Goal: Task Accomplishment & Management: Use online tool/utility

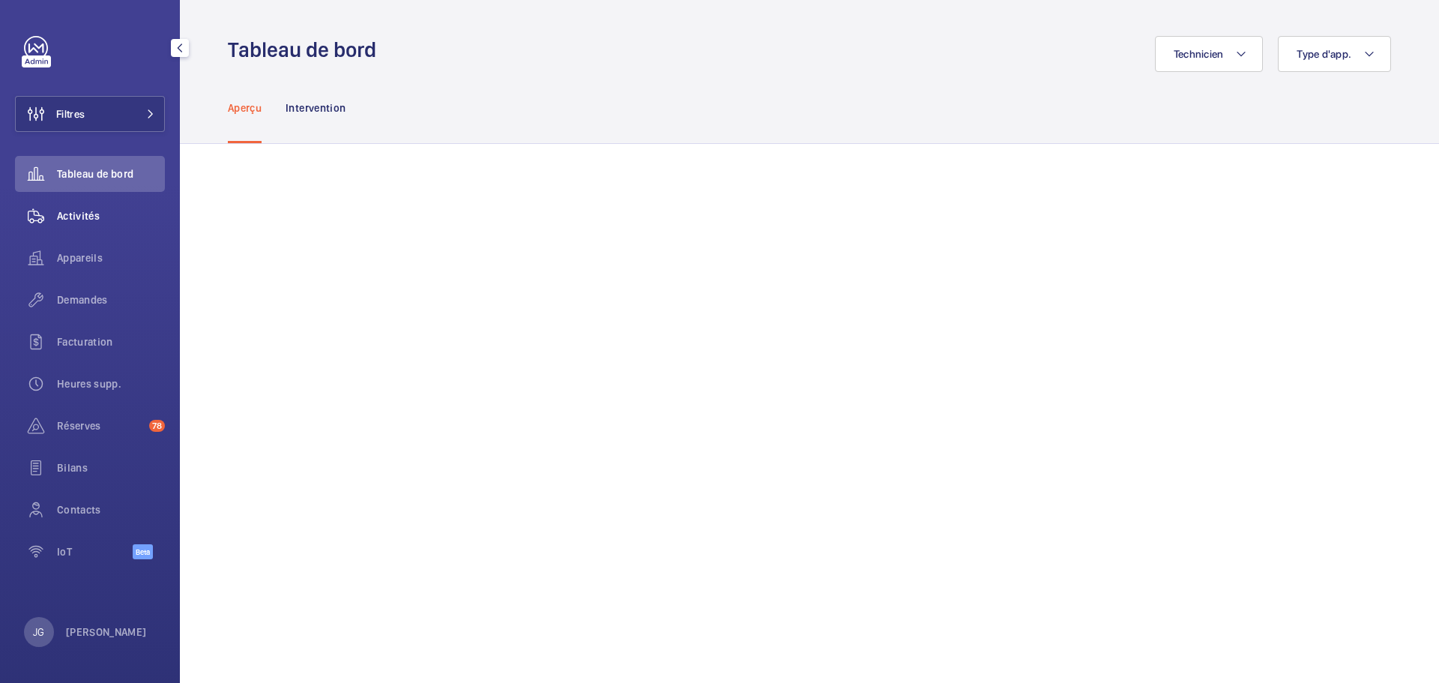
click at [110, 227] on div "Activités" at bounding box center [90, 216] width 150 height 36
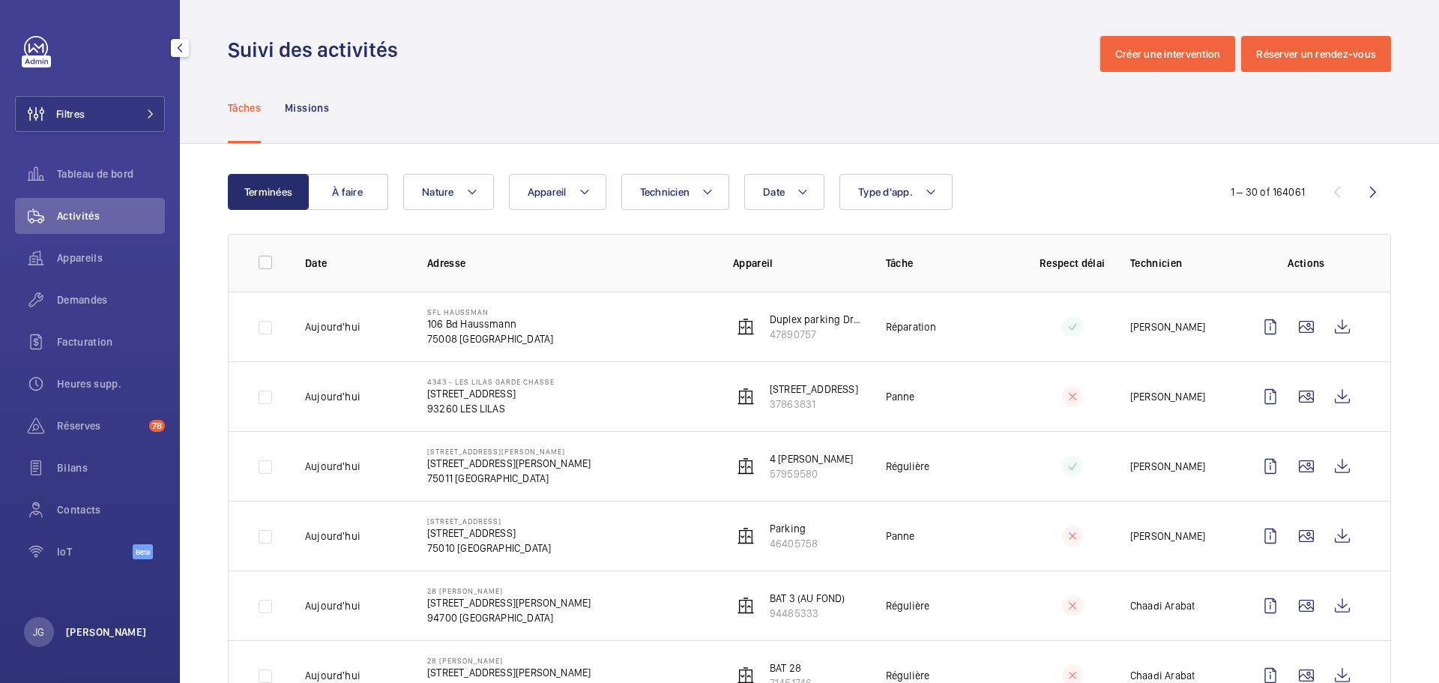
click at [94, 639] on p "Jonathan Grimmer" at bounding box center [106, 631] width 81 height 15
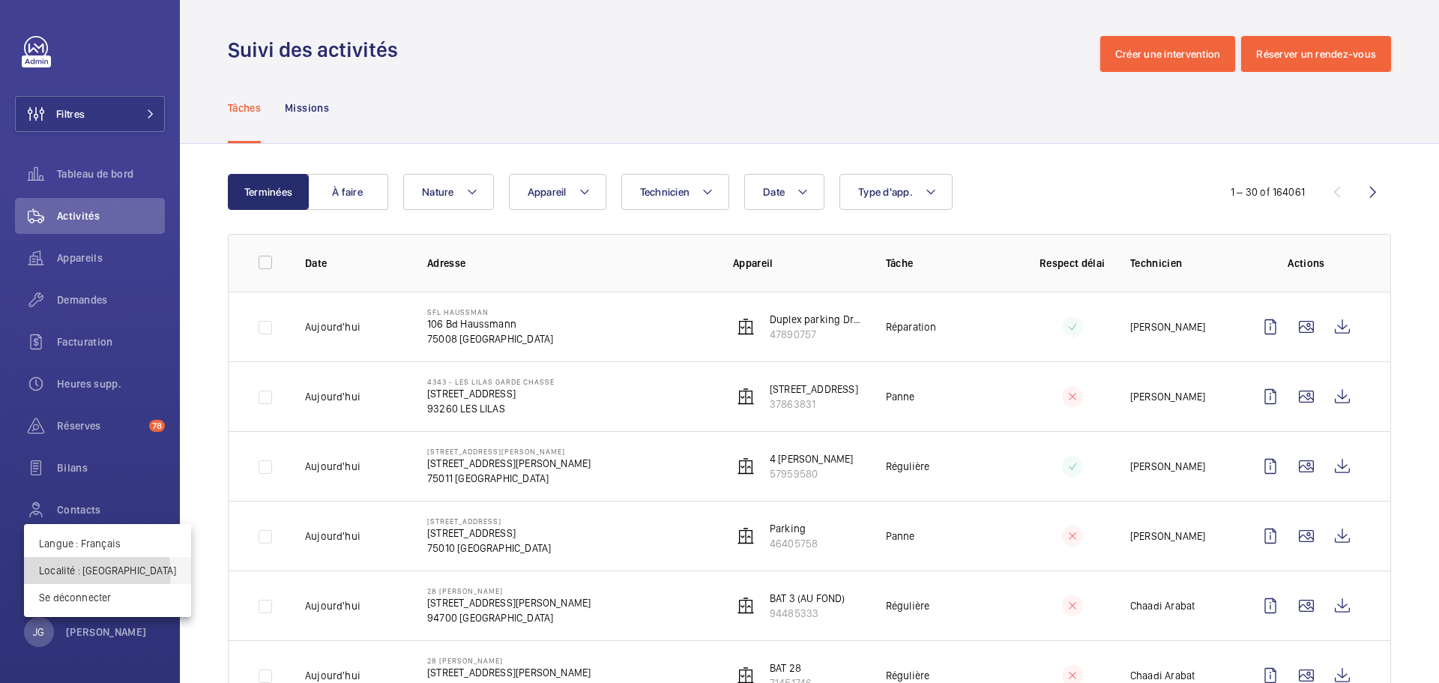
click at [97, 573] on p "Localité : France" at bounding box center [107, 570] width 137 height 15
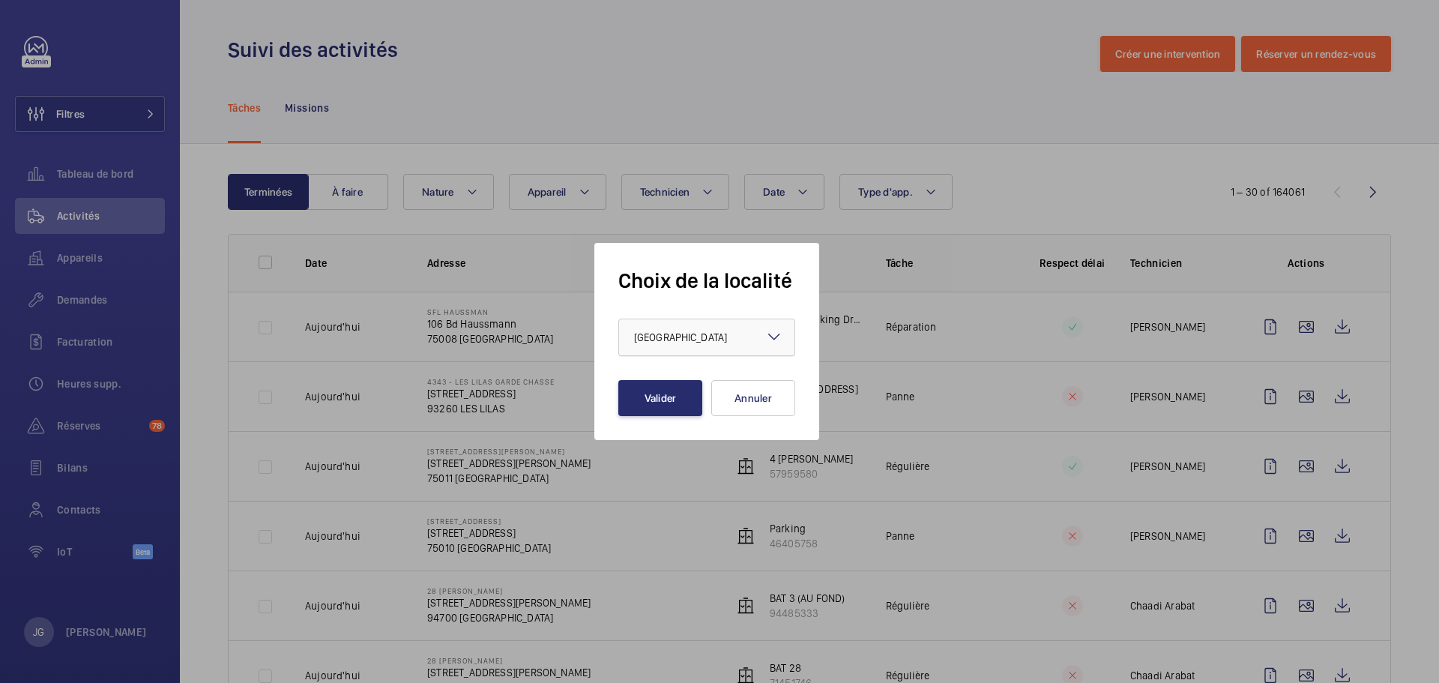
click at [672, 345] on div at bounding box center [706, 337] width 175 height 36
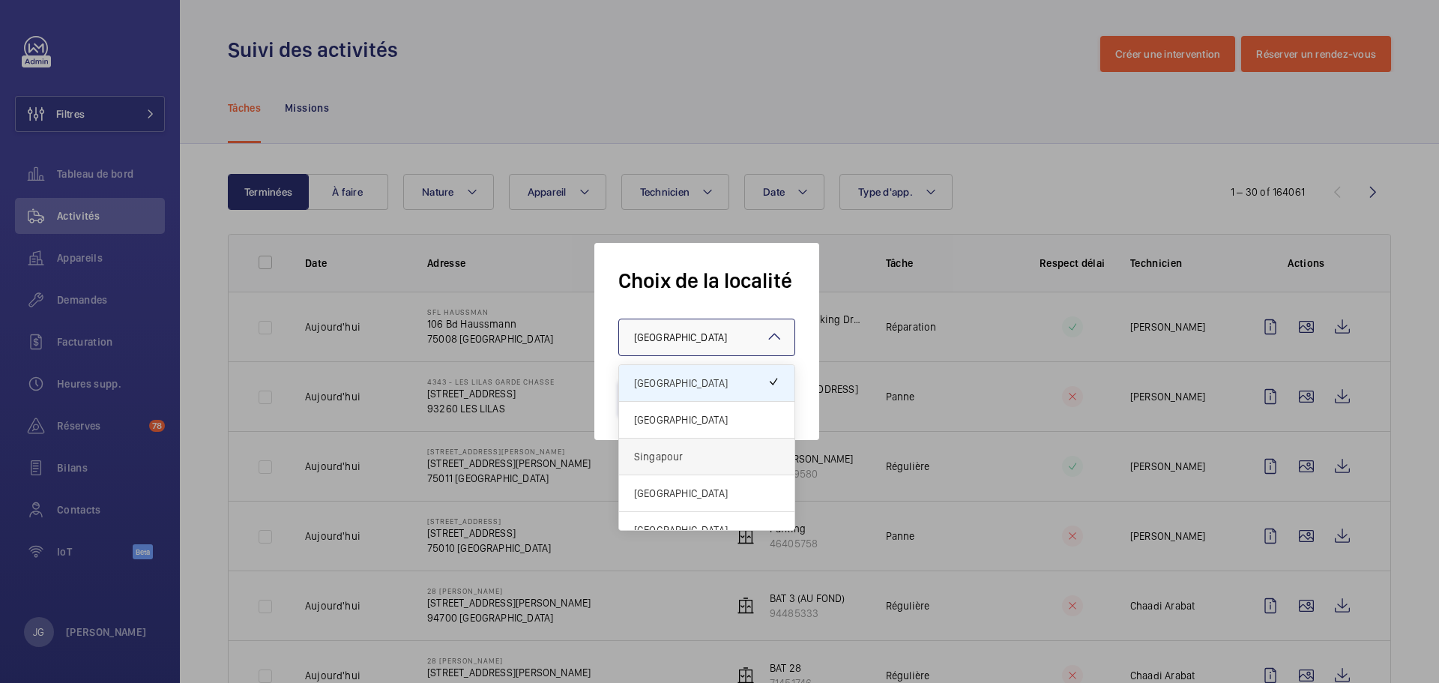
click at [687, 458] on span "Singapour" at bounding box center [706, 456] width 145 height 15
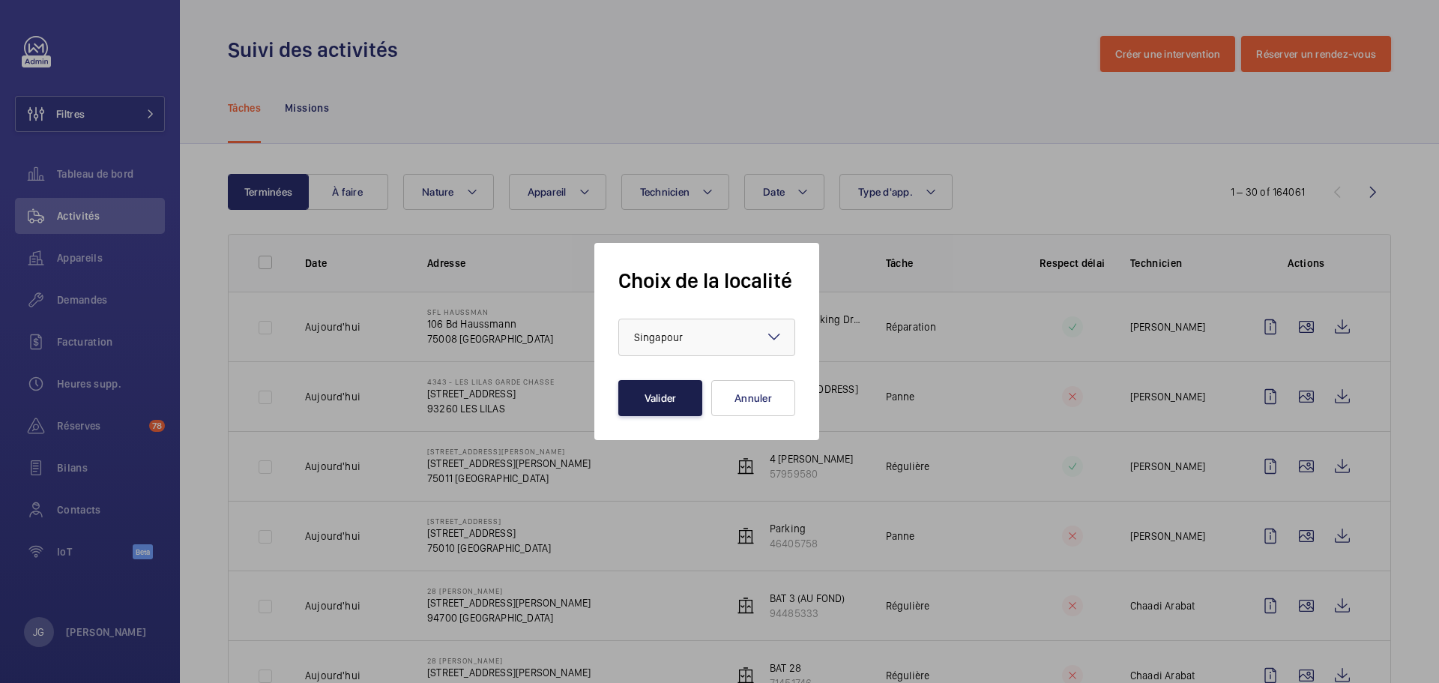
click at [679, 394] on button "Valider" at bounding box center [660, 398] width 84 height 36
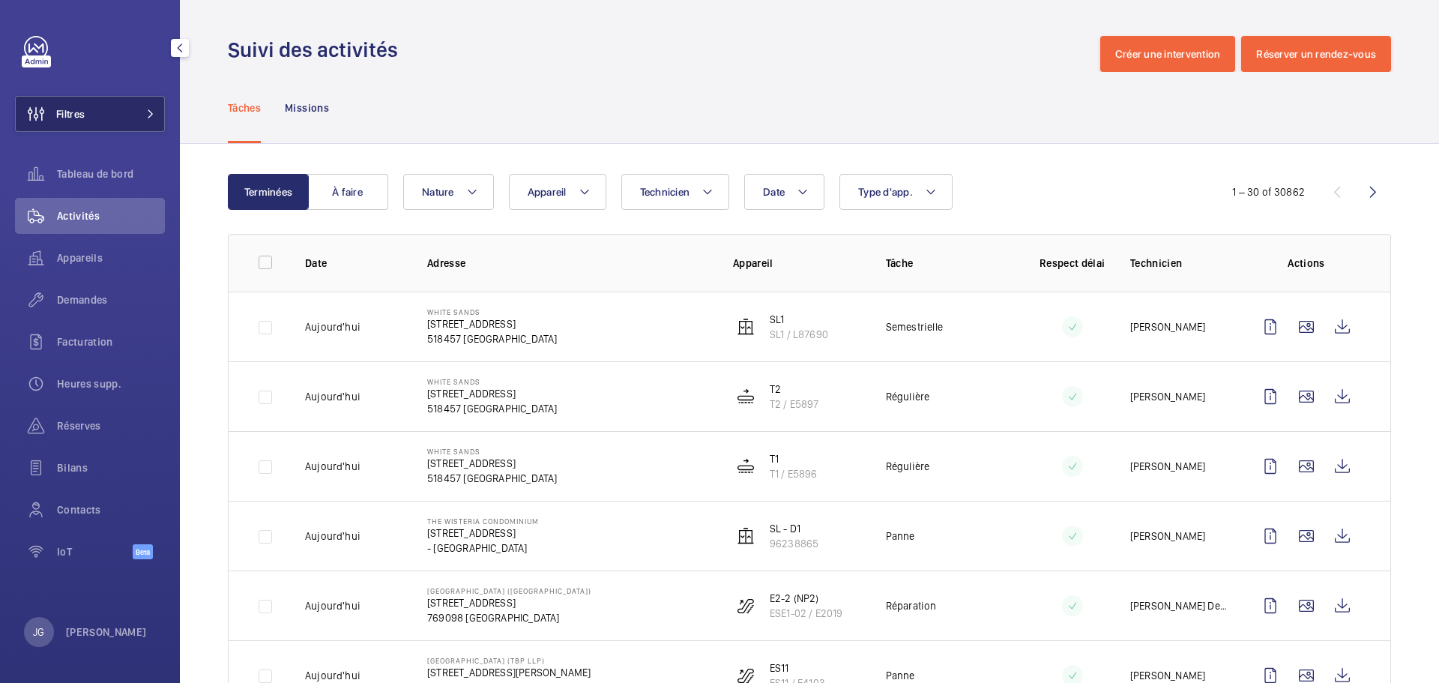
click at [135, 120] on button "Filtres" at bounding box center [90, 114] width 150 height 36
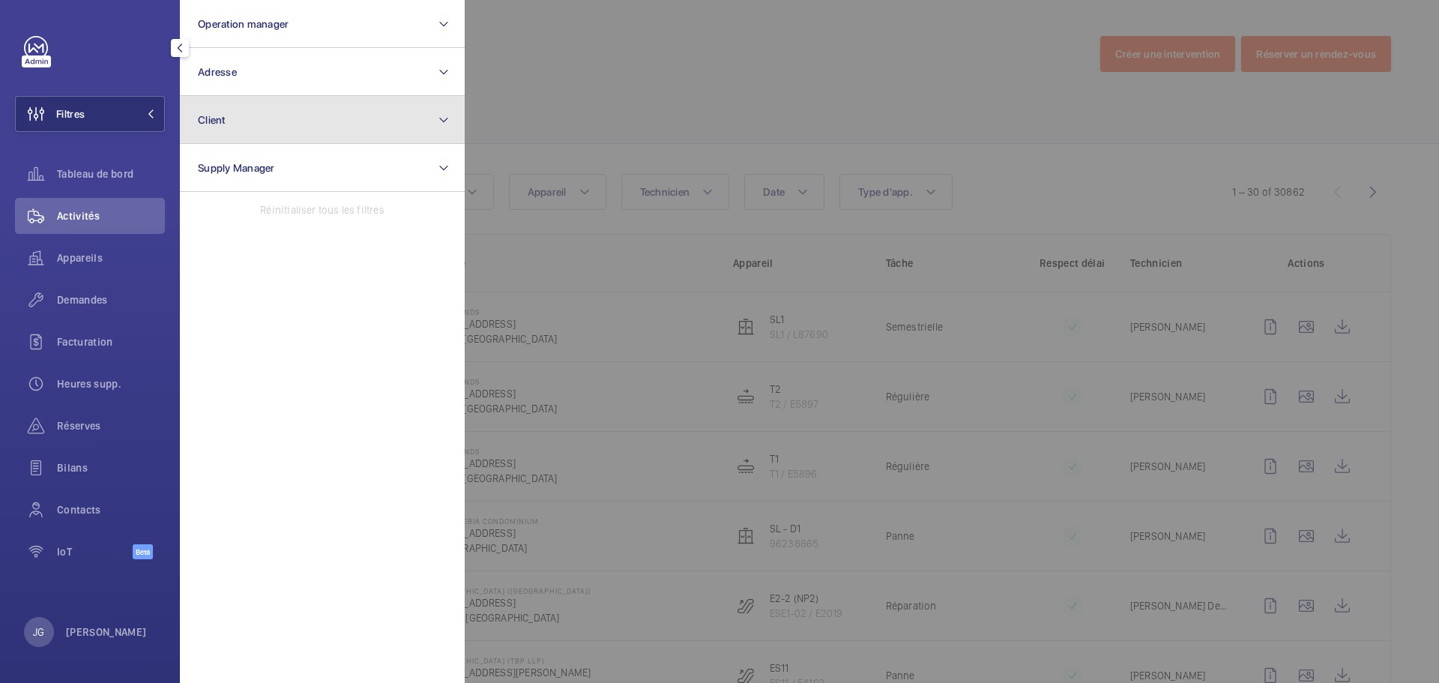
click at [234, 126] on button "Client" at bounding box center [322, 120] width 285 height 48
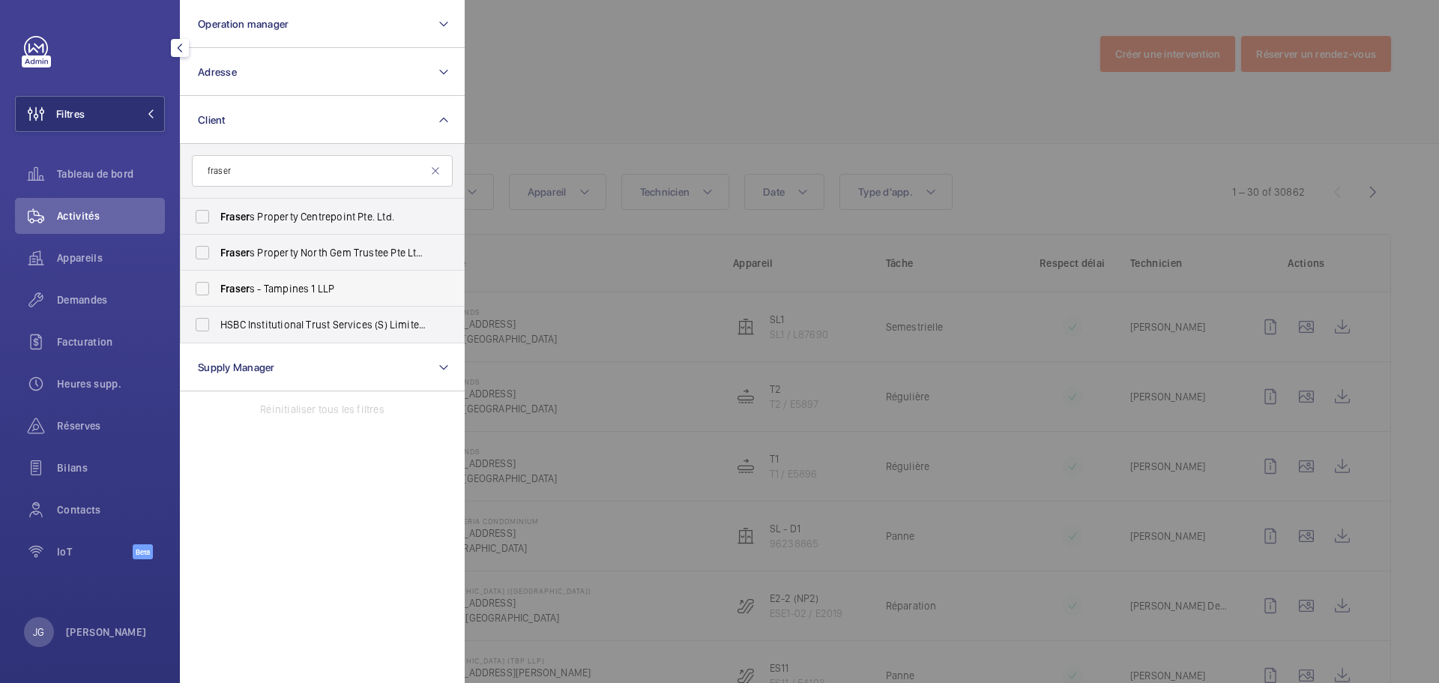
type input "fraser"
click at [205, 295] on label "Fraser s - Tampines 1 LLP" at bounding box center [311, 289] width 261 height 36
click at [205, 295] on input "Fraser s - Tampines 1 LLP" at bounding box center [202, 289] width 30 height 30
checkbox input "true"
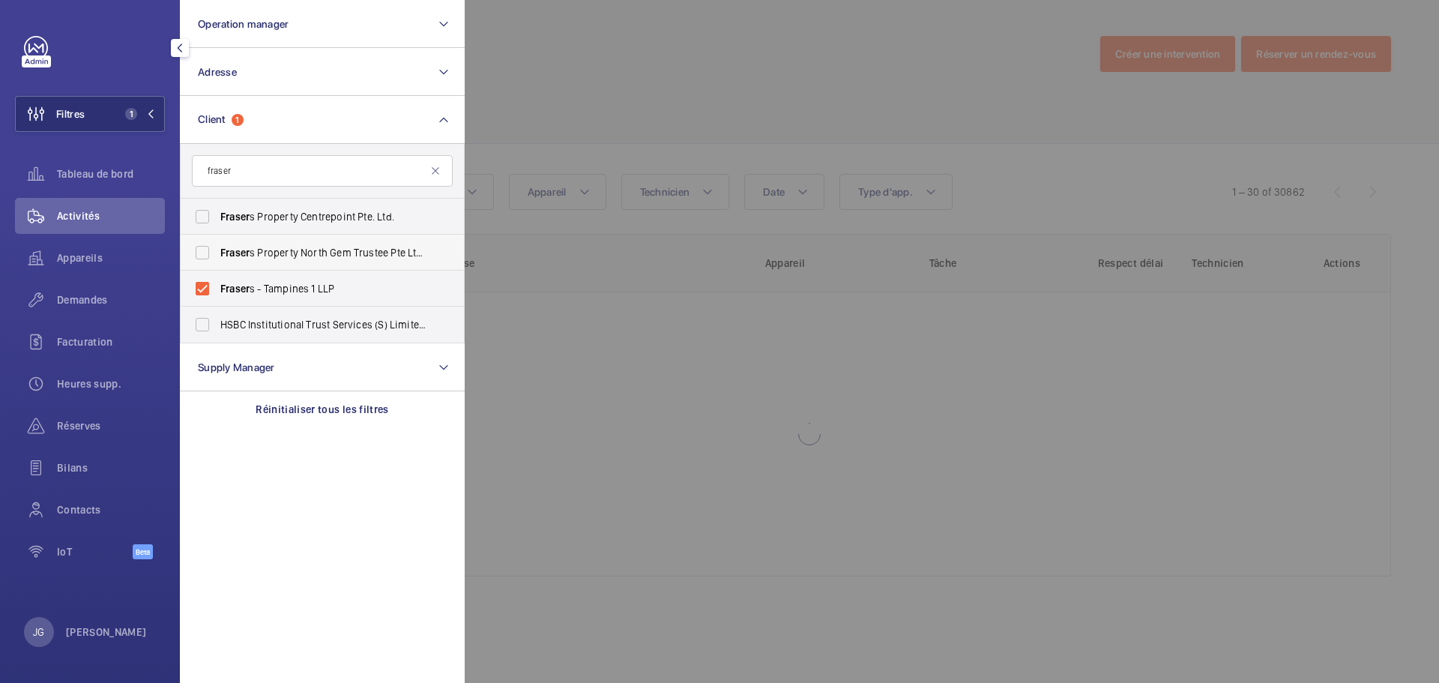
click at [201, 253] on label "Fraser s Property North Gem Trustee Pte Ltd (A Trustee Manager for Fraser s Pro…" at bounding box center [311, 253] width 261 height 36
click at [201, 253] on input "Fraser s Property North Gem Trustee Pte Ltd (A Trustee Manager for Fraser s Pro…" at bounding box center [202, 253] width 30 height 30
click at [202, 235] on label "Fraser s Property North Gem Trustee Pte Ltd (A Trustee Manager for Fraser s Pro…" at bounding box center [311, 253] width 261 height 36
click at [202, 238] on input "Fraser s Property North Gem Trustee Pte Ltd (A Trustee Manager for Fraser s Pro…" at bounding box center [202, 253] width 30 height 30
click at [203, 254] on label "Fraser s Property North Gem Trustee Pte Ltd (A Trustee Manager for Fraser s Pro…" at bounding box center [311, 253] width 261 height 36
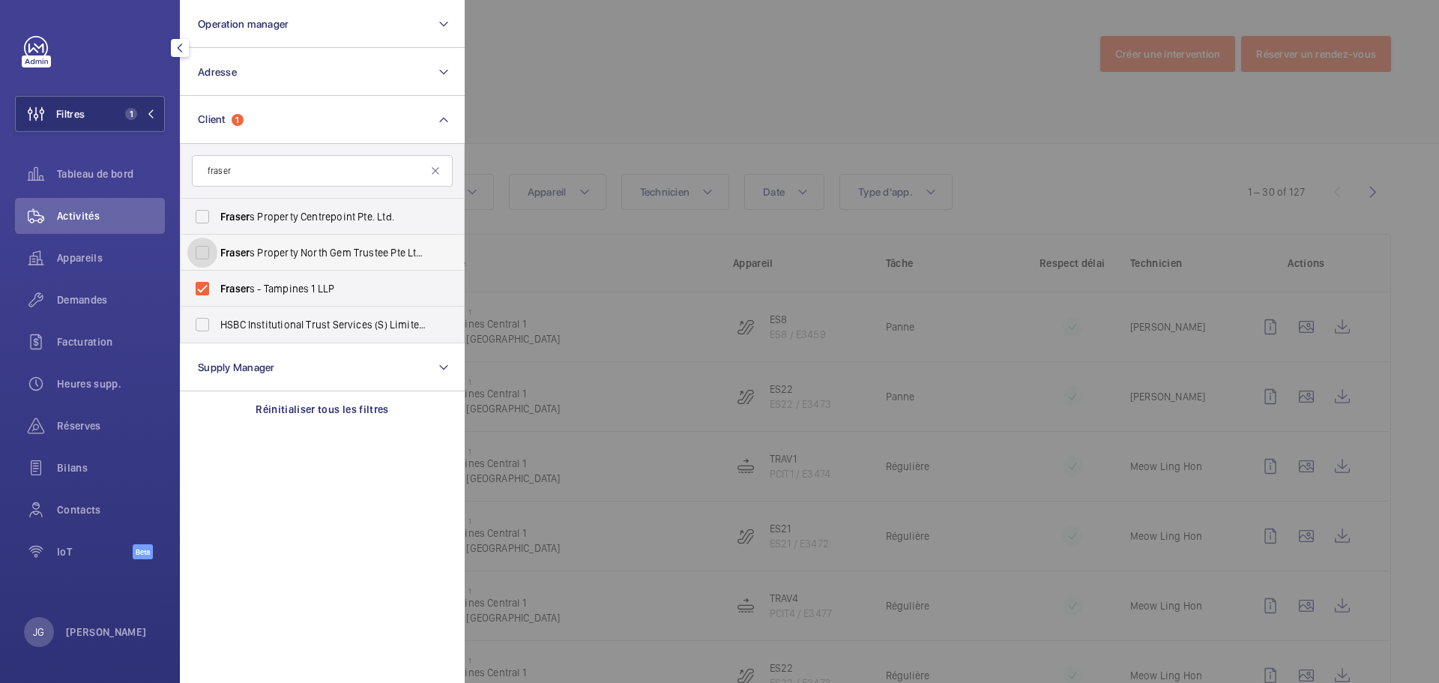
click at [203, 254] on input "Fraser s Property North Gem Trustee Pte Ltd (A Trustee Manager for Fraser s Pro…" at bounding box center [202, 253] width 30 height 30
checkbox input "true"
click at [206, 223] on label "Fraser s Property Centrepoint Pte. Ltd." at bounding box center [311, 217] width 261 height 36
click at [206, 223] on input "Fraser s Property Centrepoint Pte. Ltd." at bounding box center [202, 217] width 30 height 30
checkbox input "true"
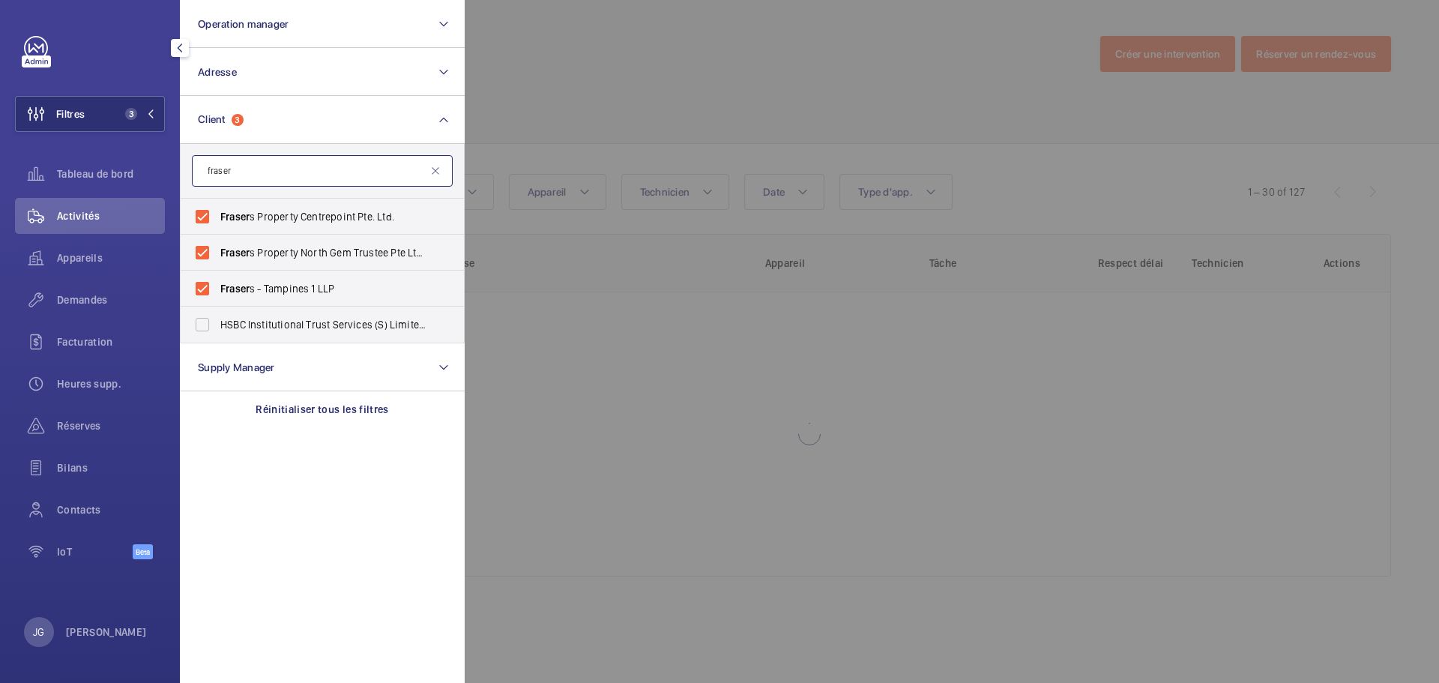
click at [231, 178] on input "fraser" at bounding box center [322, 170] width 261 height 31
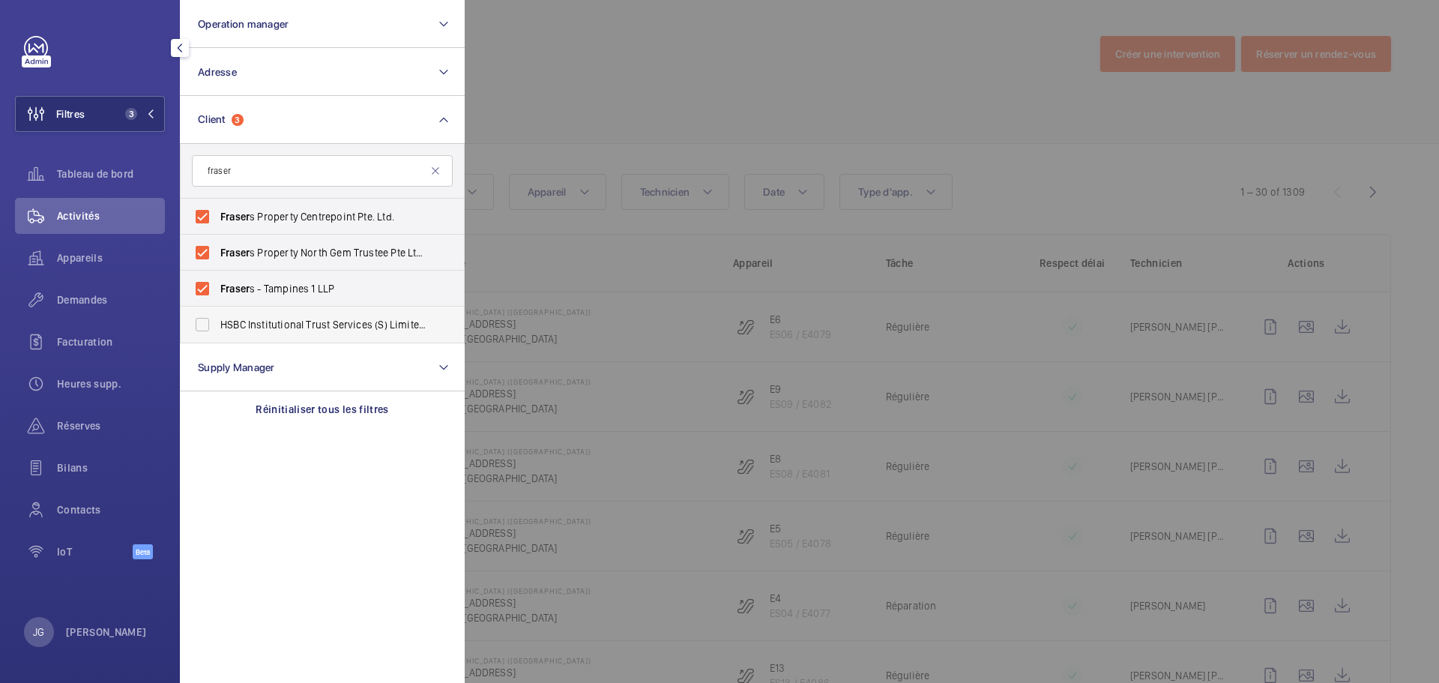
click at [196, 326] on label "HSBC Institutional Trust Services (S) Limited As Trustee Of Fraser s Centrepoin…" at bounding box center [311, 325] width 261 height 36
click at [196, 326] on input "HSBC Institutional Trust Services (S) Limited As Trustee Of Fraser s Centrepoin…" at bounding box center [202, 325] width 30 height 30
checkbox input "true"
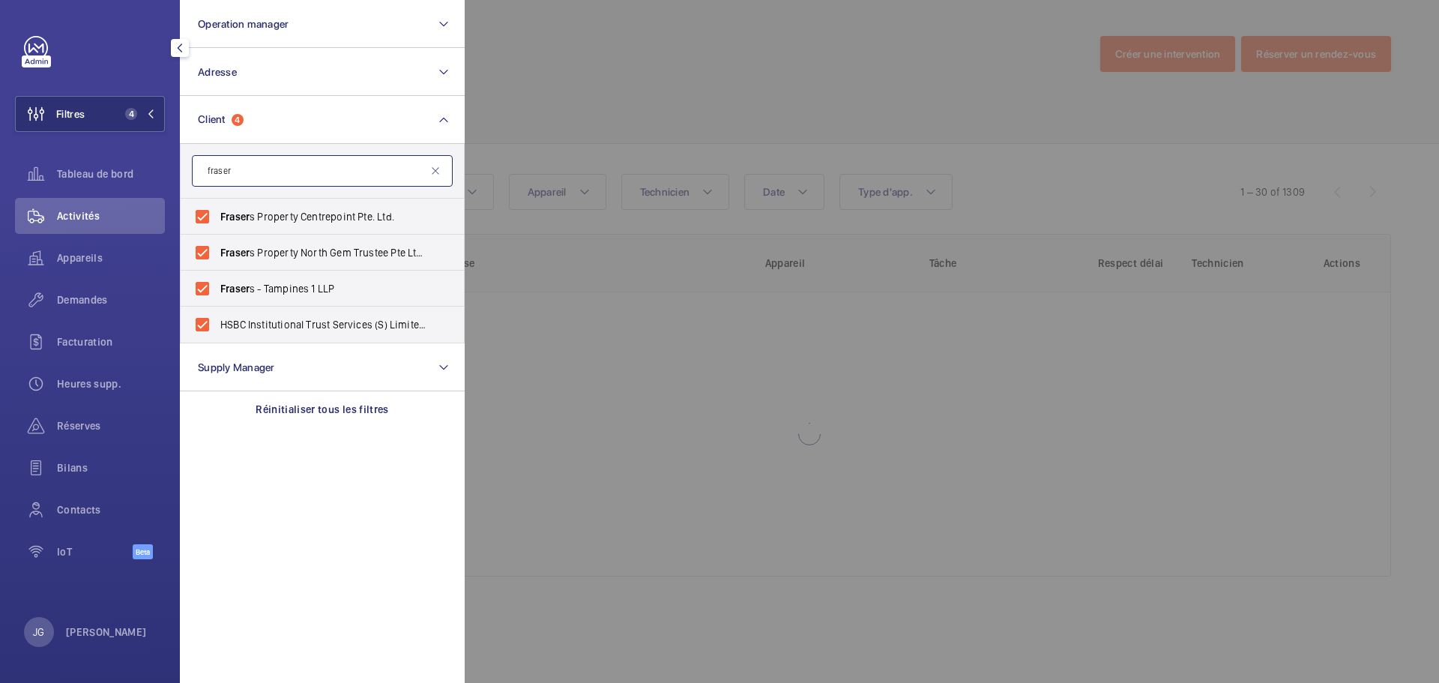
click at [250, 180] on input "fraser" at bounding box center [322, 170] width 261 height 31
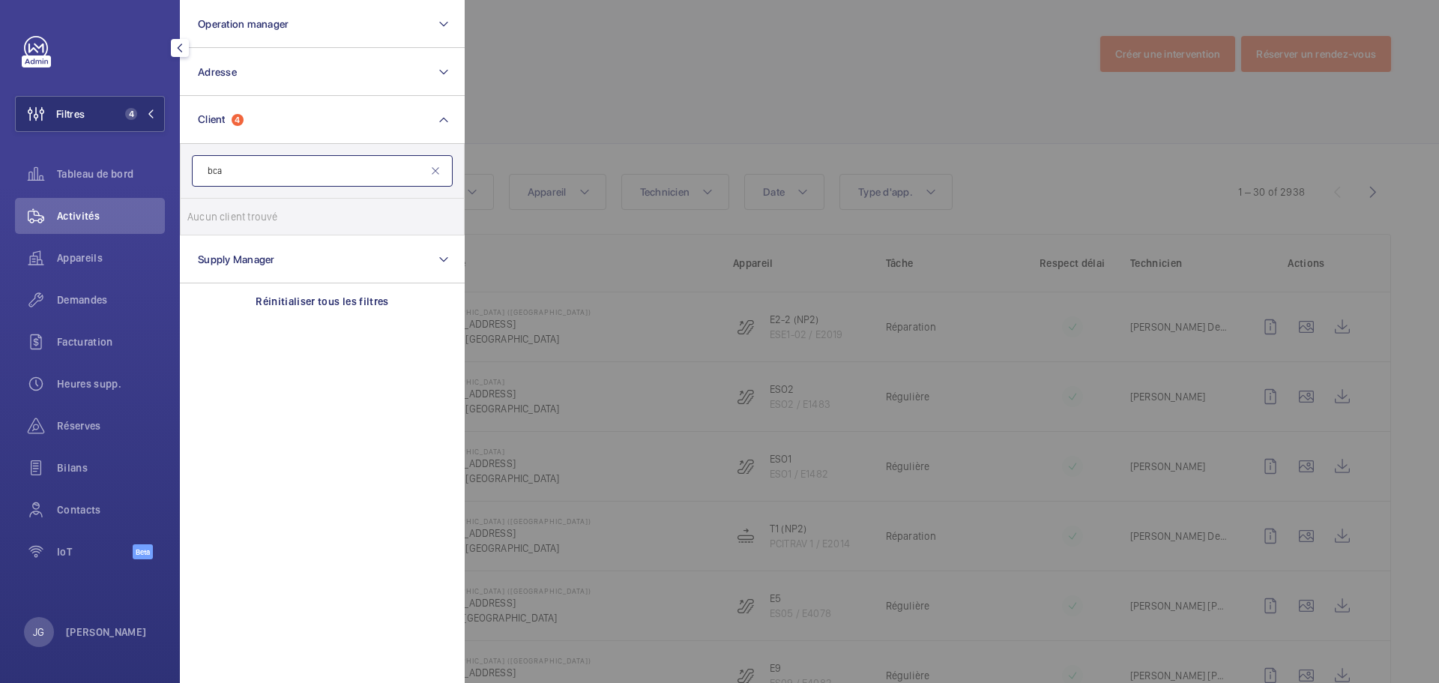
type input "bca"
click at [628, 121] on div at bounding box center [1184, 341] width 1439 height 683
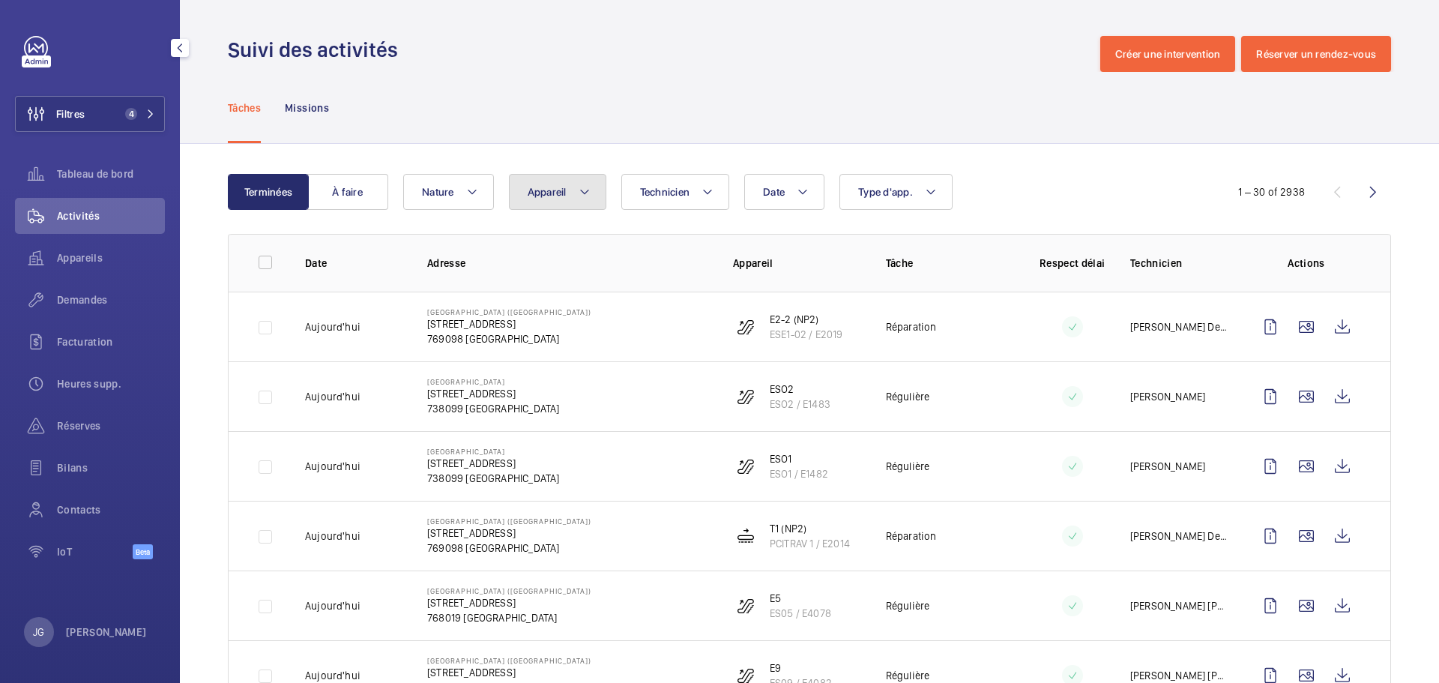
click at [570, 194] on button "Appareil" at bounding box center [557, 192] width 97 height 36
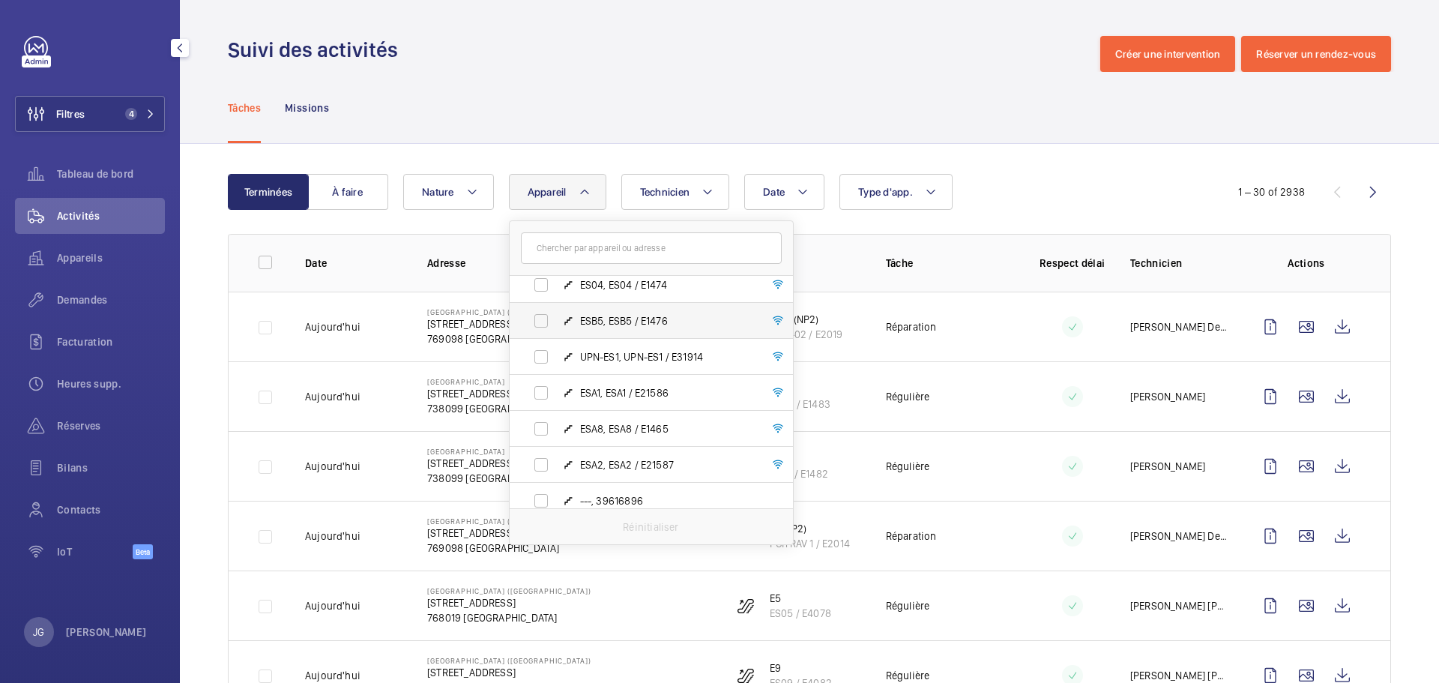
scroll to position [300, 0]
click at [537, 282] on label "UPN-ES1, UPN-ES1 / E31914" at bounding box center [639, 282] width 259 height 36
click at [537, 282] on input "UPN-ES1, UPN-ES1 / E31914" at bounding box center [541, 282] width 30 height 30
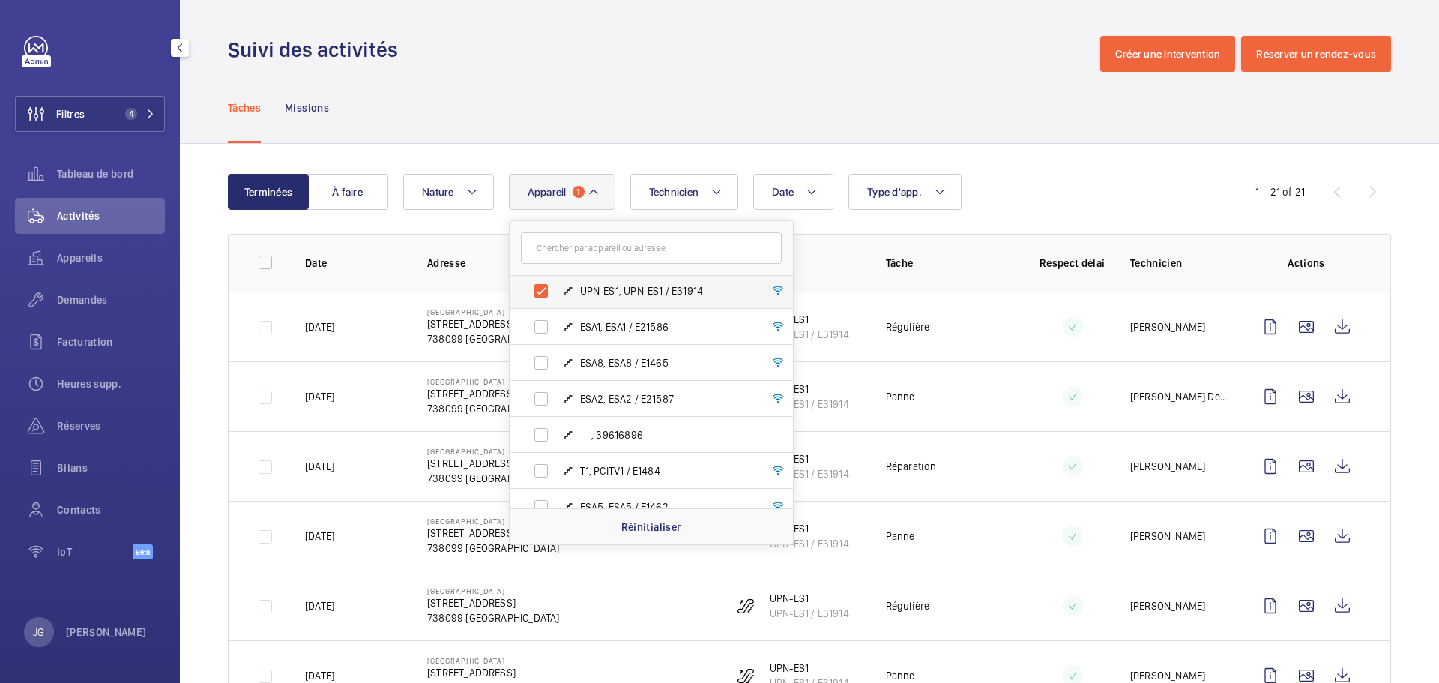
click at [537, 290] on label "UPN-ES1, UPN-ES1 / E31914" at bounding box center [639, 291] width 259 height 36
click at [537, 290] on input "UPN-ES1, UPN-ES1 / E31914" at bounding box center [541, 291] width 30 height 30
checkbox input "false"
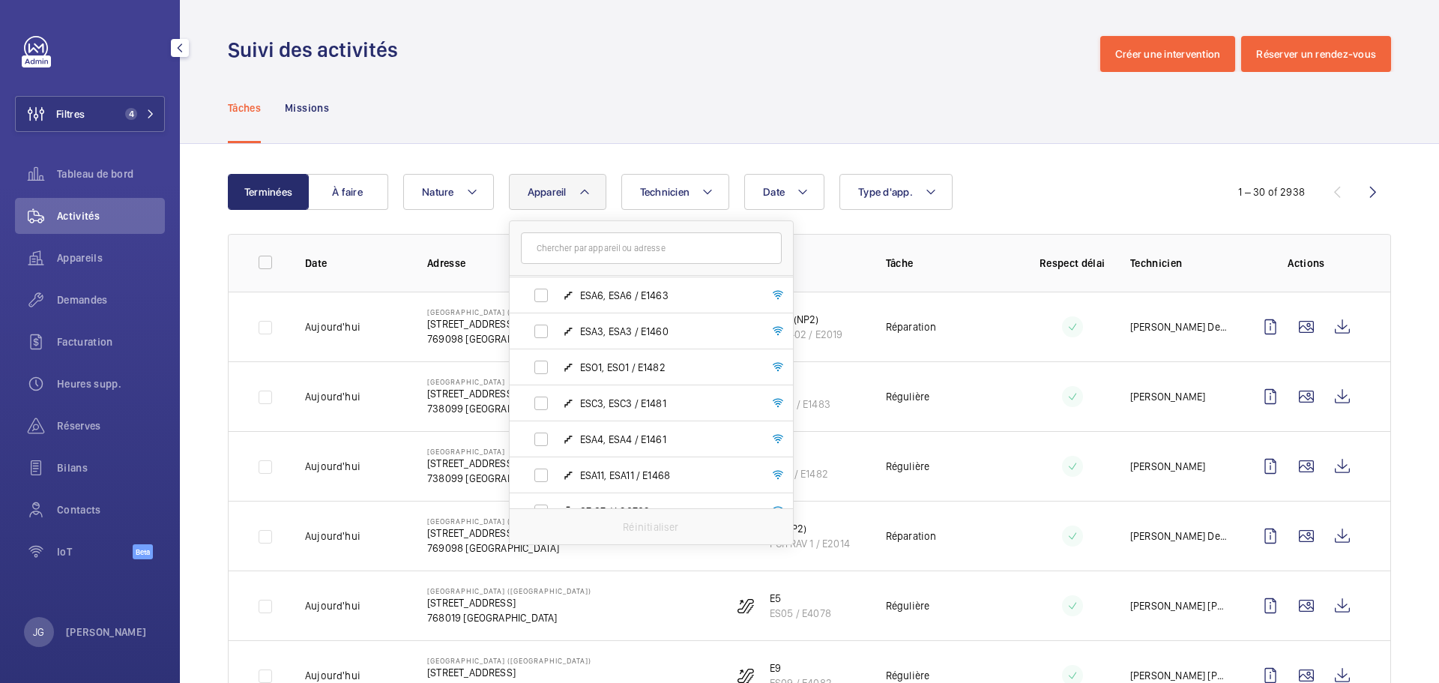
scroll to position [591, 0]
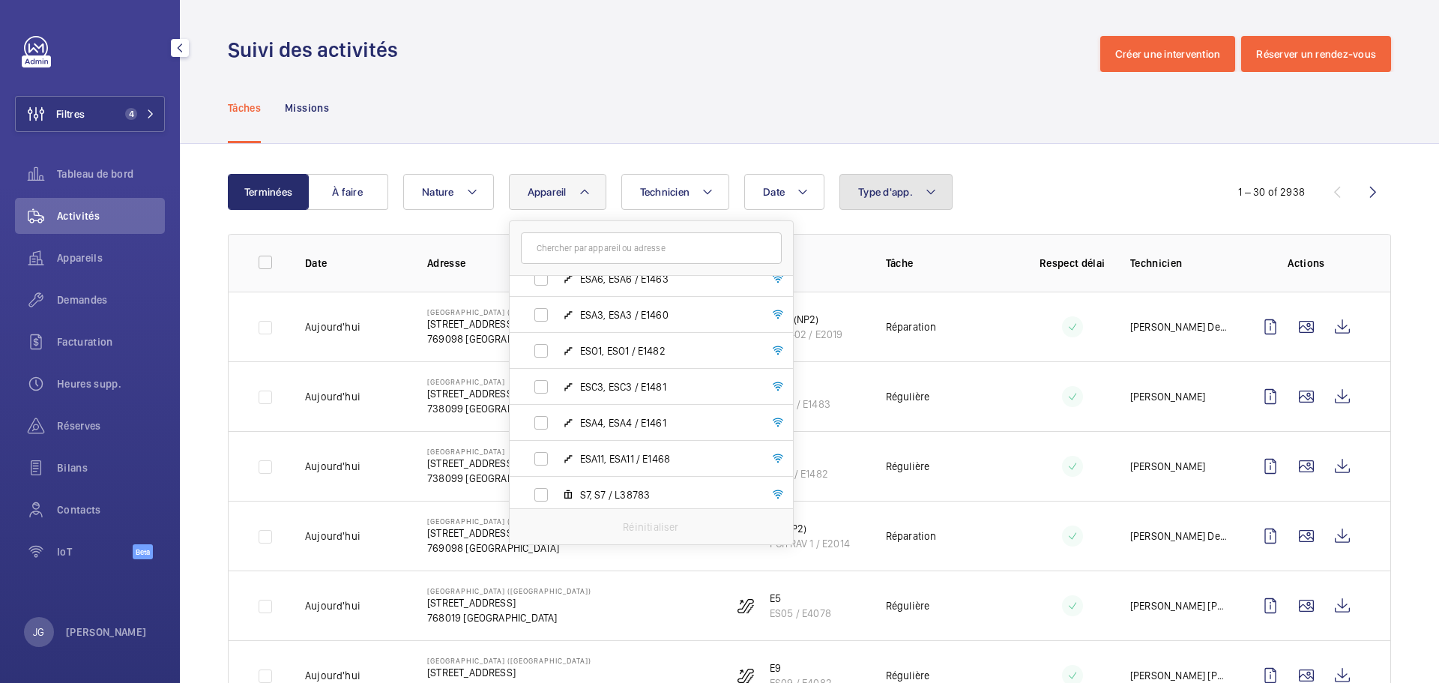
click at [912, 195] on span "Type d'app." at bounding box center [885, 192] width 55 height 12
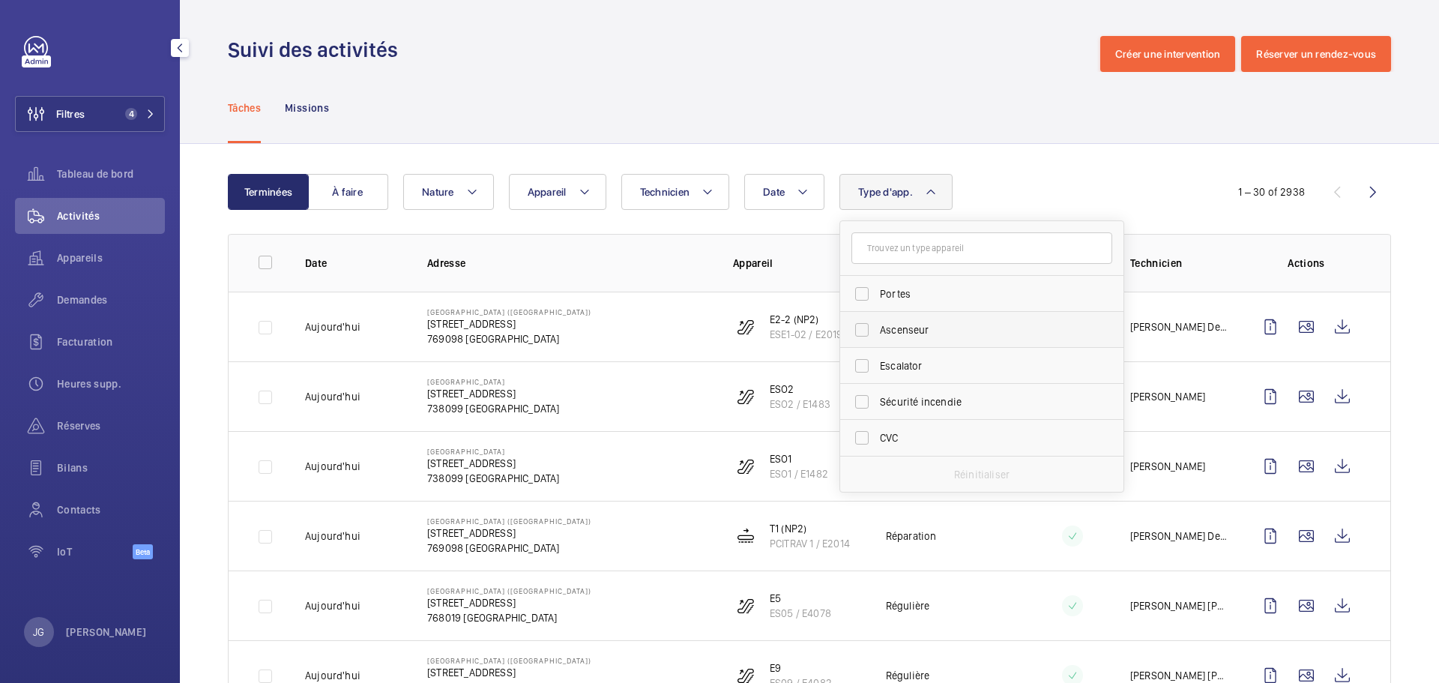
click at [879, 339] on label "Ascenseur" at bounding box center [970, 330] width 261 height 36
click at [877, 339] on input "Ascenseur" at bounding box center [862, 330] width 30 height 30
checkbox input "true"
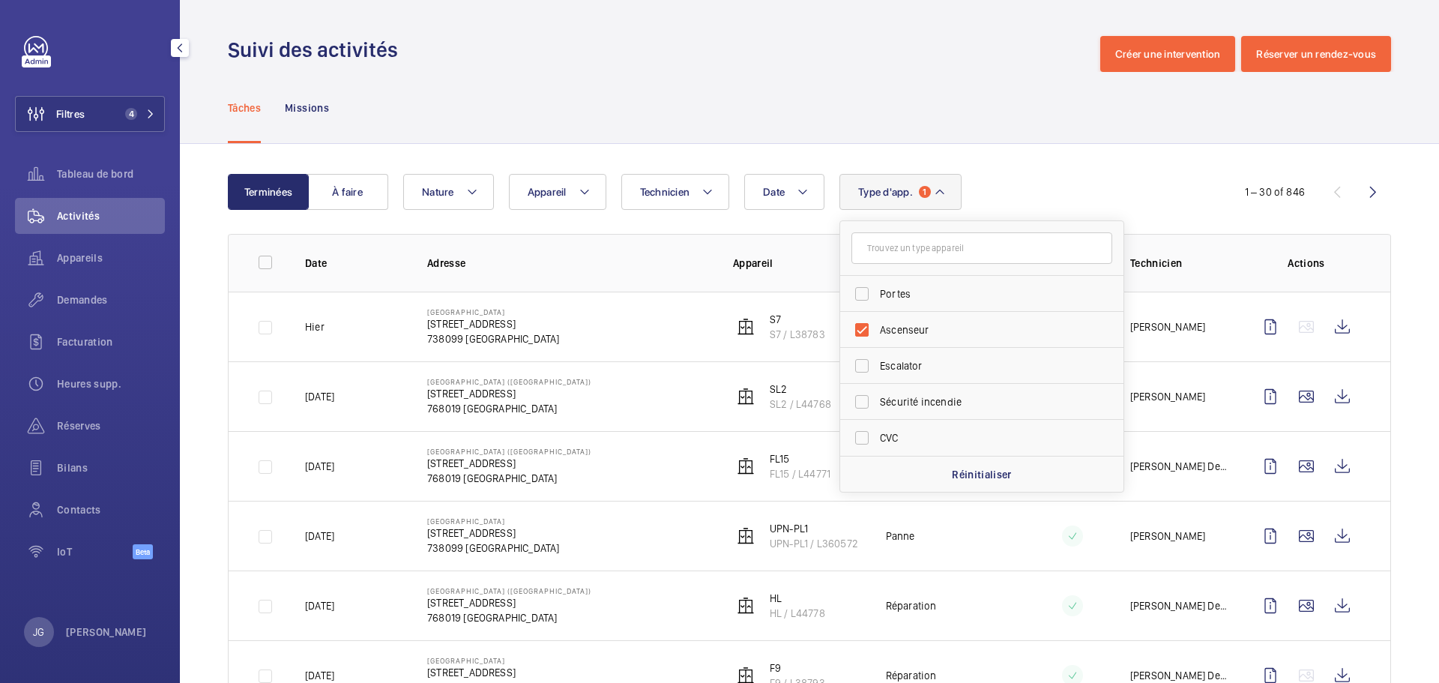
click at [1002, 197] on div "Date Technicien Appareil Type d'app. 1 Portes Ascenseur Escalator Sécurité ince…" at bounding box center [807, 192] width 808 height 36
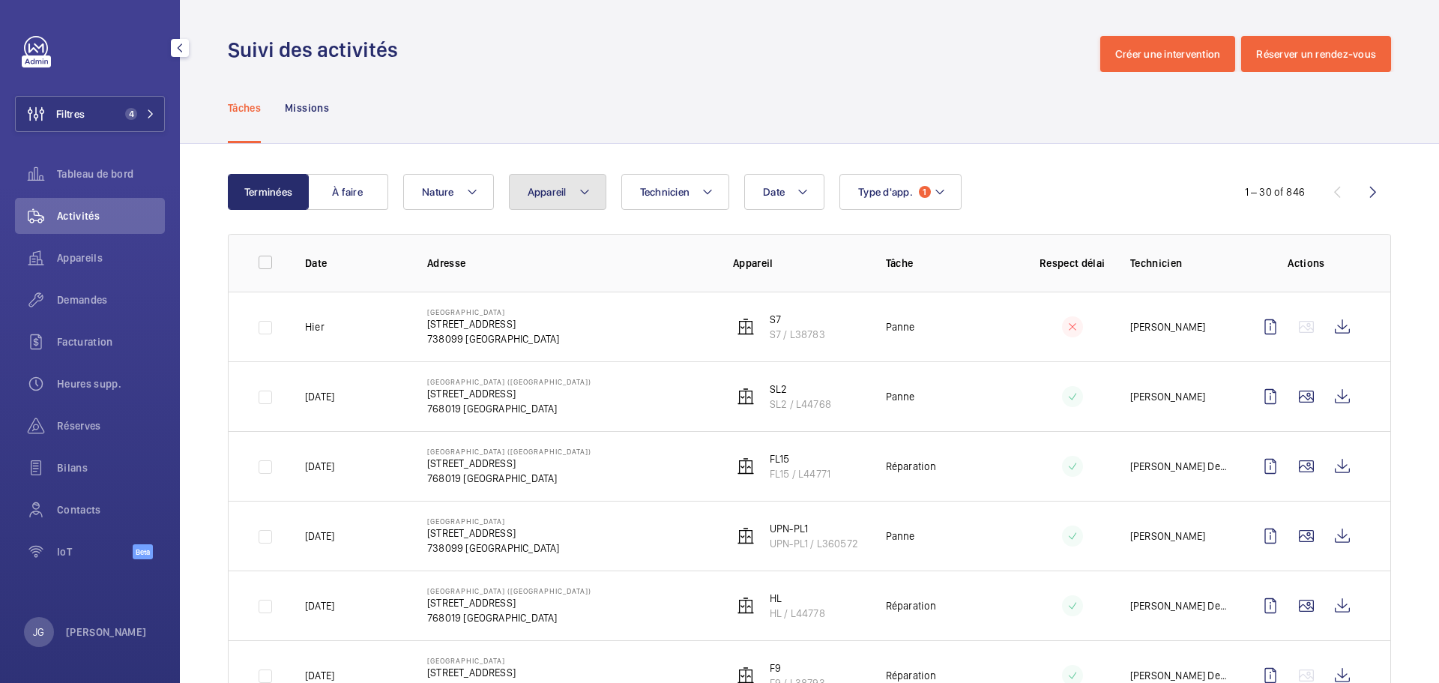
click at [546, 207] on button "Appareil" at bounding box center [557, 192] width 97 height 36
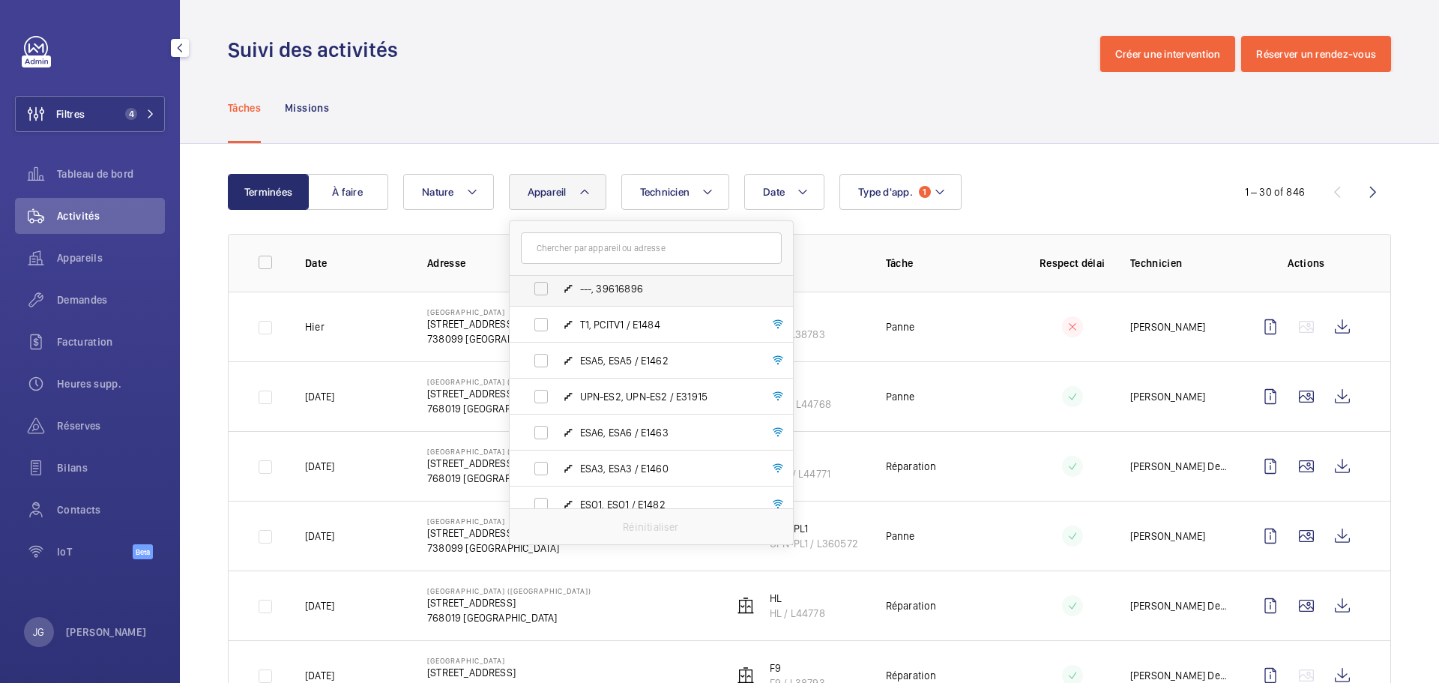
scroll to position [450, 0]
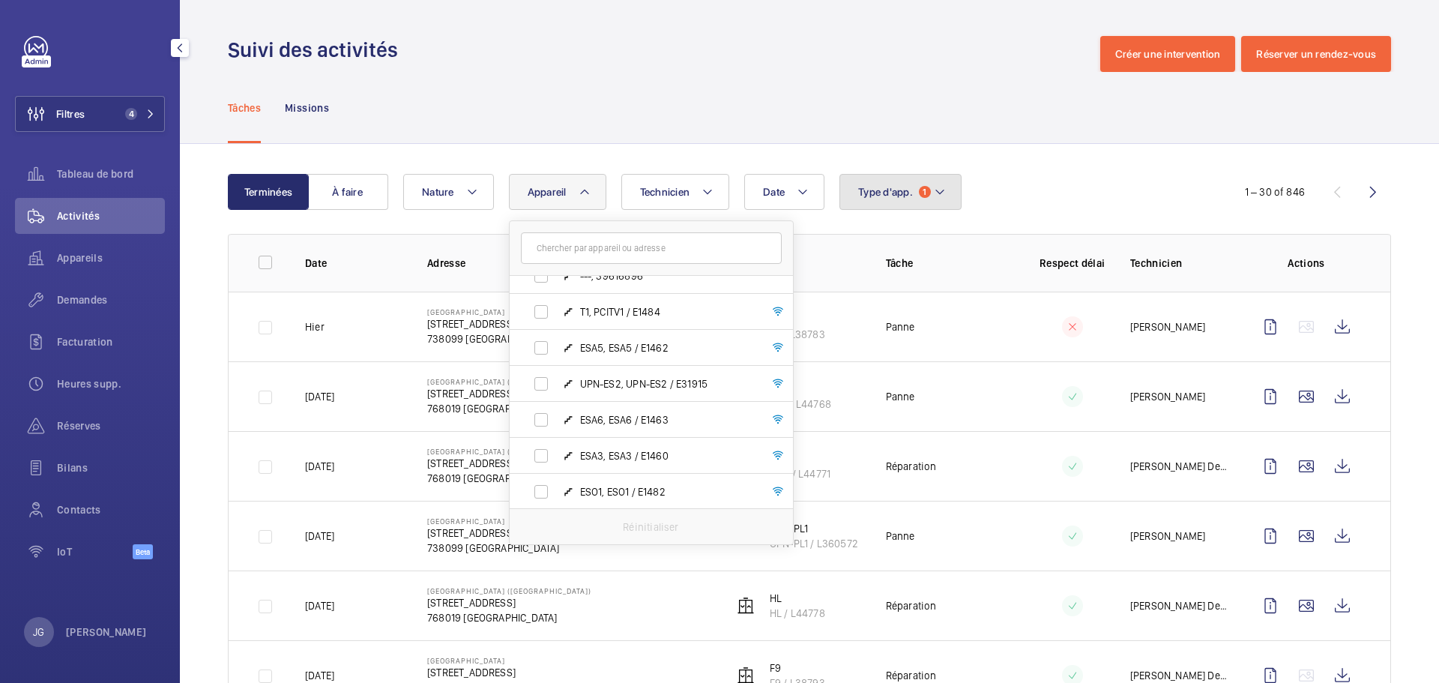
click at [897, 202] on button "Type d'app. 1" at bounding box center [901, 192] width 122 height 36
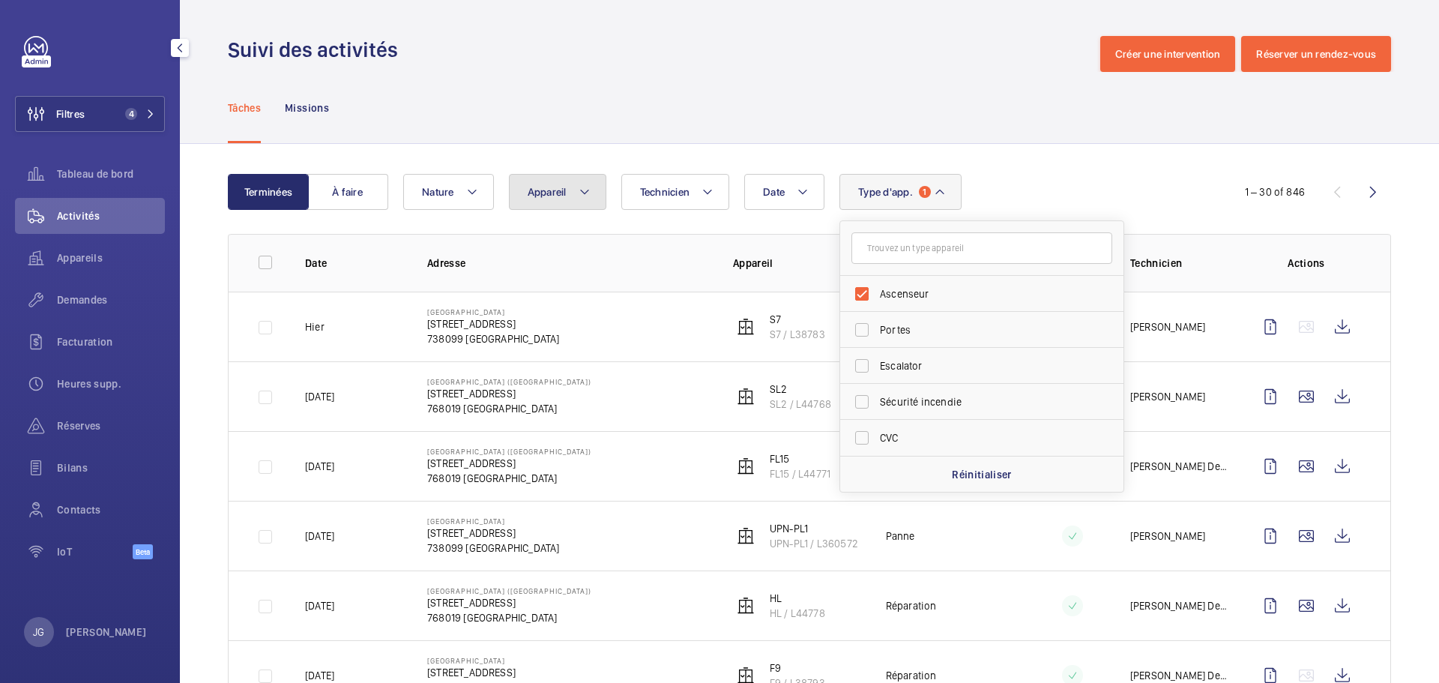
click at [577, 206] on button "Appareil" at bounding box center [557, 192] width 97 height 36
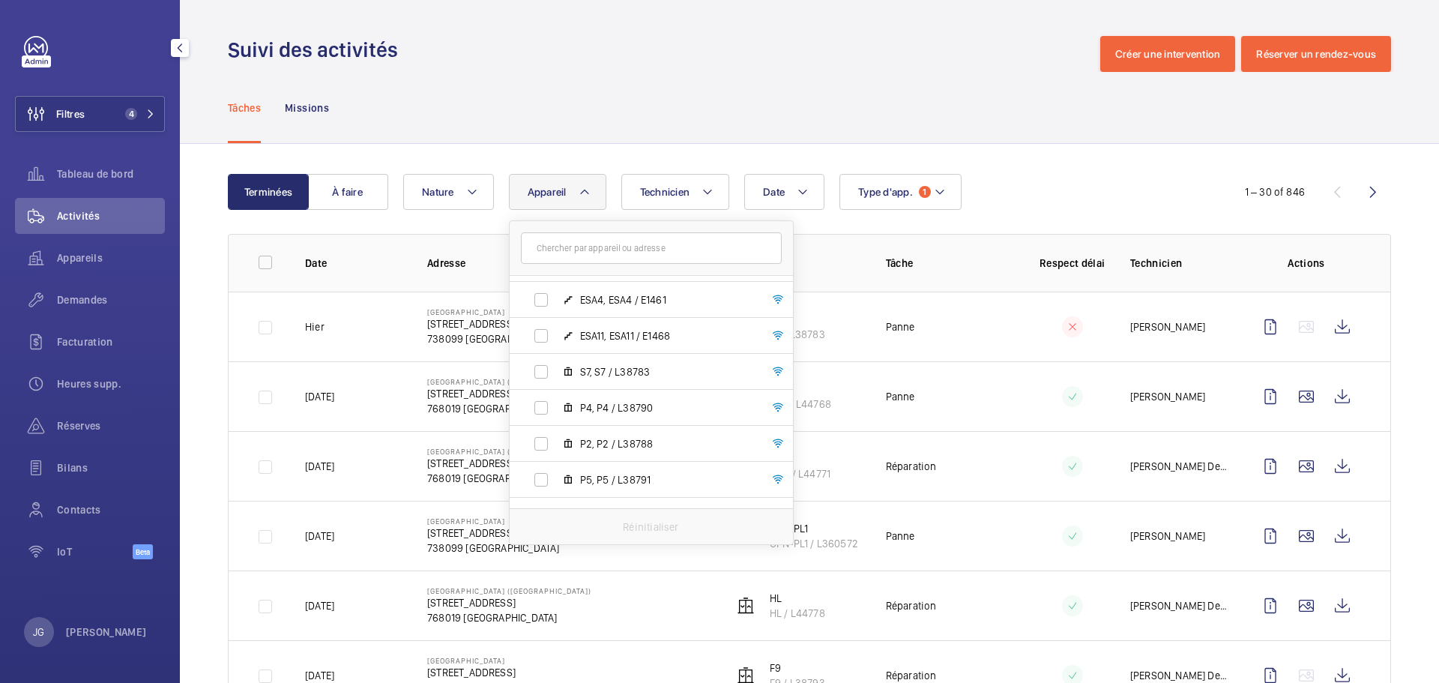
scroll to position [688, 0]
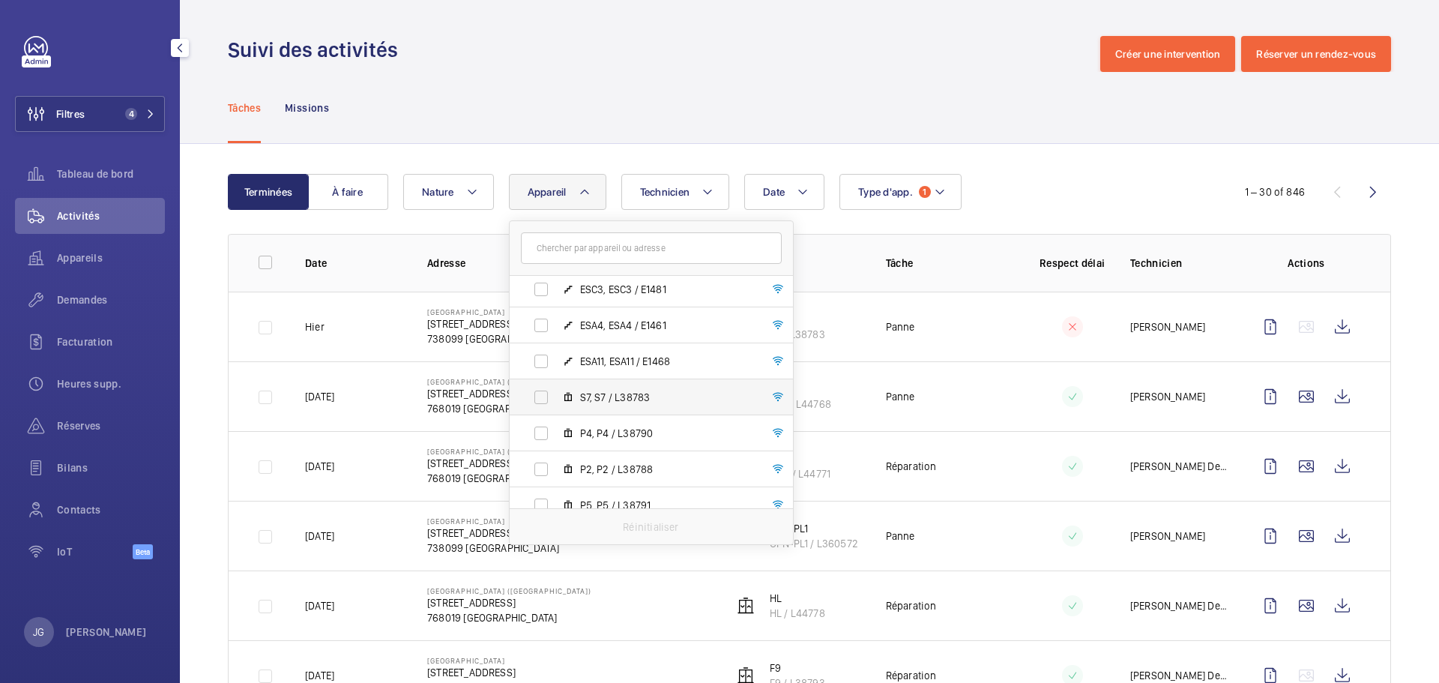
click at [537, 400] on label "S7, S7 / L38783" at bounding box center [639, 397] width 259 height 36
click at [537, 400] on input "S7, S7 / L38783" at bounding box center [541, 397] width 30 height 30
checkbox input "true"
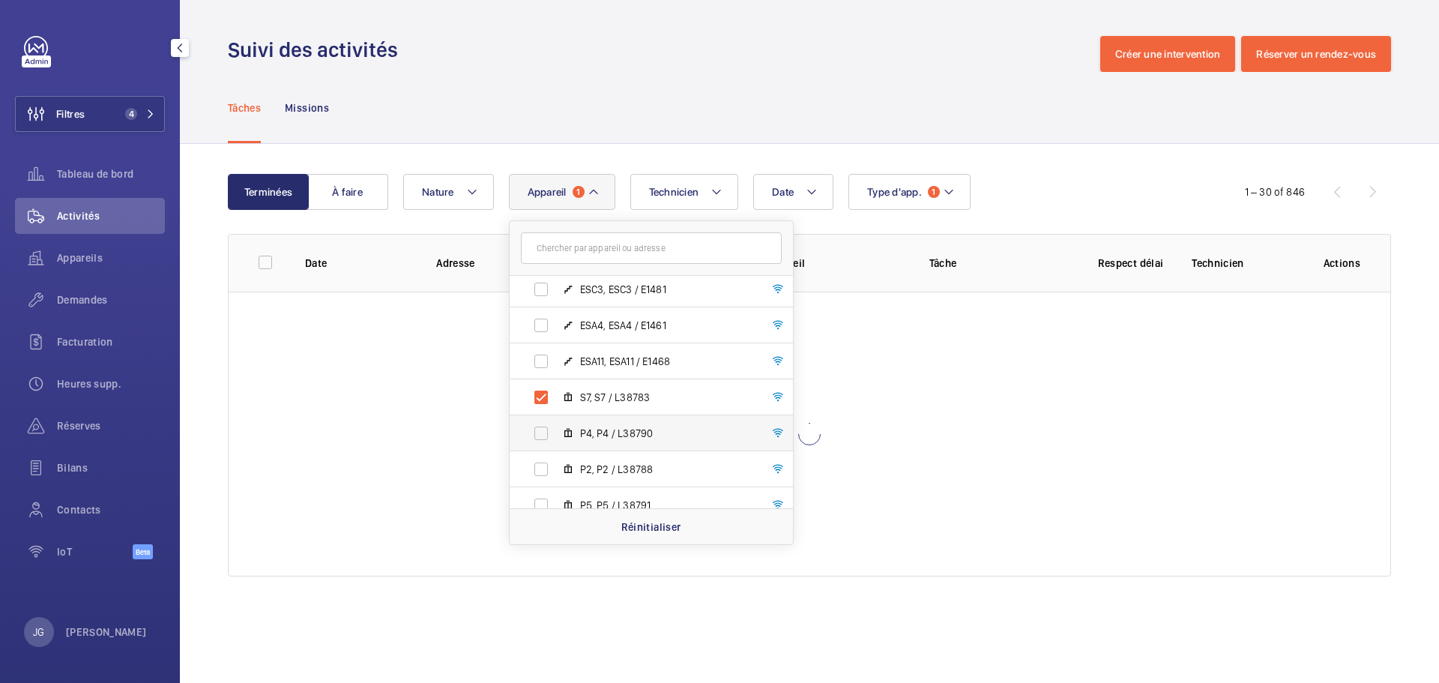
click at [531, 428] on label "P4, P4 / L38790" at bounding box center [639, 433] width 259 height 36
click at [531, 428] on input "P4, P4 / L38790" at bounding box center [541, 433] width 30 height 30
checkbox input "true"
click at [541, 463] on label "P2, P2 / L38788" at bounding box center [639, 469] width 259 height 36
click at [541, 463] on input "P2, P2 / L38788" at bounding box center [541, 469] width 30 height 30
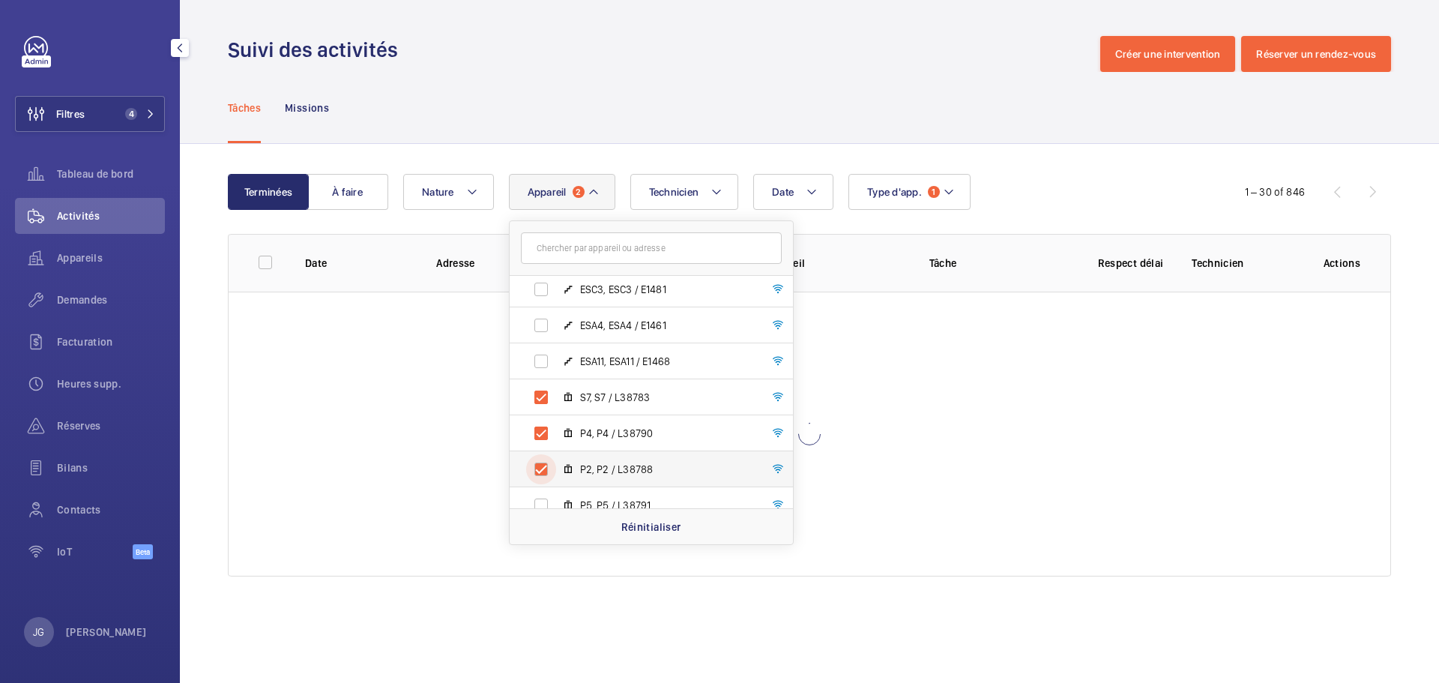
checkbox input "true"
click at [537, 433] on label "P5, P5 / L38791" at bounding box center [639, 430] width 259 height 36
click at [537, 433] on input "P5, P5 / L38791" at bounding box center [541, 430] width 30 height 30
checkbox input "true"
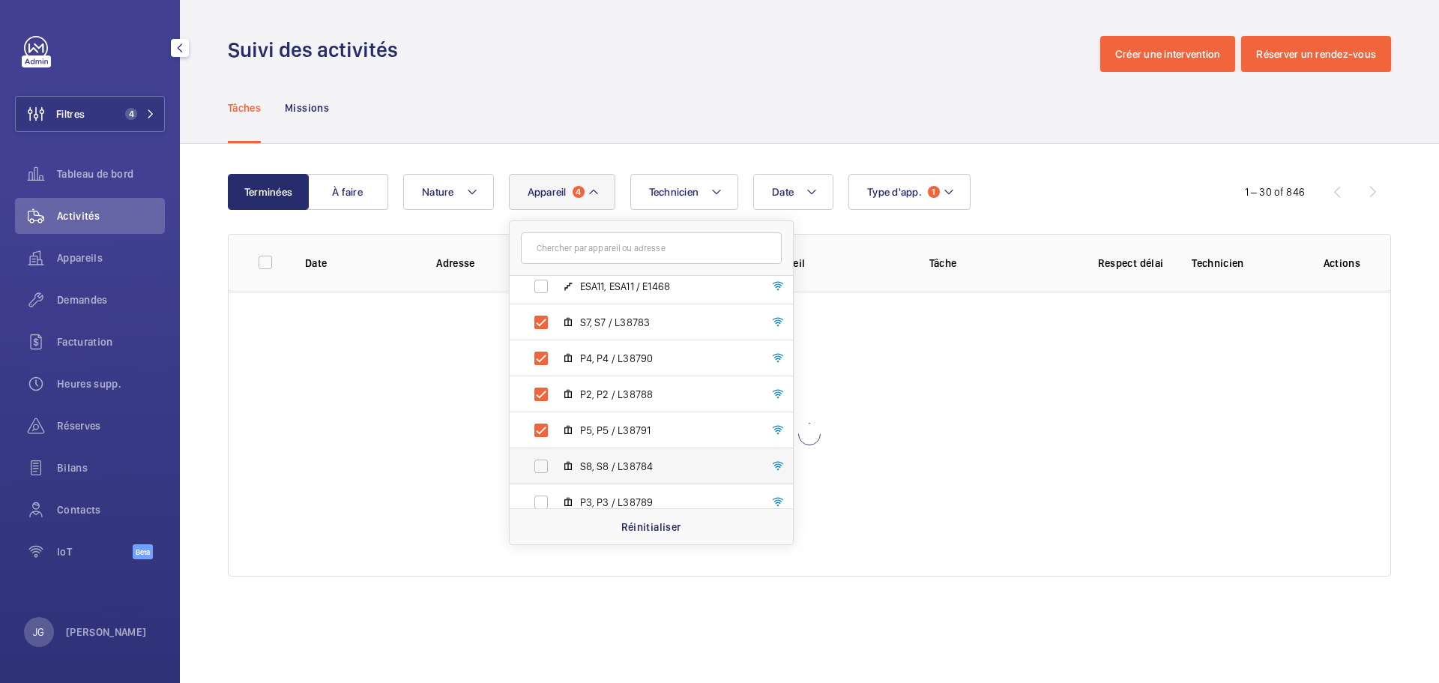
click at [541, 457] on label "S8, S8 / L38784" at bounding box center [639, 466] width 259 height 36
click at [541, 457] on input "S8, S8 / L38784" at bounding box center [541, 466] width 30 height 30
checkbox input "true"
click at [549, 499] on label "P3, P3 / L38789" at bounding box center [639, 502] width 259 height 36
click at [549, 499] on input "P3, P3 / L38789" at bounding box center [541, 502] width 30 height 30
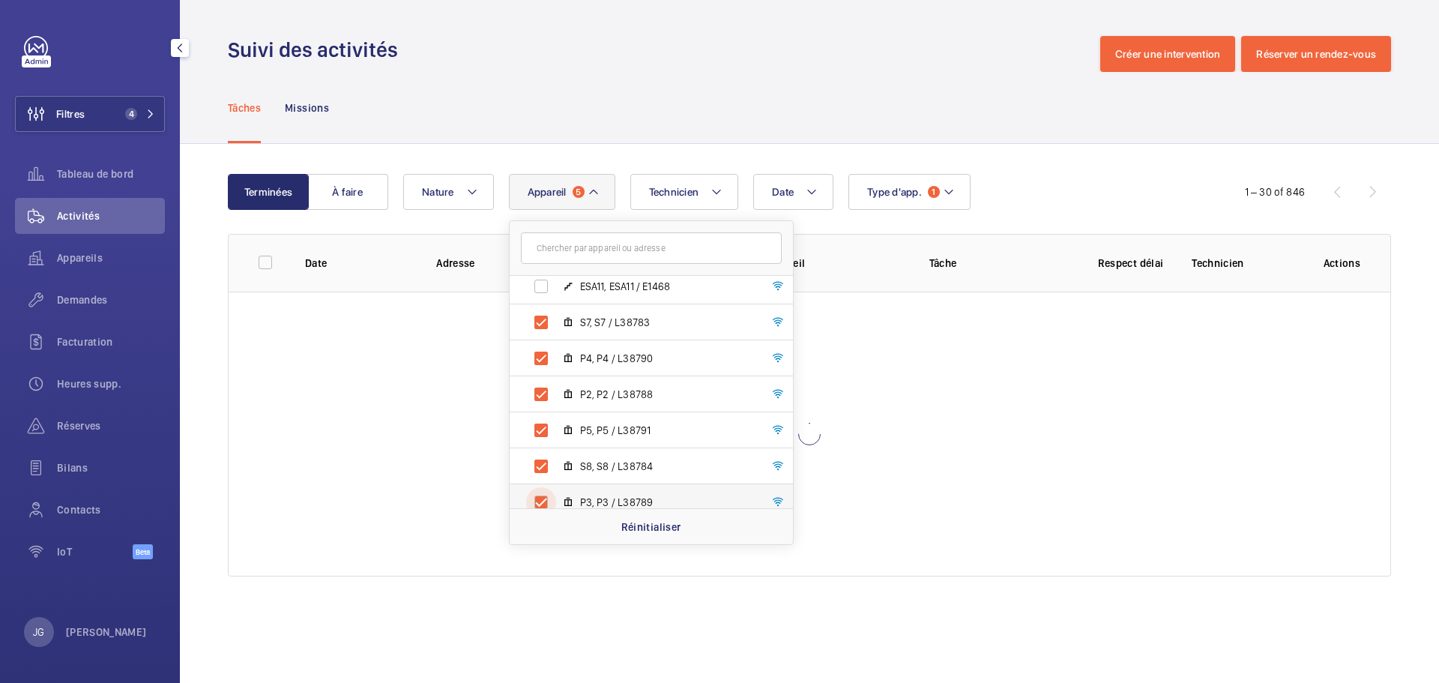
checkbox input "true"
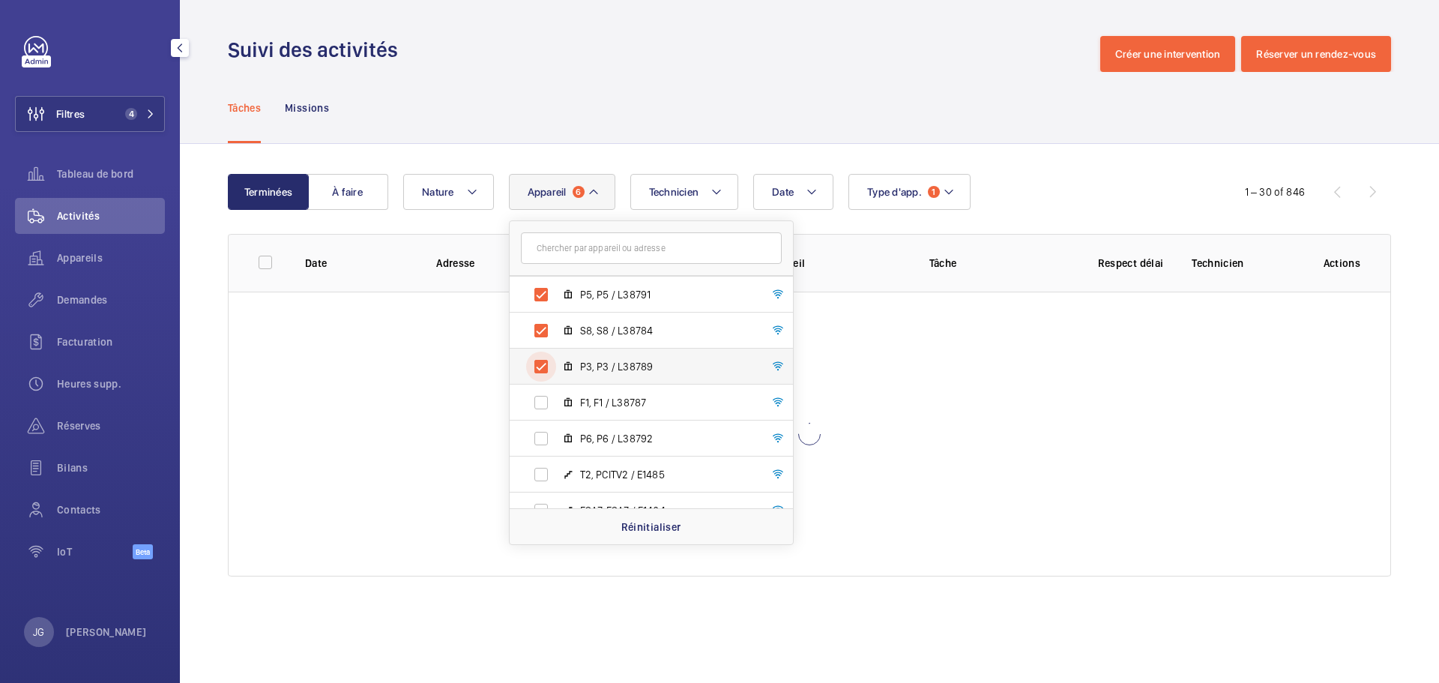
scroll to position [900, 0]
click at [547, 407] on label "F1, F1 / L38787" at bounding box center [639, 402] width 259 height 36
click at [547, 407] on input "F1, F1 / L38787" at bounding box center [541, 402] width 30 height 30
checkbox input "true"
click at [542, 430] on label "P6, P6 / L38792" at bounding box center [639, 438] width 259 height 36
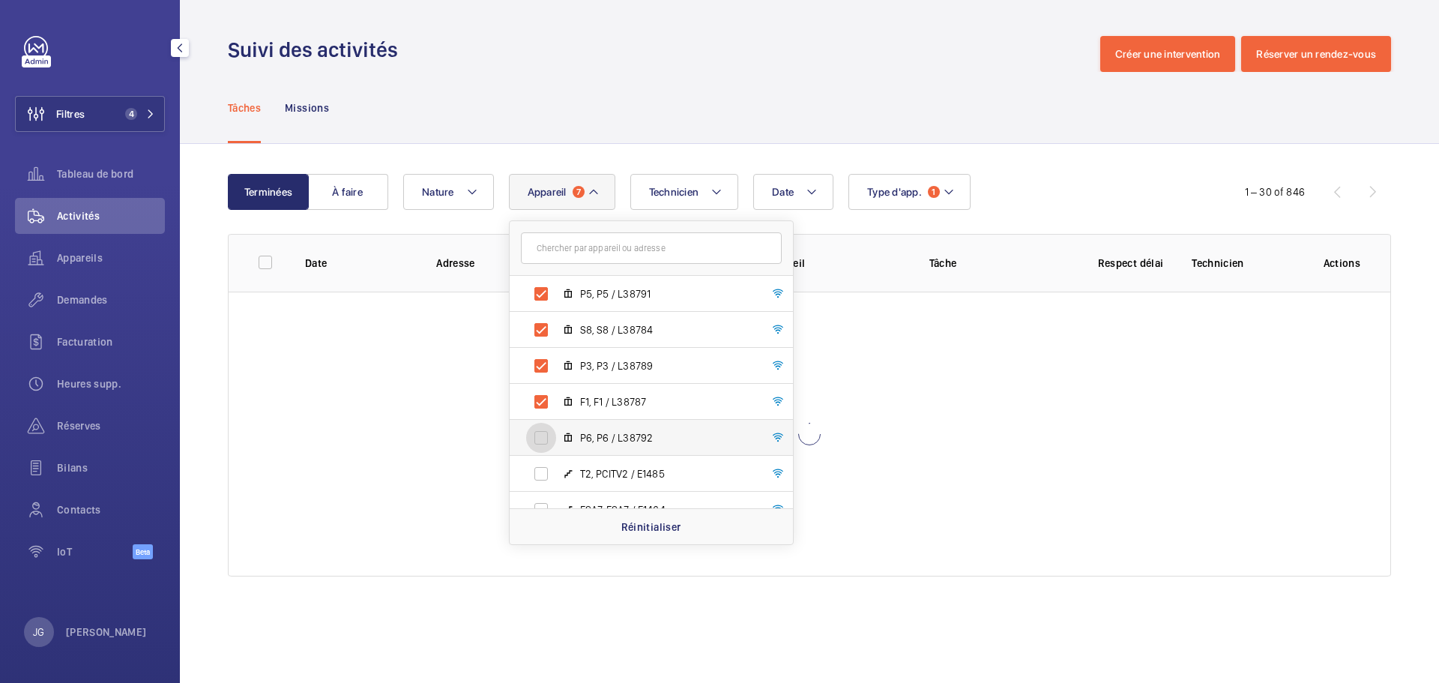
click at [542, 430] on input "P6, P6 / L38792" at bounding box center [541, 438] width 30 height 30
checkbox input "true"
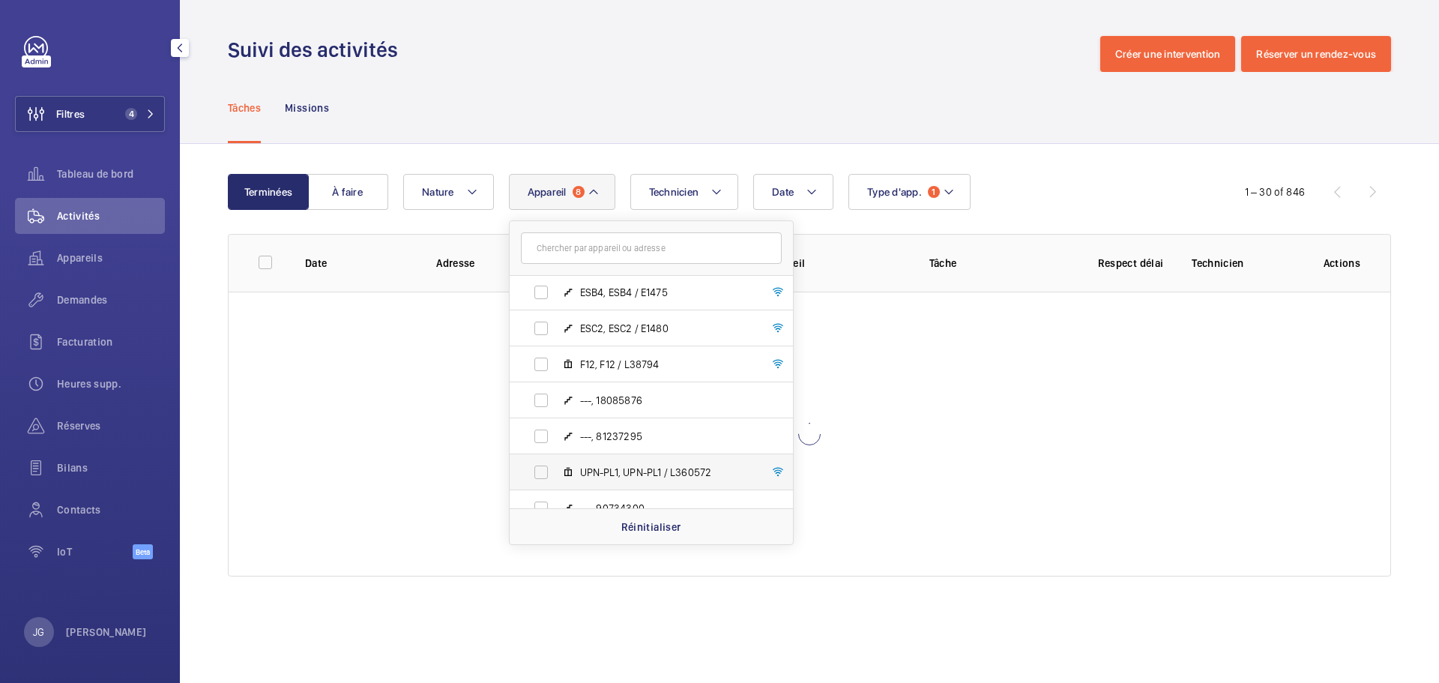
scroll to position [1199, 0]
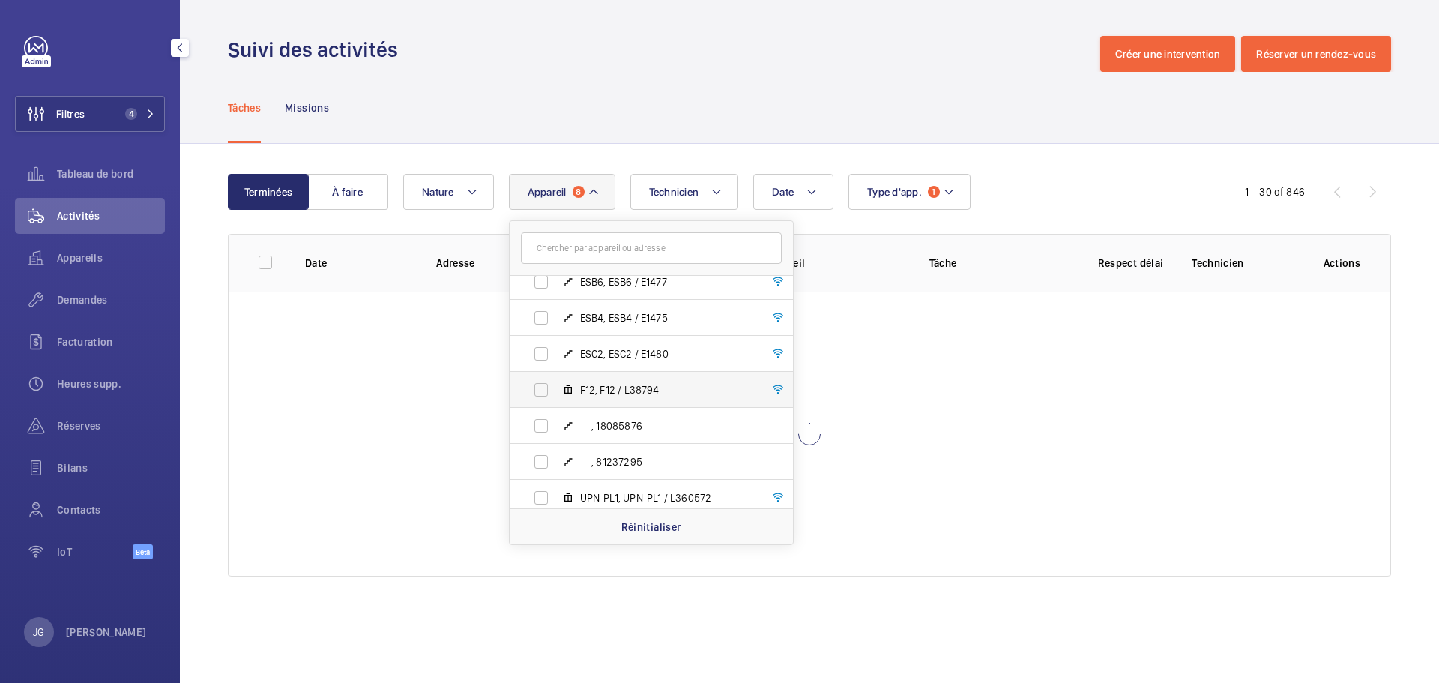
click at [535, 391] on label "F12, F12 / L38794" at bounding box center [639, 390] width 259 height 36
click at [535, 391] on input "F12, F12 / L38794" at bounding box center [541, 390] width 30 height 30
checkbox input "true"
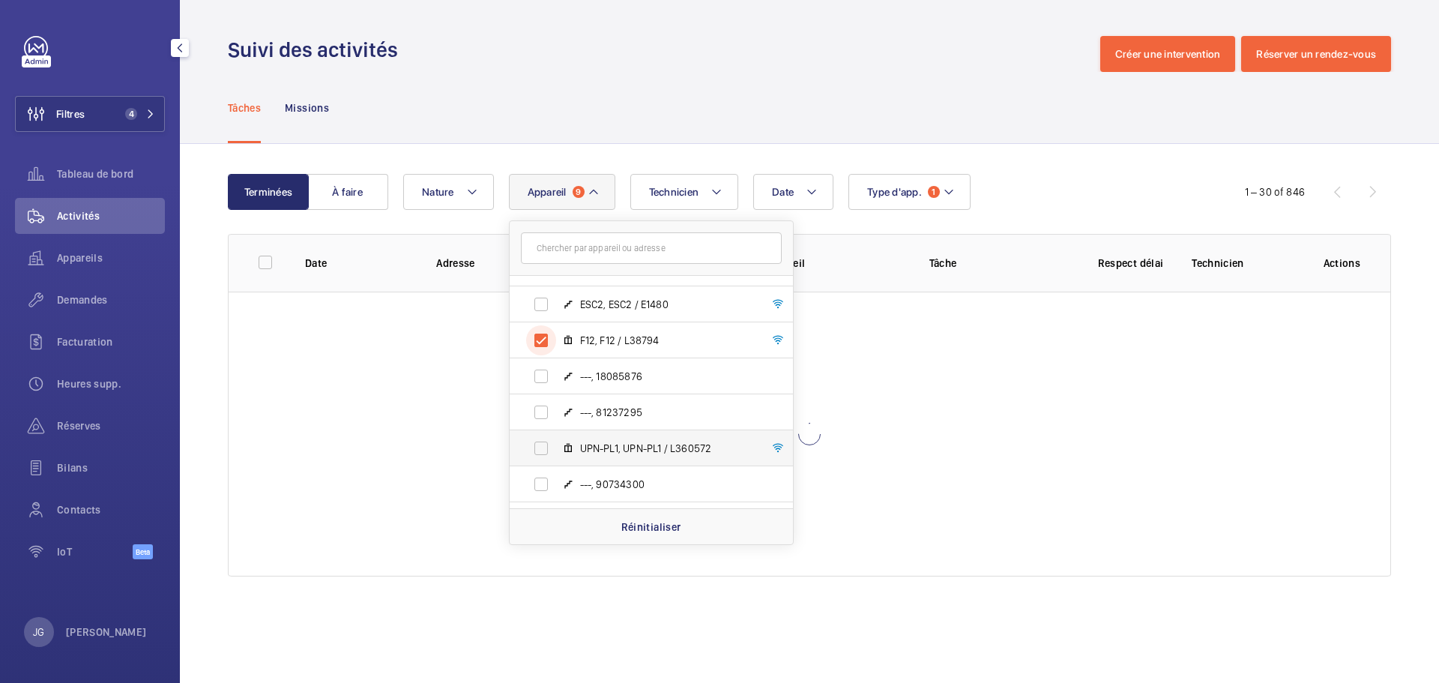
scroll to position [1274, 0]
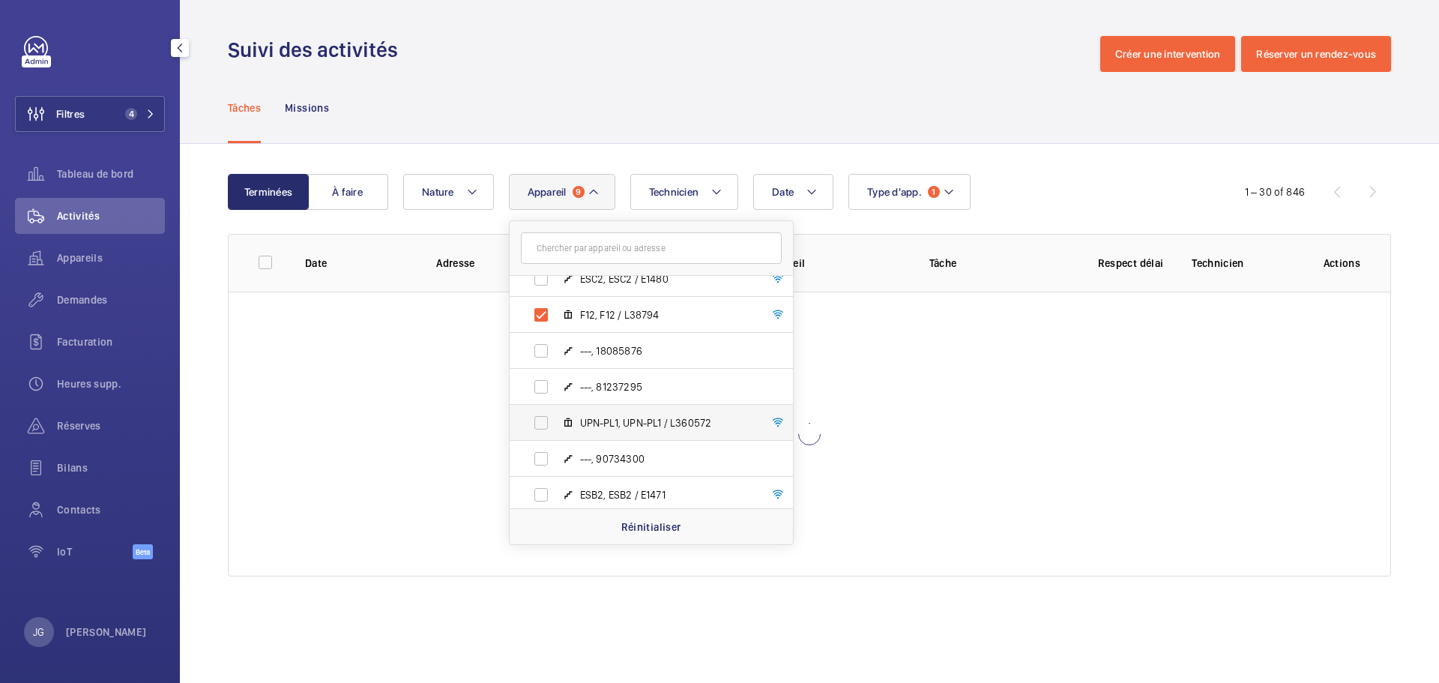
click at [541, 427] on label "UPN-PL1, UPN-PL1 / L360572" at bounding box center [639, 423] width 259 height 36
click at [541, 427] on input "UPN-PL1, UPN-PL1 / L360572" at bounding box center [541, 423] width 30 height 30
checkbox input "true"
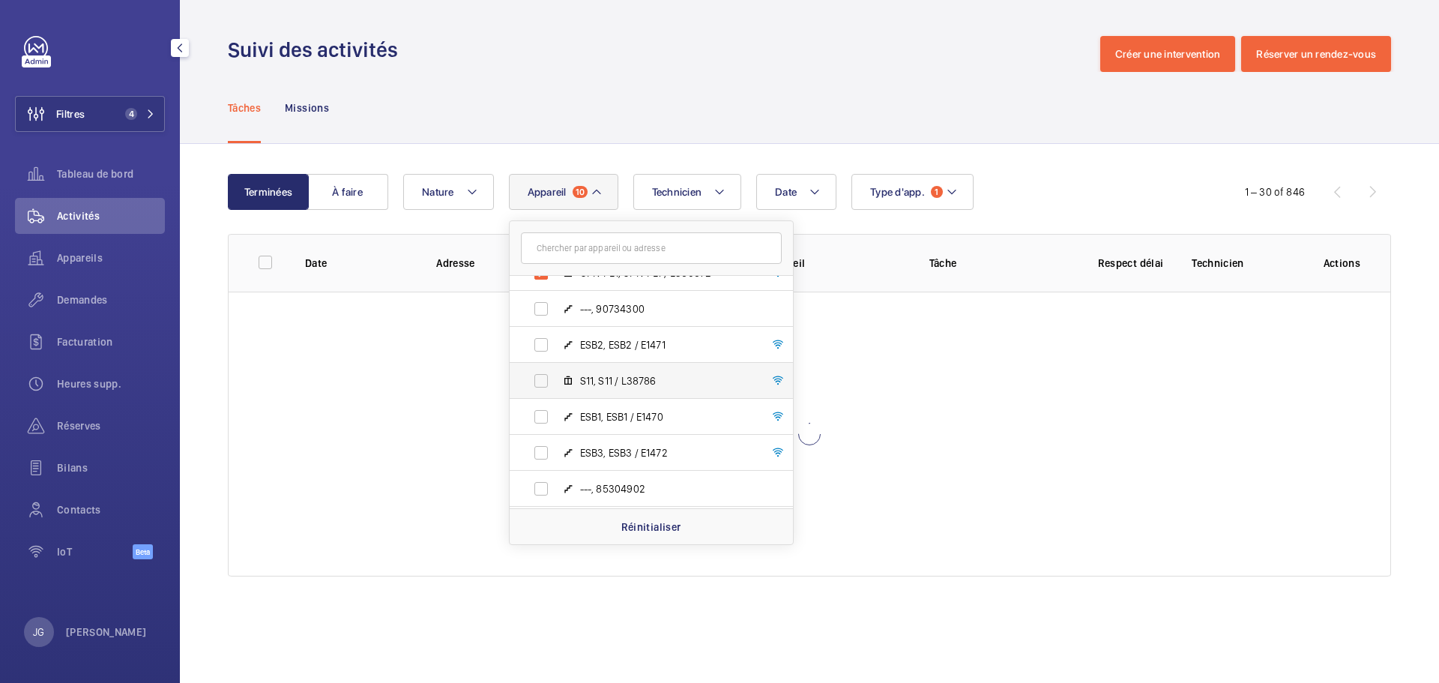
click at [540, 383] on label "S11, S11 / L38786" at bounding box center [639, 381] width 259 height 36
click at [540, 383] on input "S11, S11 / L38786" at bounding box center [541, 381] width 30 height 30
checkbox input "true"
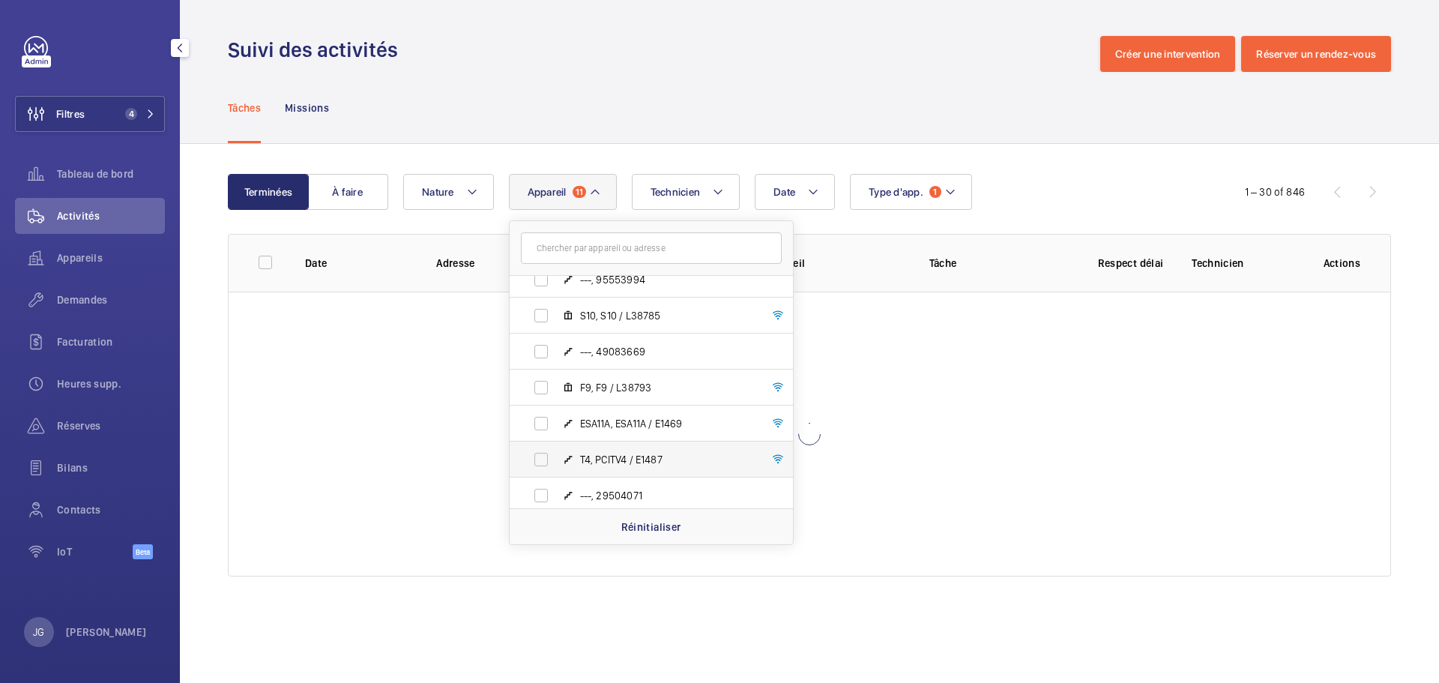
scroll to position [1724, 0]
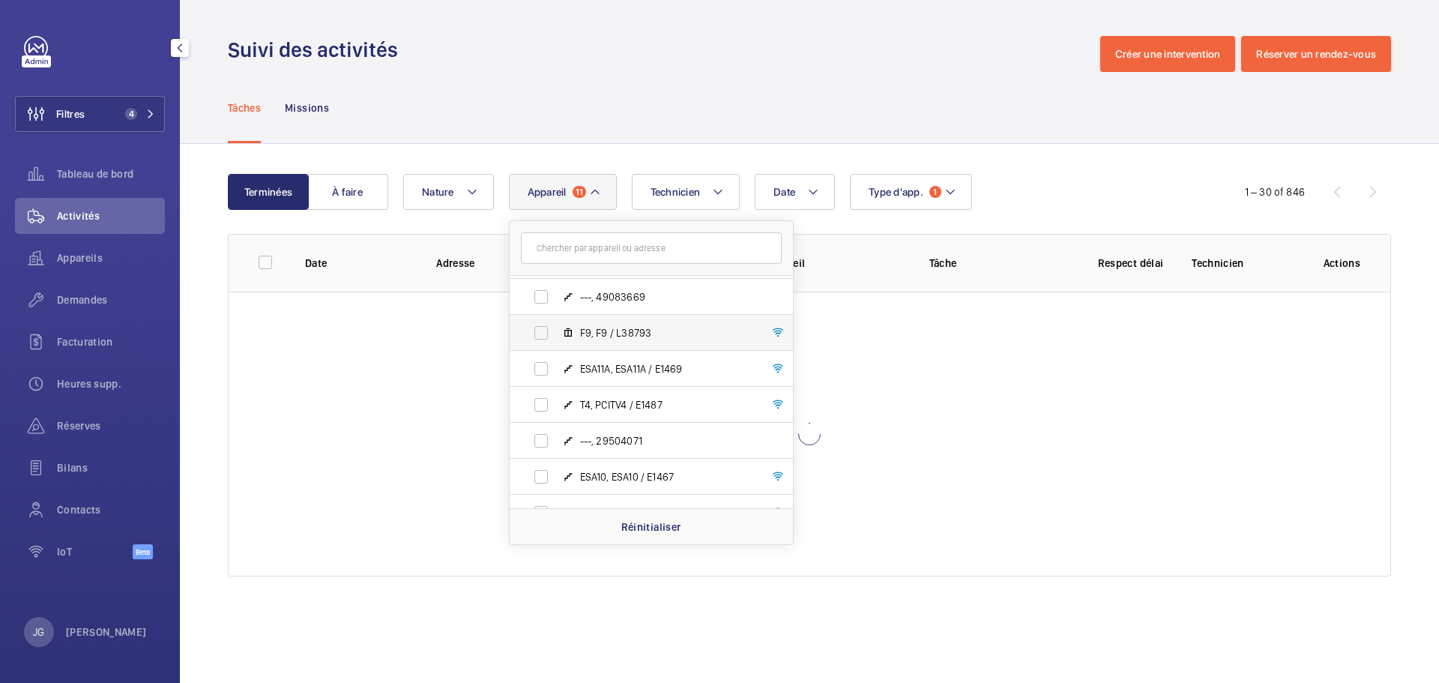
click at [539, 335] on label "F9, F9 / L38793" at bounding box center [639, 333] width 259 height 36
click at [539, 335] on input "F9, F9 / L38793" at bounding box center [541, 333] width 30 height 30
checkbox input "true"
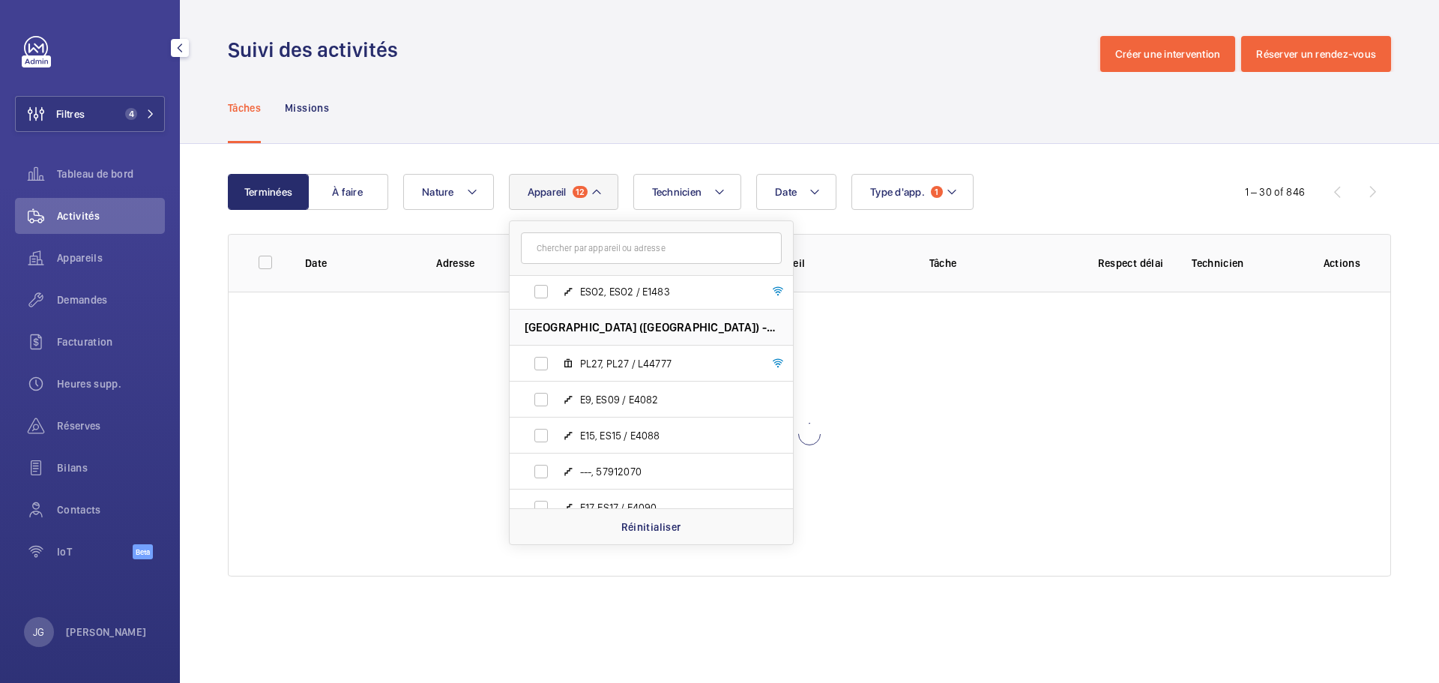
scroll to position [1949, 0]
click at [540, 362] on label "PL27, PL27 / L44777" at bounding box center [639, 360] width 259 height 36
click at [540, 362] on input "PL27, PL27 / L44777" at bounding box center [541, 360] width 30 height 30
checkbox input "true"
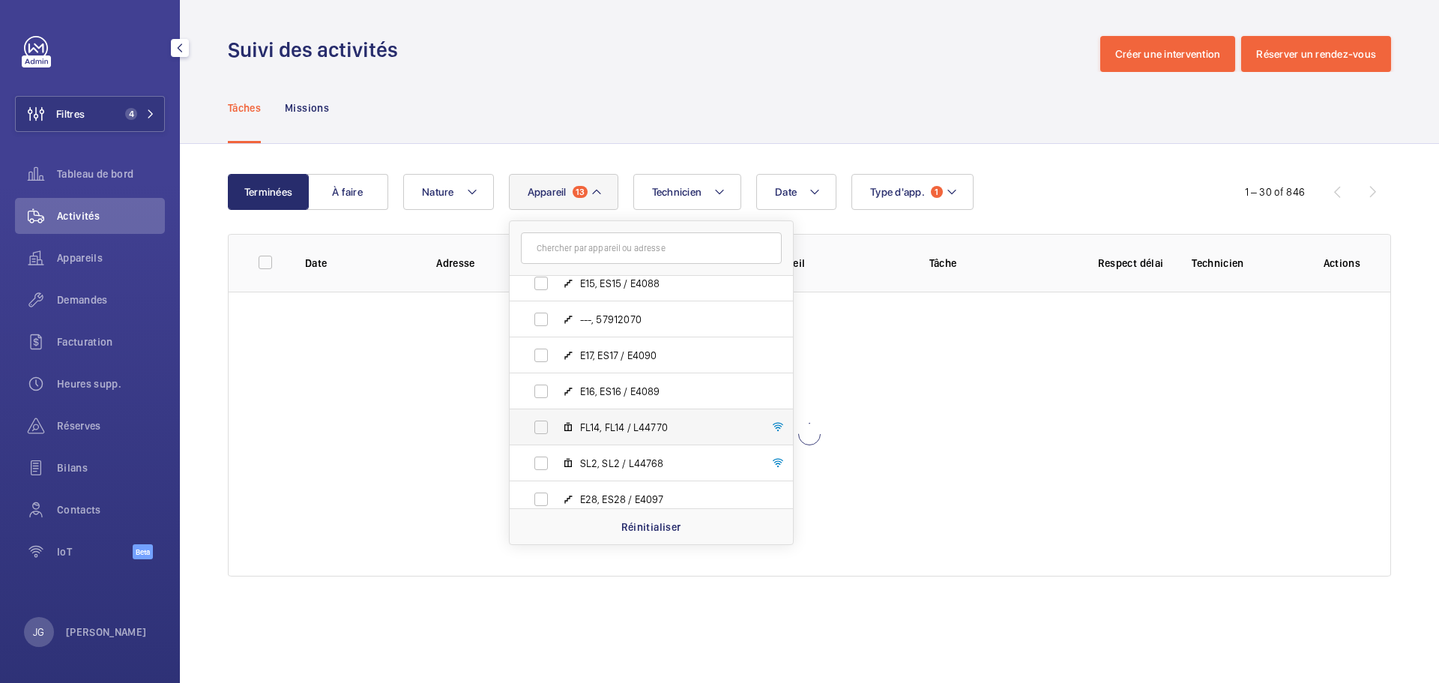
scroll to position [2099, 0]
click at [540, 420] on label "FL14, FL14 / L44770" at bounding box center [639, 426] width 259 height 36
click at [540, 420] on input "FL14, FL14 / L44770" at bounding box center [541, 426] width 30 height 30
checkbox input "true"
click at [534, 449] on label "SL2, SL2 / L44768" at bounding box center [639, 462] width 259 height 36
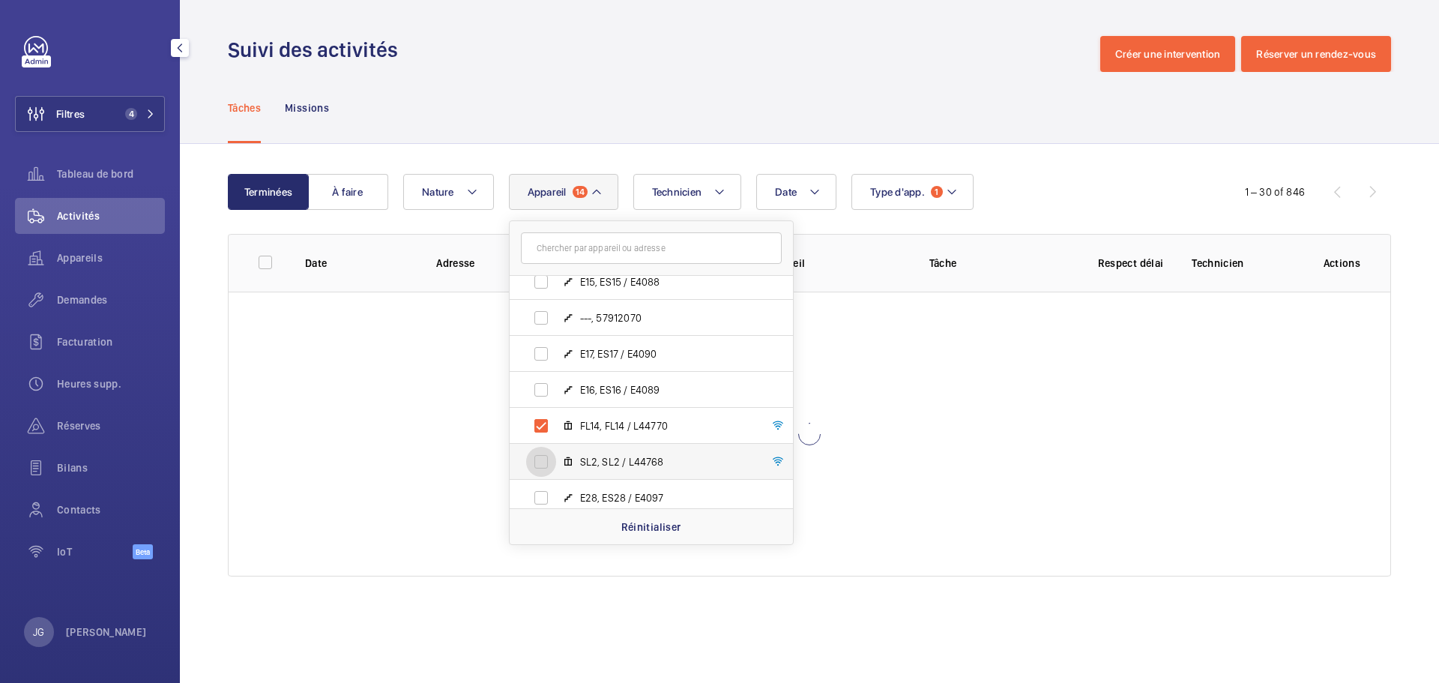
click at [534, 449] on input "SL2, SL2 / L44768" at bounding box center [541, 462] width 30 height 30
checkbox input "true"
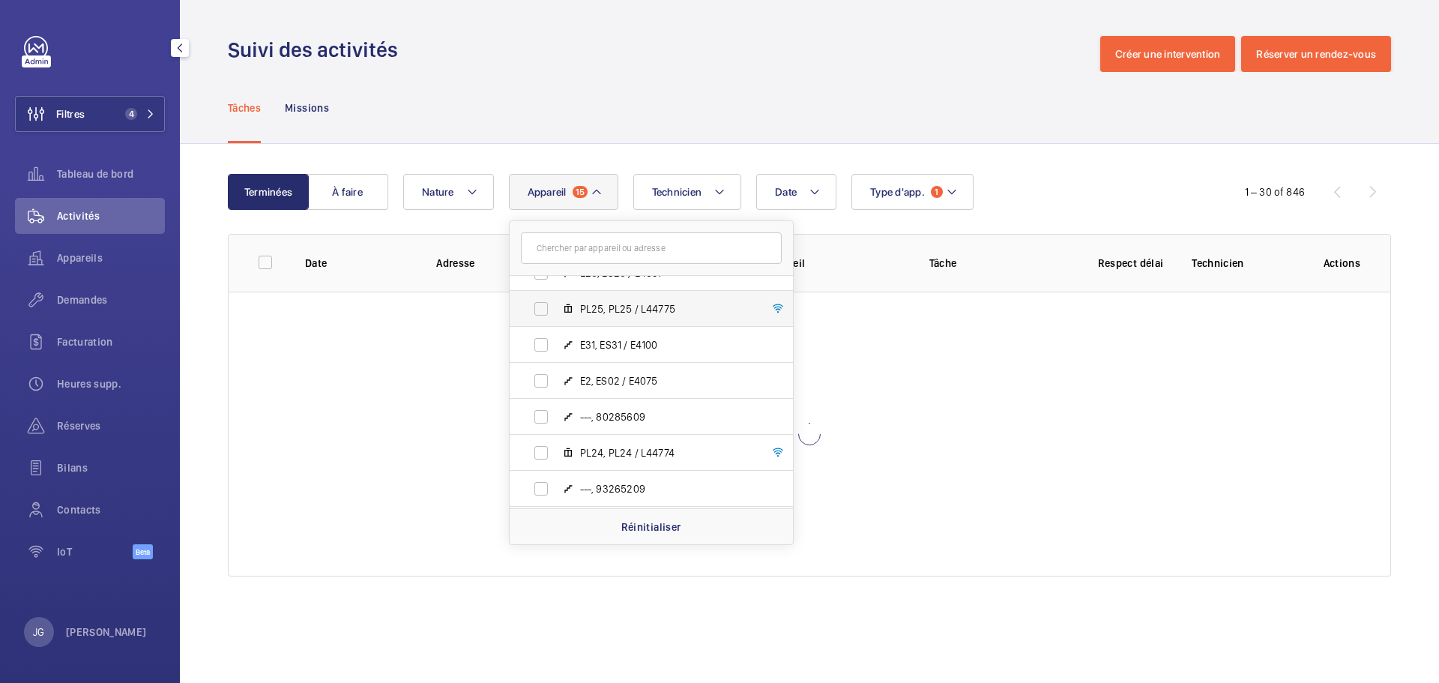
click at [536, 315] on label "PL25, PL25 / L44775" at bounding box center [639, 309] width 259 height 36
click at [536, 315] on input "PL25, PL25 / L44775" at bounding box center [541, 309] width 30 height 30
checkbox input "true"
click at [540, 457] on label "PL24, PL24 / L44774" at bounding box center [639, 453] width 259 height 36
click at [540, 457] on input "PL24, PL24 / L44774" at bounding box center [541, 453] width 30 height 30
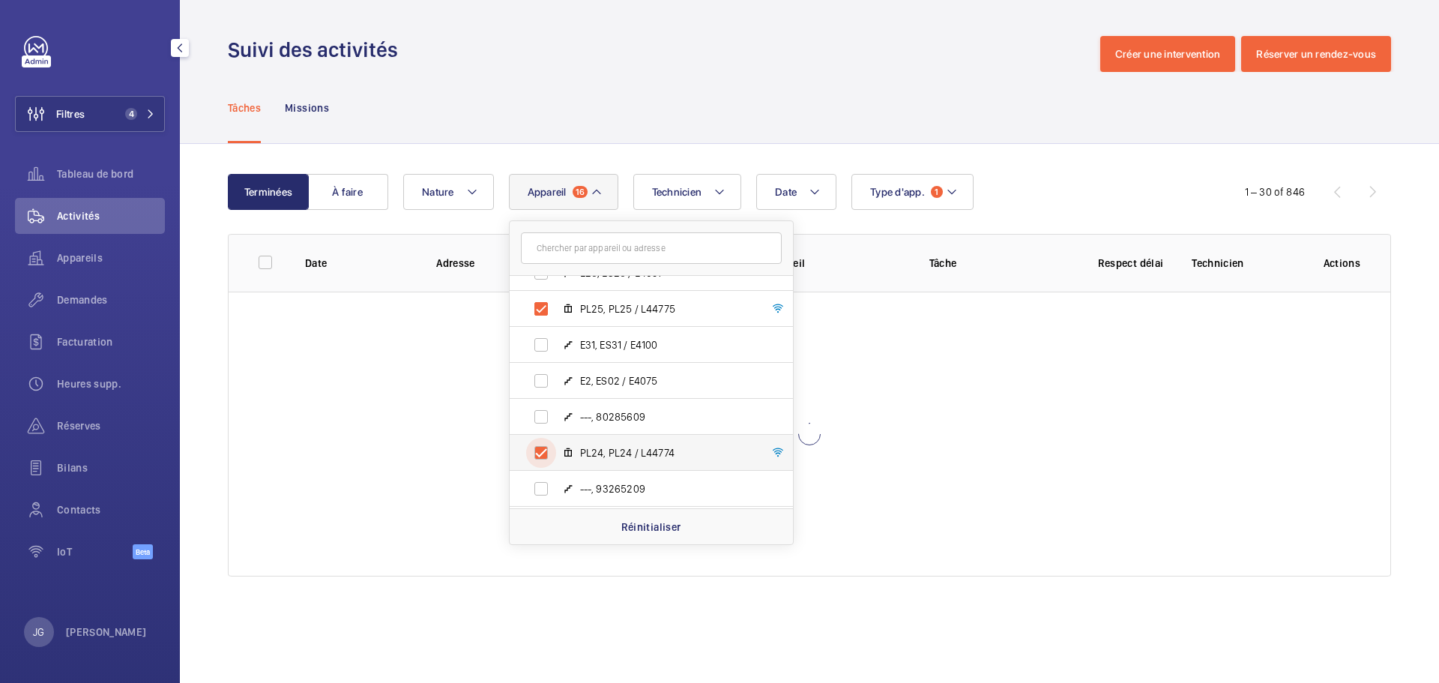
checkbox input "true"
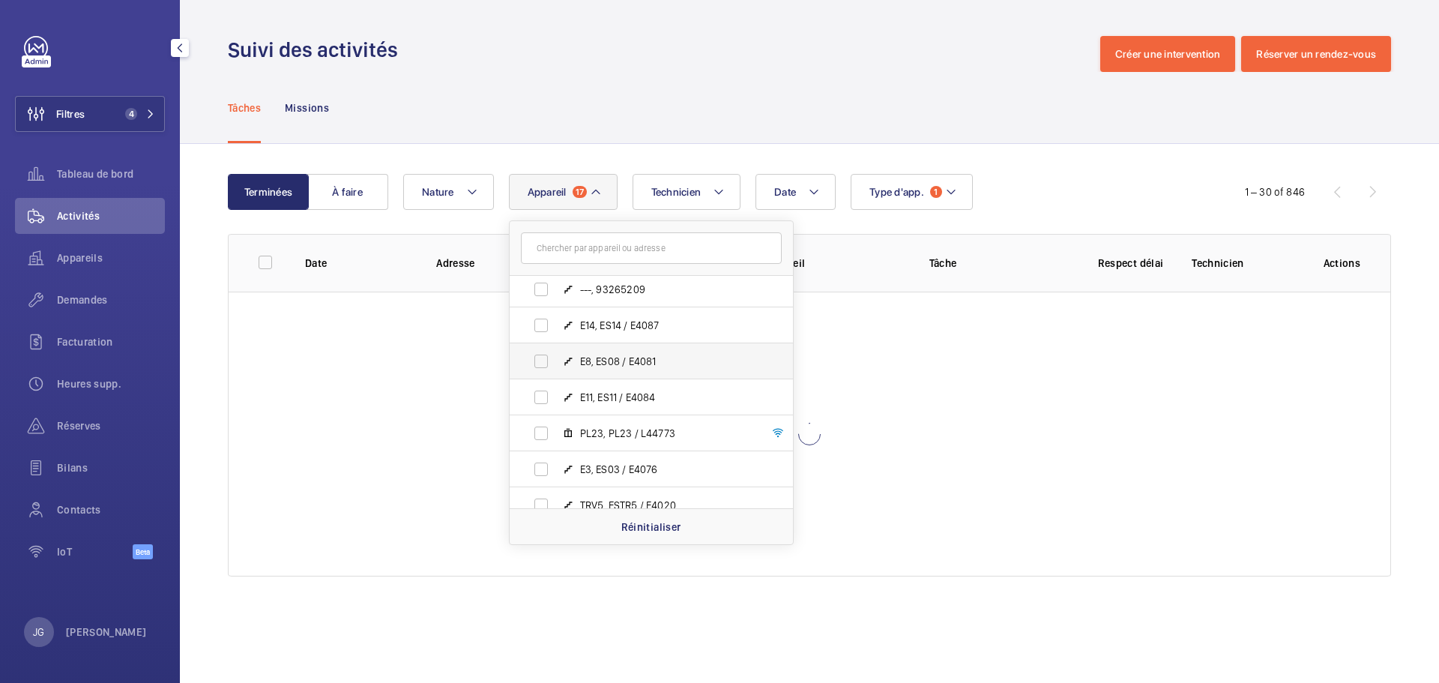
scroll to position [2624, 0]
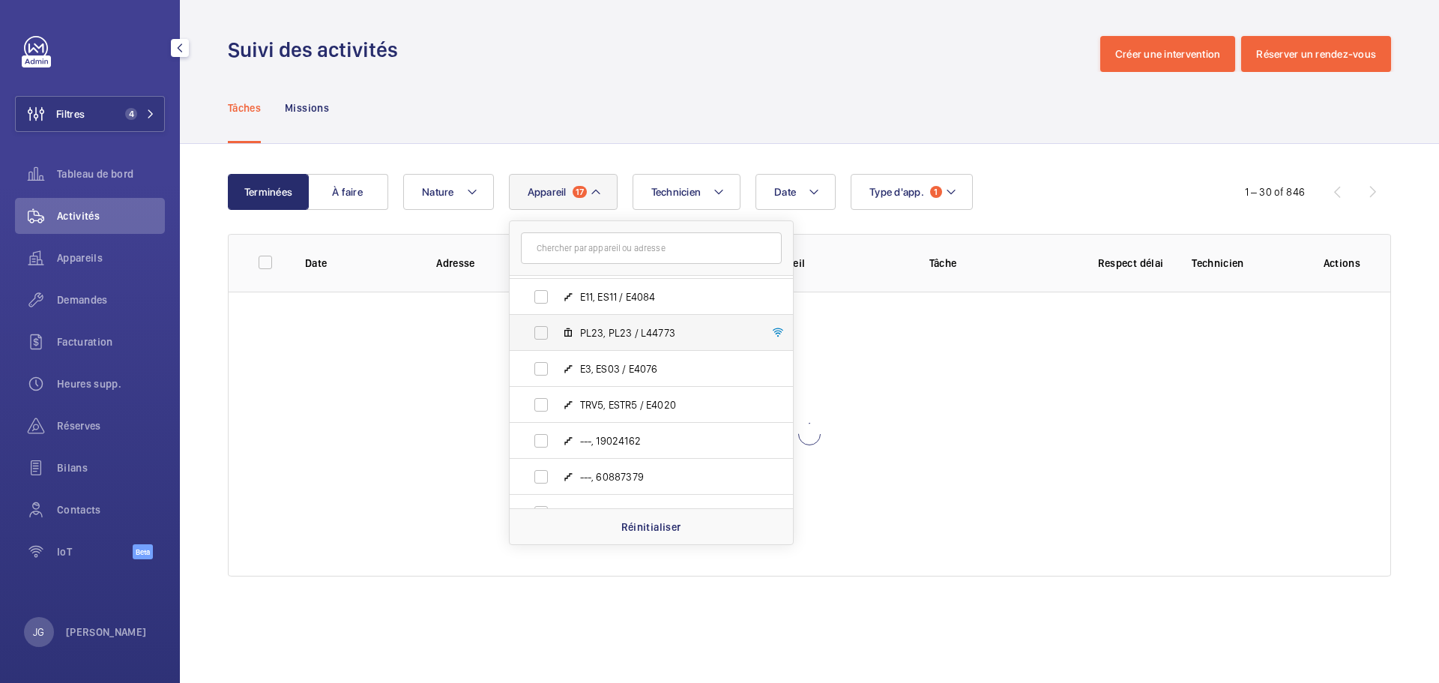
click at [531, 328] on label "PL23, PL23 / L44773" at bounding box center [639, 333] width 259 height 36
click at [531, 328] on input "PL23, PL23 / L44773" at bounding box center [541, 333] width 30 height 30
checkbox input "true"
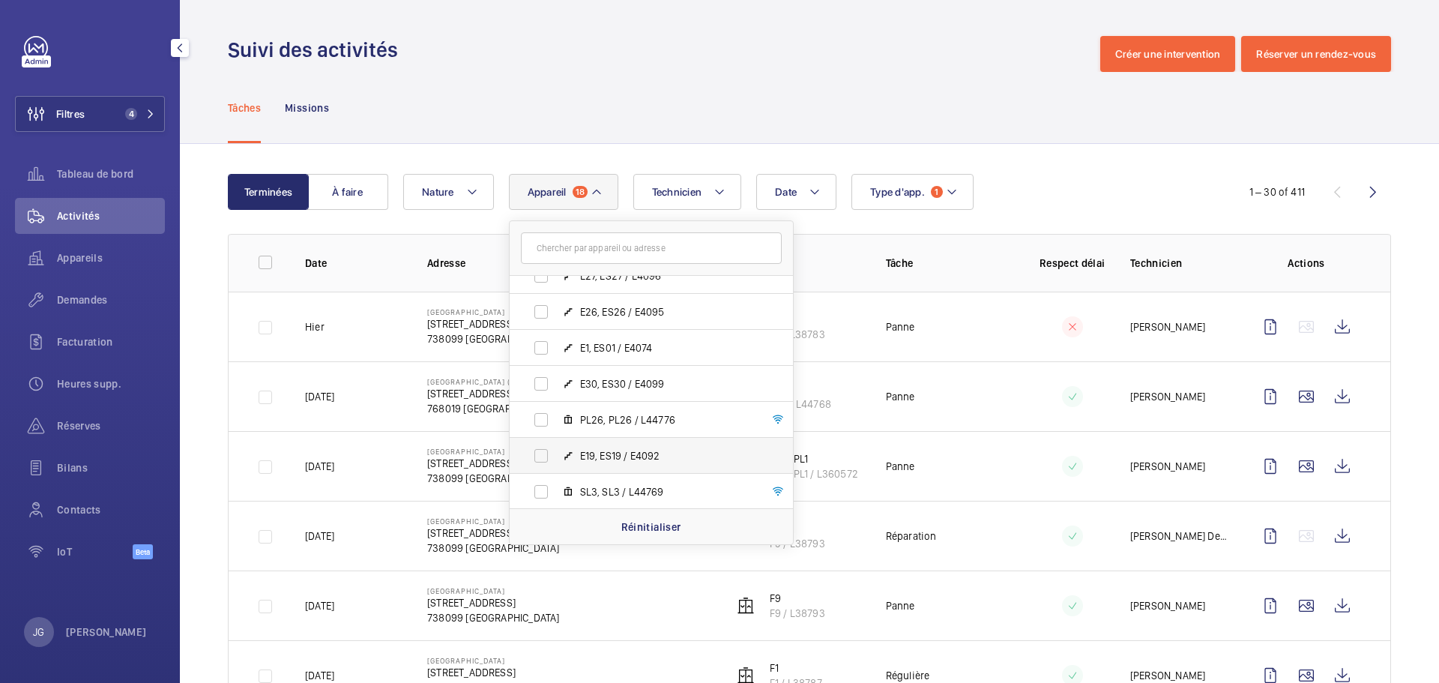
scroll to position [3223, 0]
click at [545, 349] on label "PL26, PL26 / L44776" at bounding box center [639, 345] width 259 height 36
click at [545, 349] on input "PL26, PL26 / L44776" at bounding box center [541, 345] width 30 height 30
checkbox input "true"
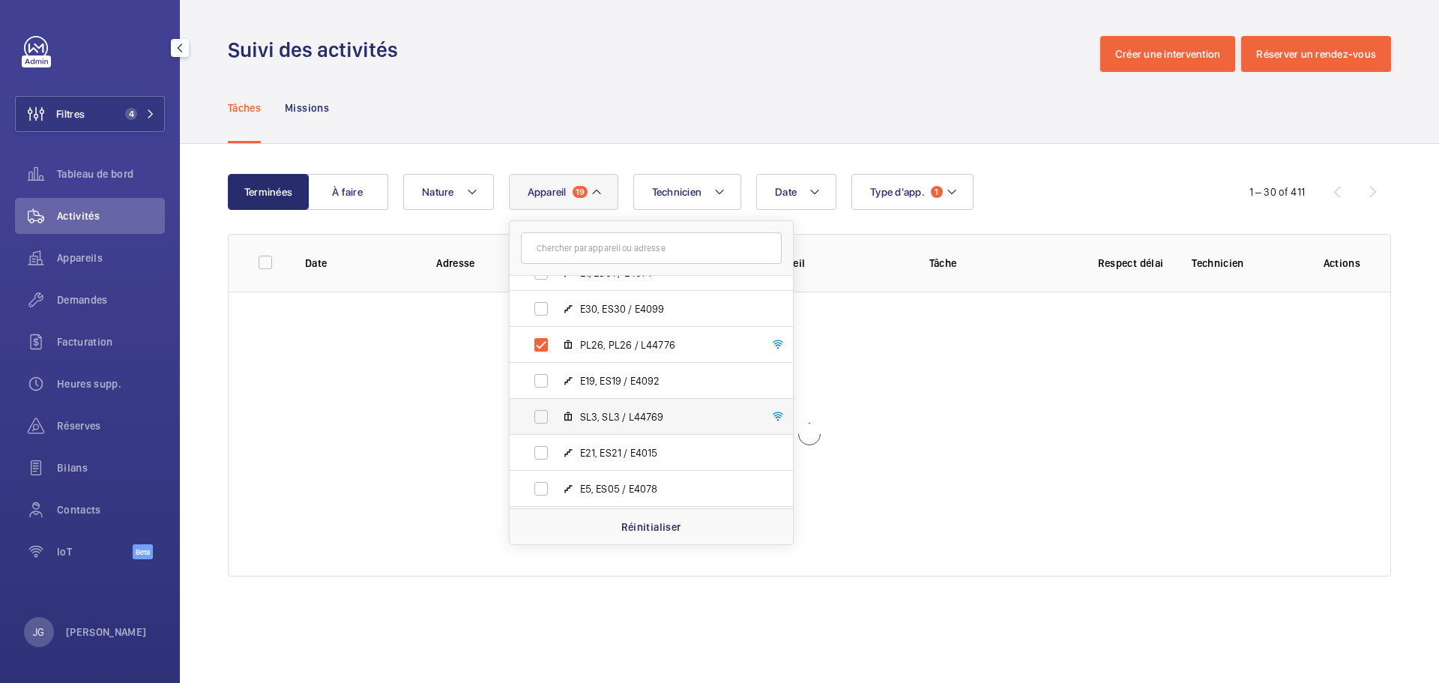
click at [545, 412] on label "SL3, SL3 / L44769" at bounding box center [639, 417] width 259 height 36
click at [545, 412] on input "SL3, SL3 / L44769" at bounding box center [541, 417] width 30 height 30
checkbox input "true"
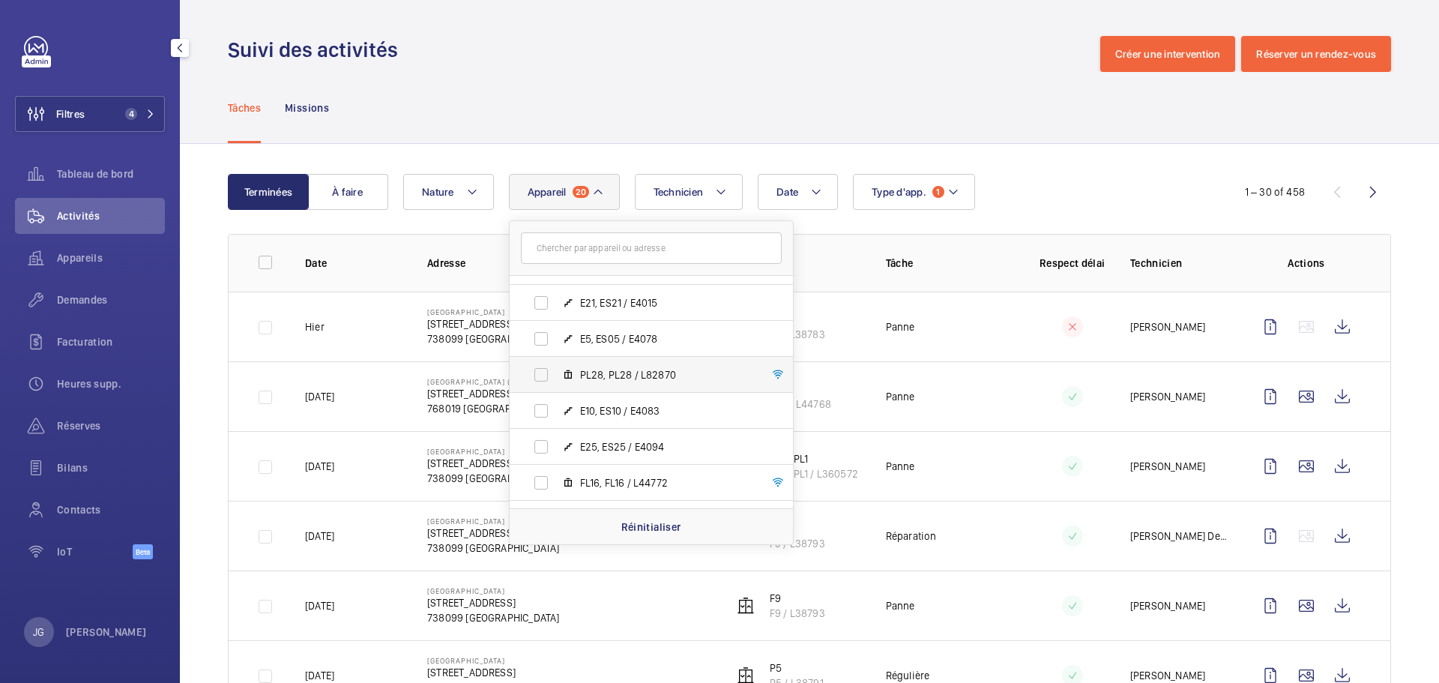
click at [540, 372] on label "PL28, PL28 / L82870" at bounding box center [639, 375] width 259 height 36
click at [540, 372] on input "PL28, PL28 / L82870" at bounding box center [541, 375] width 30 height 30
checkbox input "true"
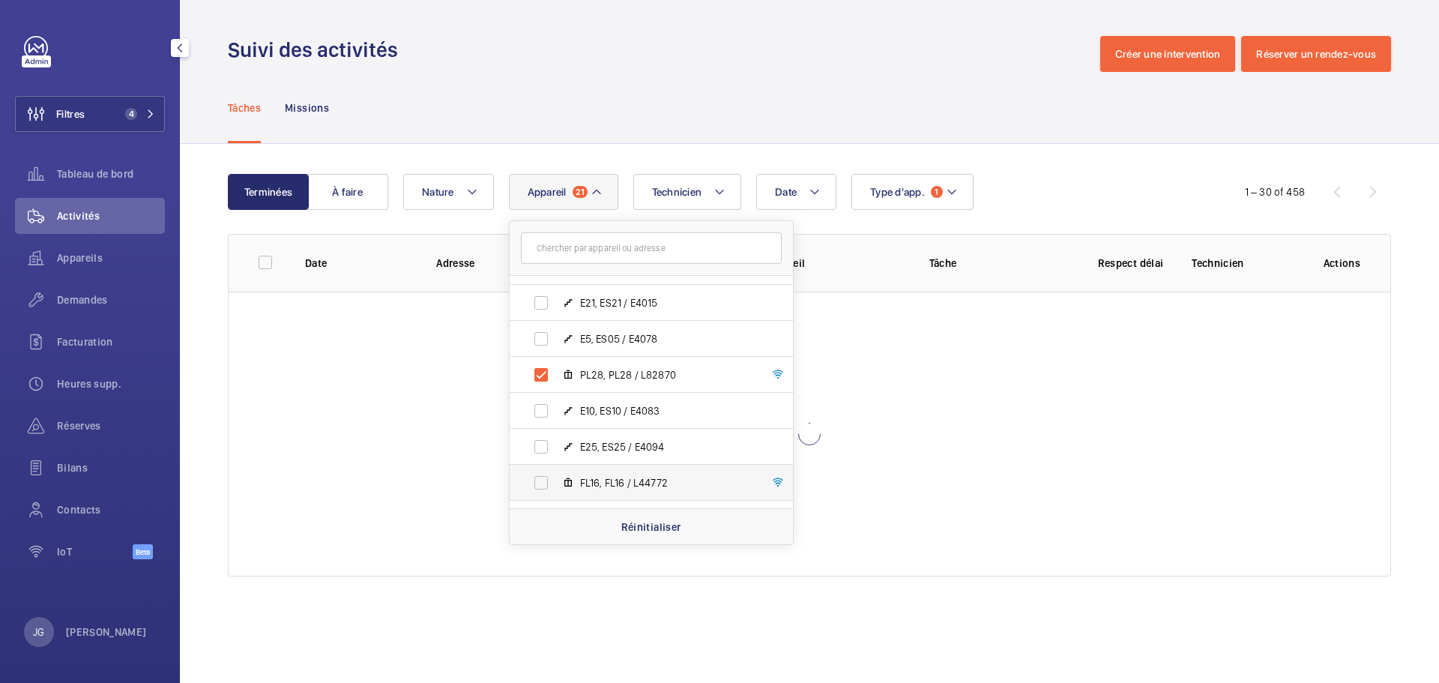
click at [541, 481] on label "FL16, FL16 / L44772" at bounding box center [639, 483] width 259 height 36
click at [541, 481] on input "FL16, FL16 / L44772" at bounding box center [541, 483] width 30 height 30
checkbox input "true"
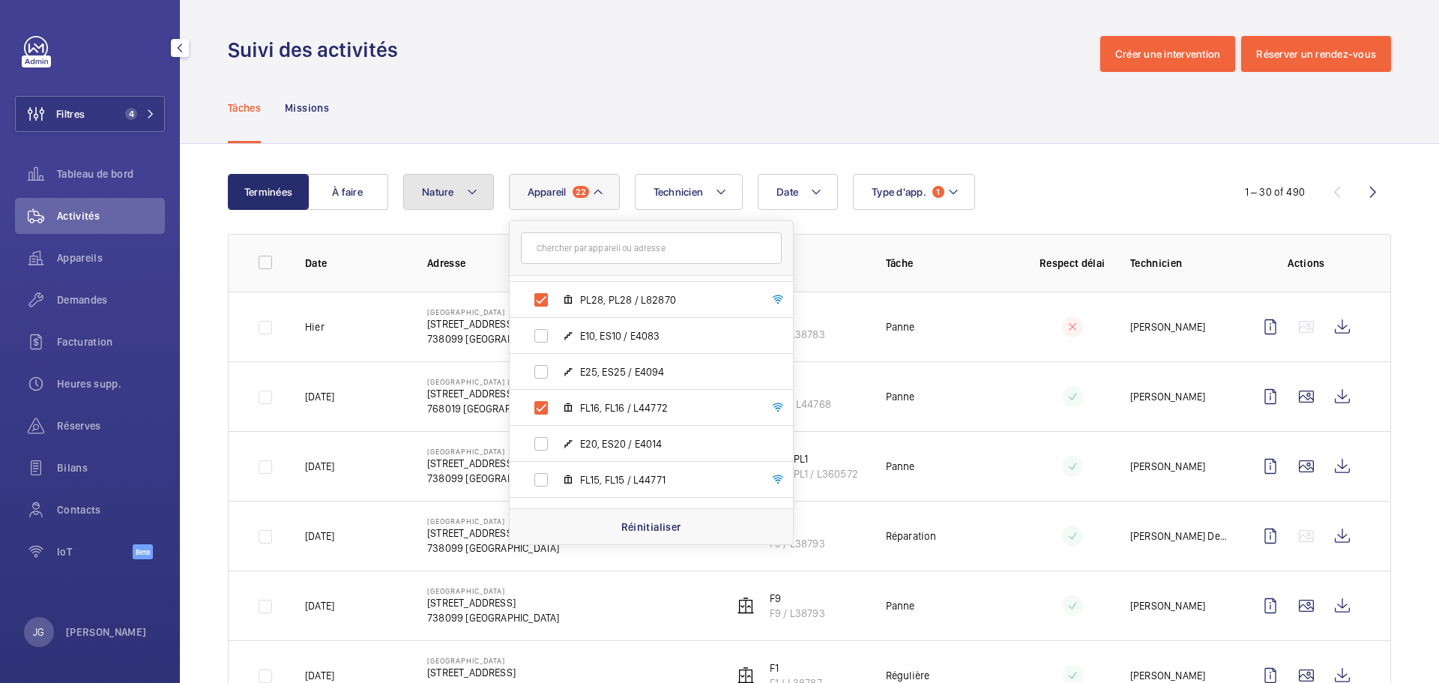
click at [481, 205] on button "Nature" at bounding box center [448, 192] width 91 height 36
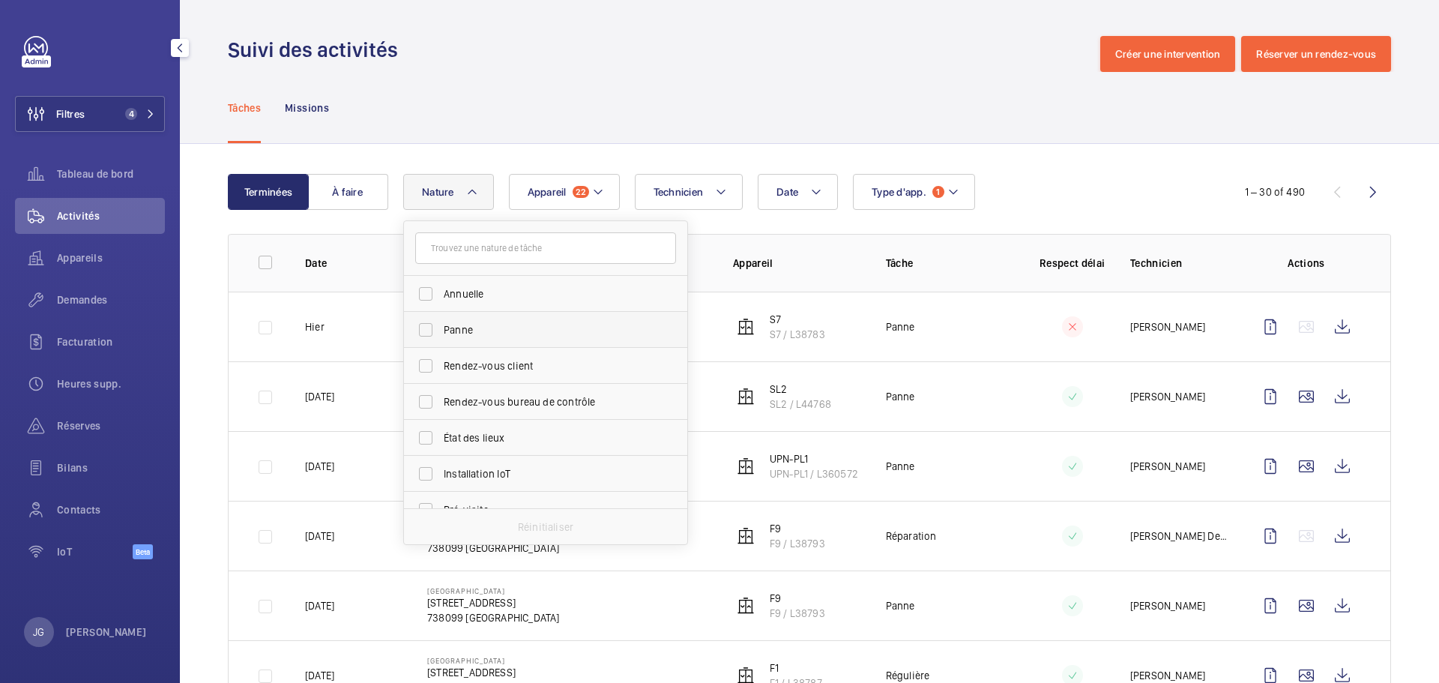
click at [462, 332] on span "Panne" at bounding box center [547, 329] width 206 height 15
click at [441, 332] on input "Panne" at bounding box center [426, 330] width 30 height 30
checkbox input "true"
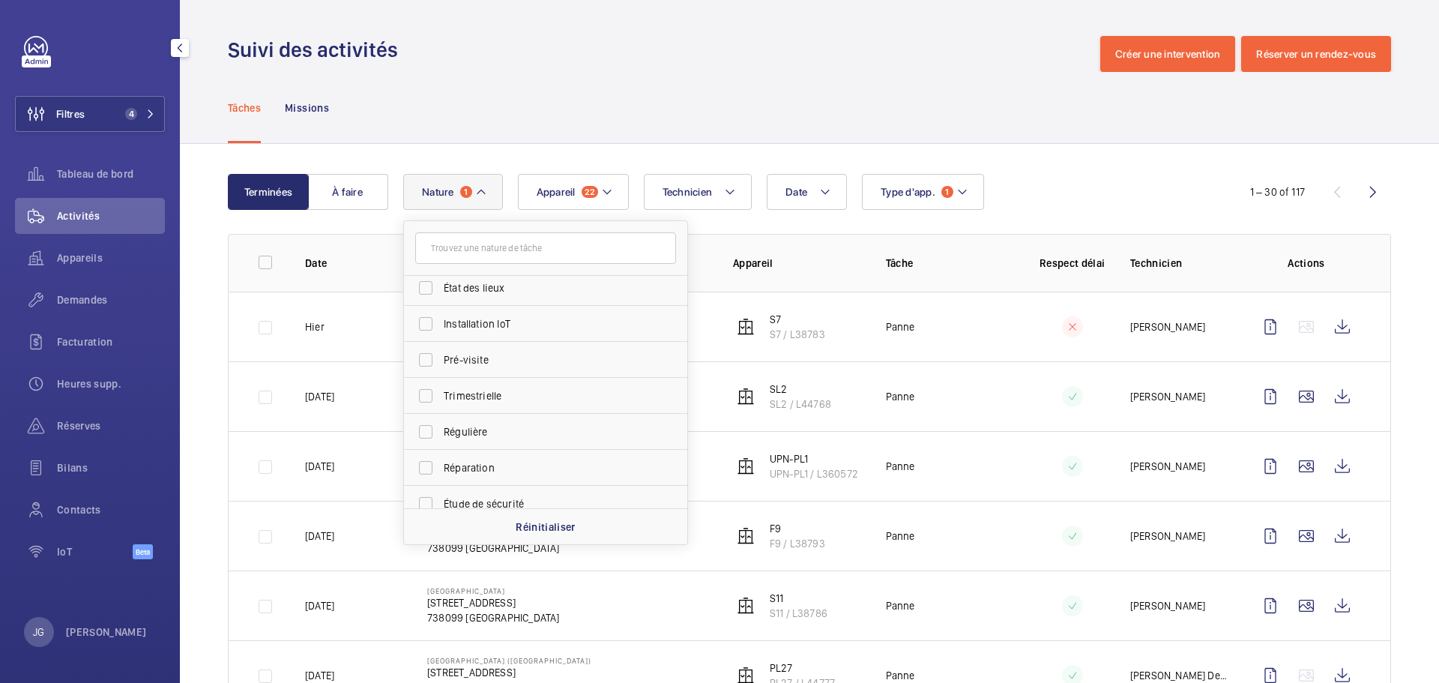
scroll to position [225, 0]
click at [465, 400] on label "Réparation" at bounding box center [534, 393] width 261 height 36
click at [441, 400] on input "Réparation" at bounding box center [426, 393] width 30 height 30
checkbox input "true"
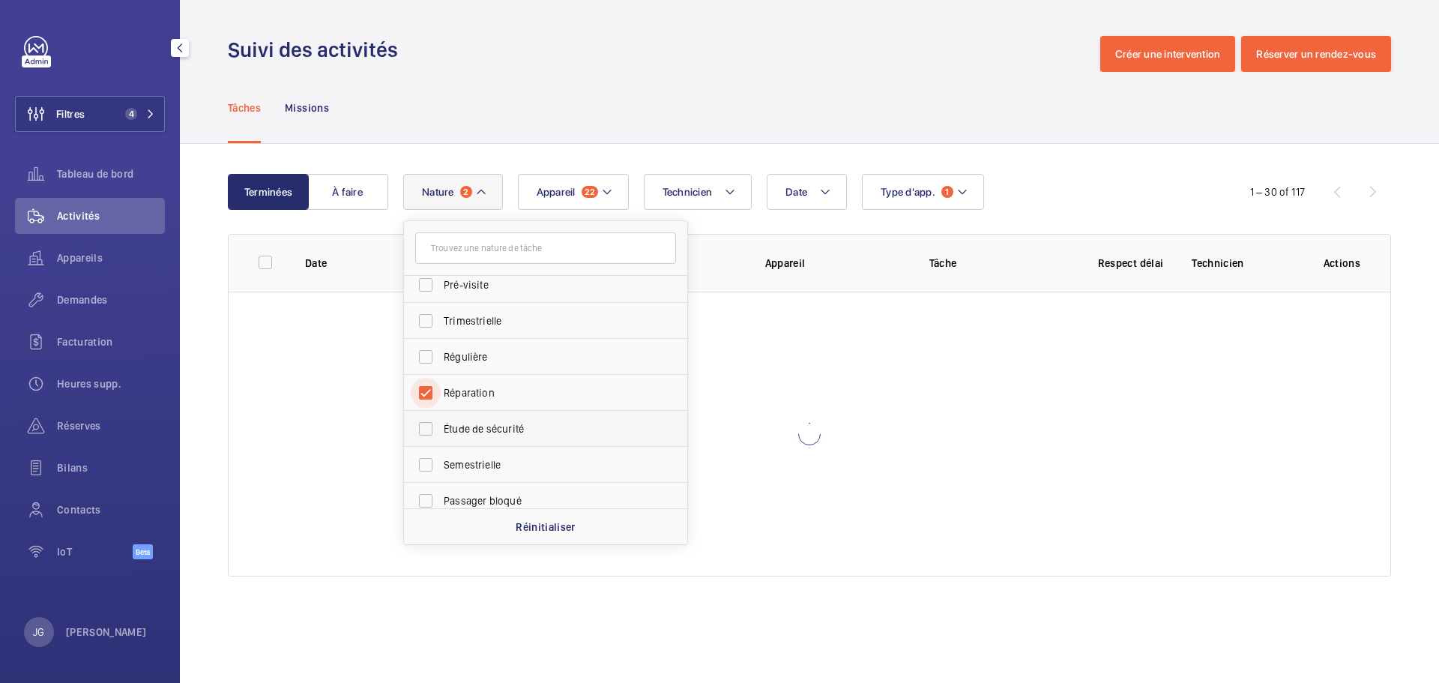
scroll to position [235, 0]
click at [476, 480] on label "Passager bloqué" at bounding box center [534, 490] width 261 height 36
click at [441, 480] on input "Passager bloqué" at bounding box center [426, 490] width 30 height 30
click at [476, 480] on label "Passager bloqué" at bounding box center [534, 490] width 261 height 36
click at [441, 480] on input "Passager bloqué" at bounding box center [426, 490] width 30 height 30
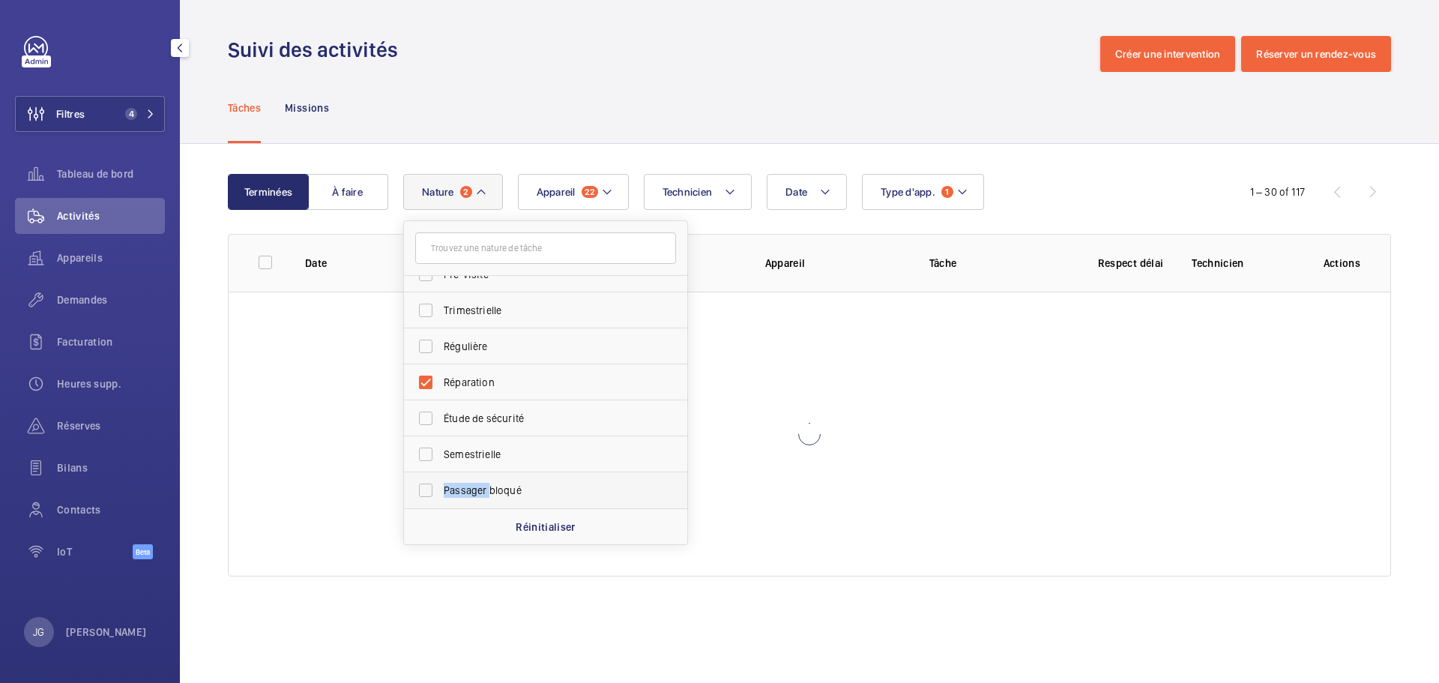
click at [476, 480] on label "Passager bloqué" at bounding box center [534, 490] width 261 height 36
click at [441, 480] on input "Passager bloqué" at bounding box center [426, 490] width 30 height 30
checkbox input "true"
click at [571, 193] on span "Appareil" at bounding box center [556, 192] width 39 height 12
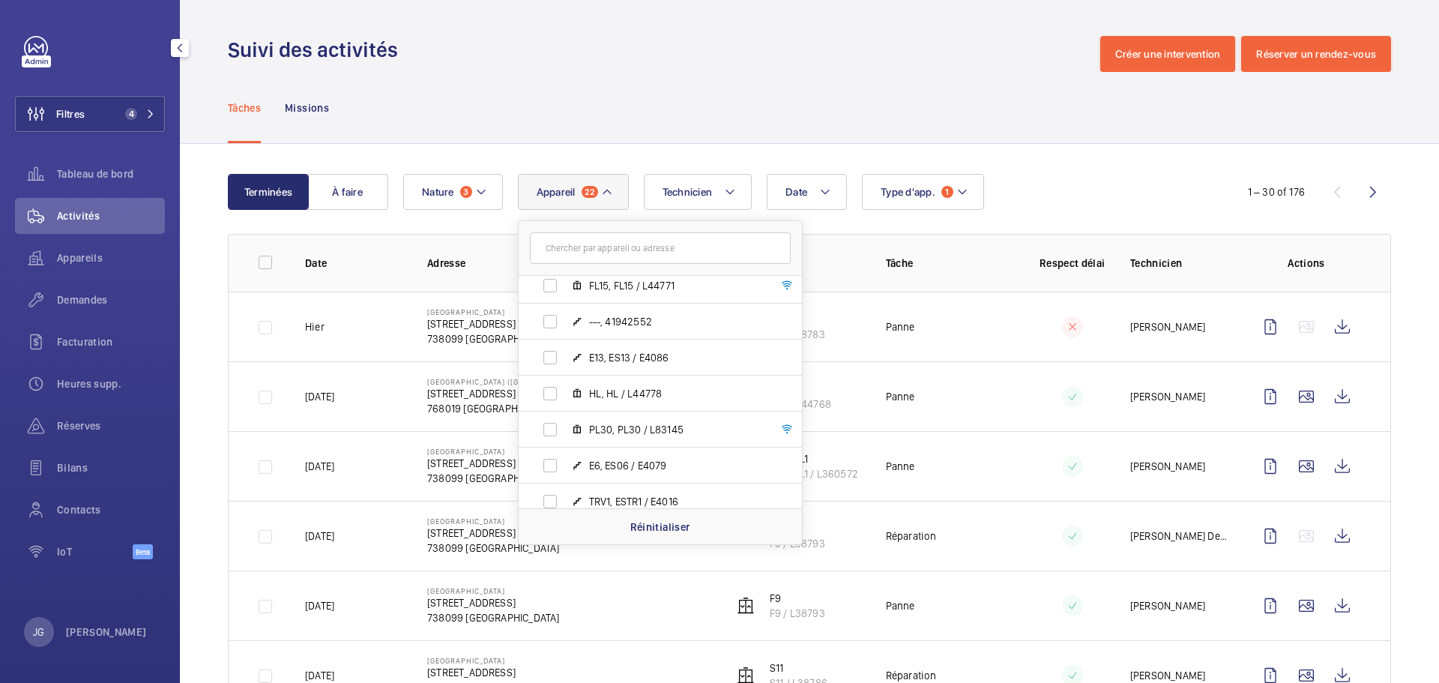
scroll to position [3642, 0]
click at [546, 427] on label "PL30, PL30 / L83145" at bounding box center [648, 430] width 259 height 36
click at [546, 427] on input "PL30, PL30 / L83145" at bounding box center [550, 430] width 30 height 30
checkbox input "true"
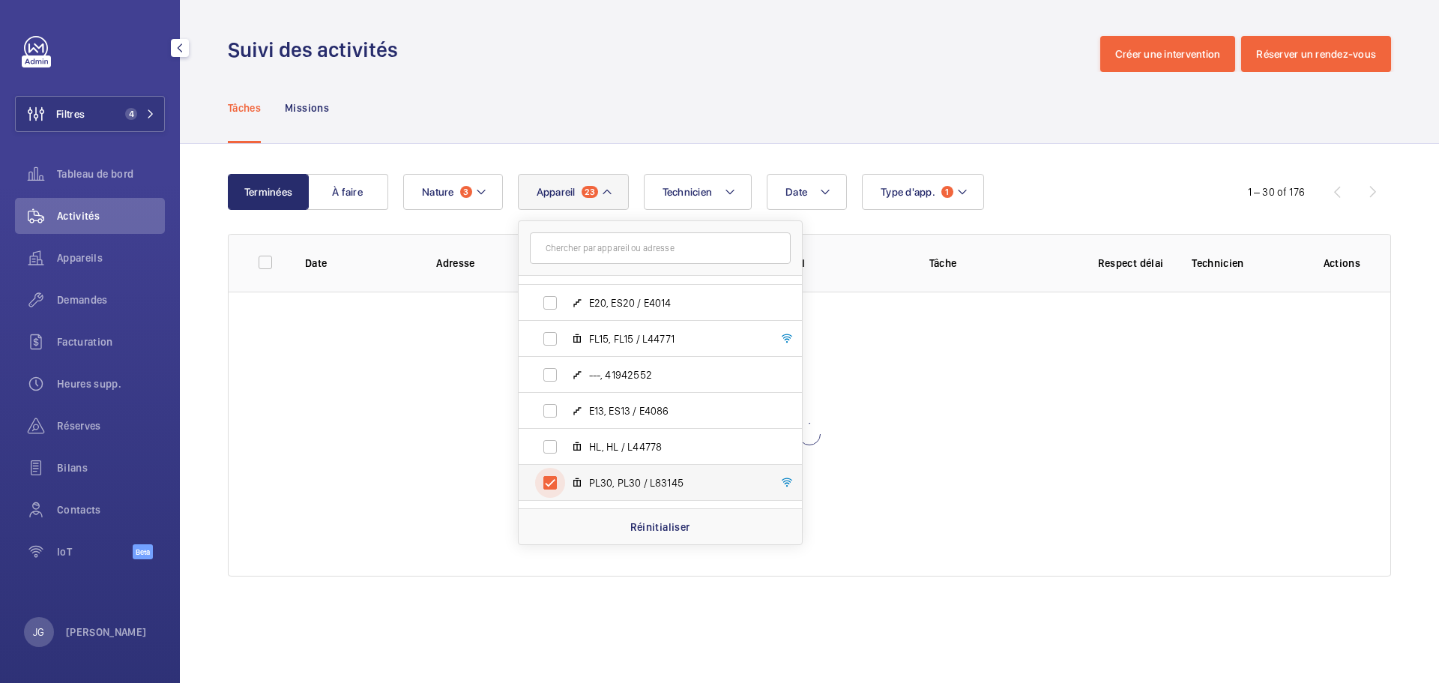
scroll to position [3567, 0]
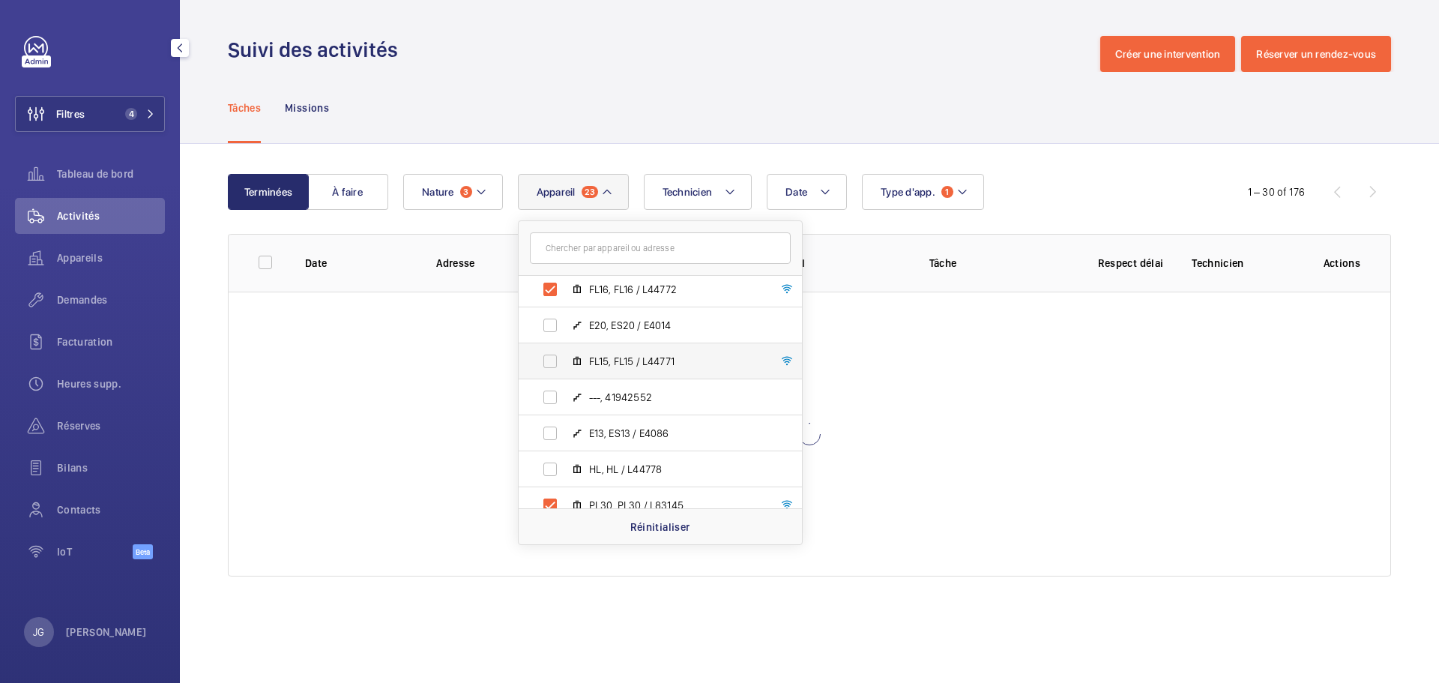
click at [554, 360] on label "FL15, FL15 / L44771" at bounding box center [648, 361] width 259 height 36
click at [554, 360] on input "FL15, FL15 / L44771" at bounding box center [550, 361] width 30 height 30
checkbox input "true"
click at [544, 463] on label "HL, HL / L44778" at bounding box center [648, 469] width 259 height 36
click at [544, 463] on input "HL, HL / L44778" at bounding box center [550, 469] width 30 height 30
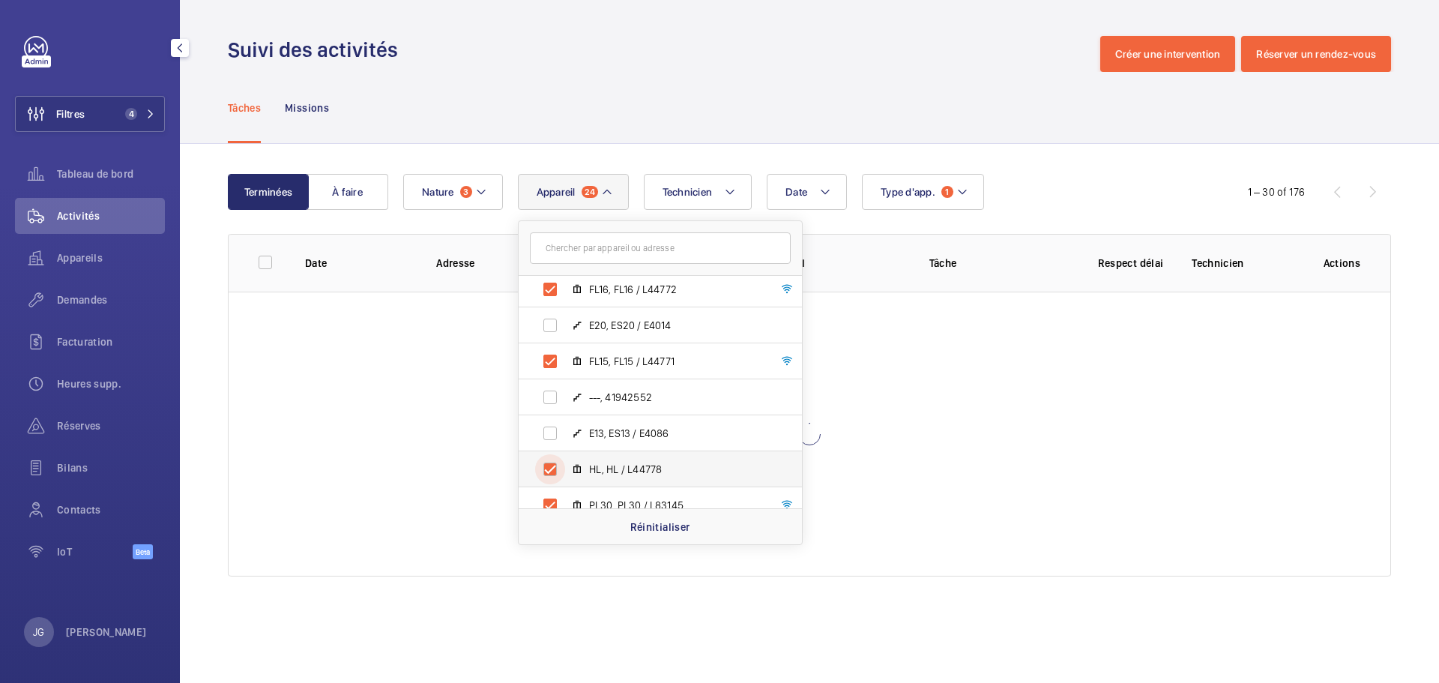
checkbox input "true"
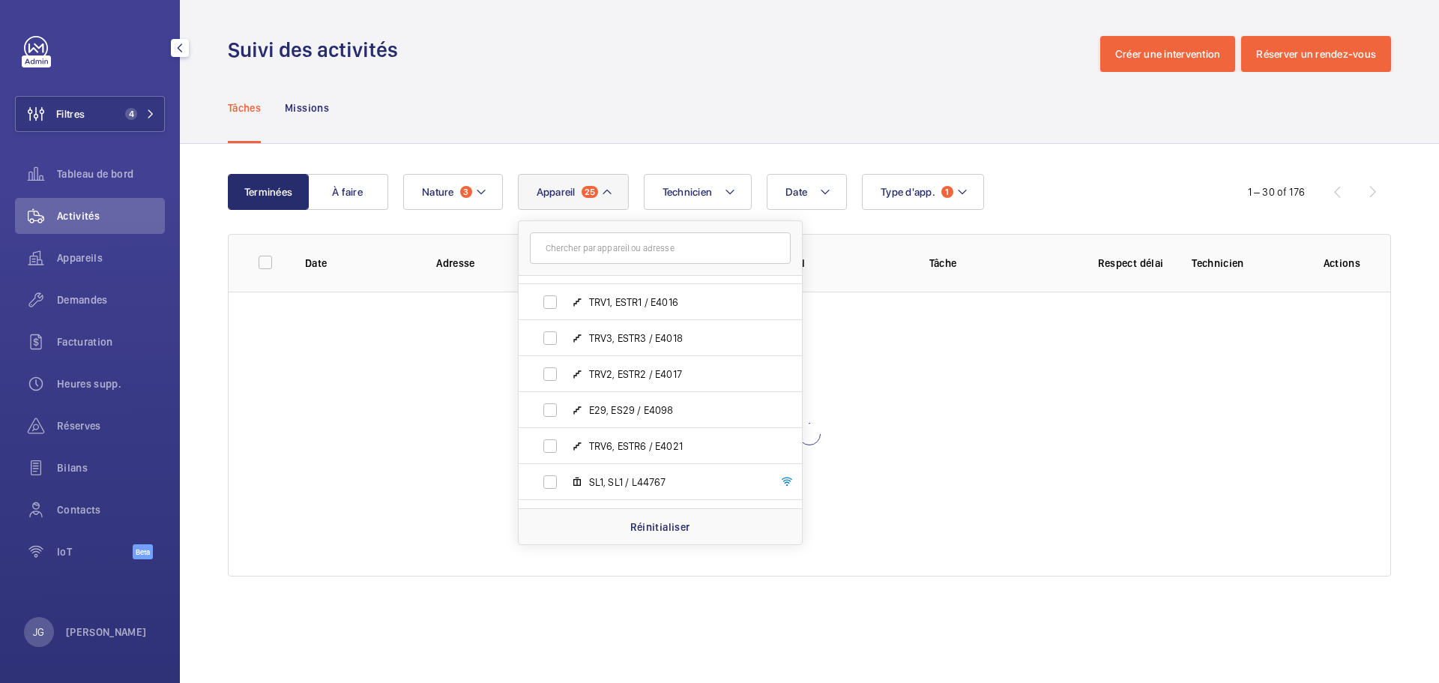
scroll to position [3867, 0]
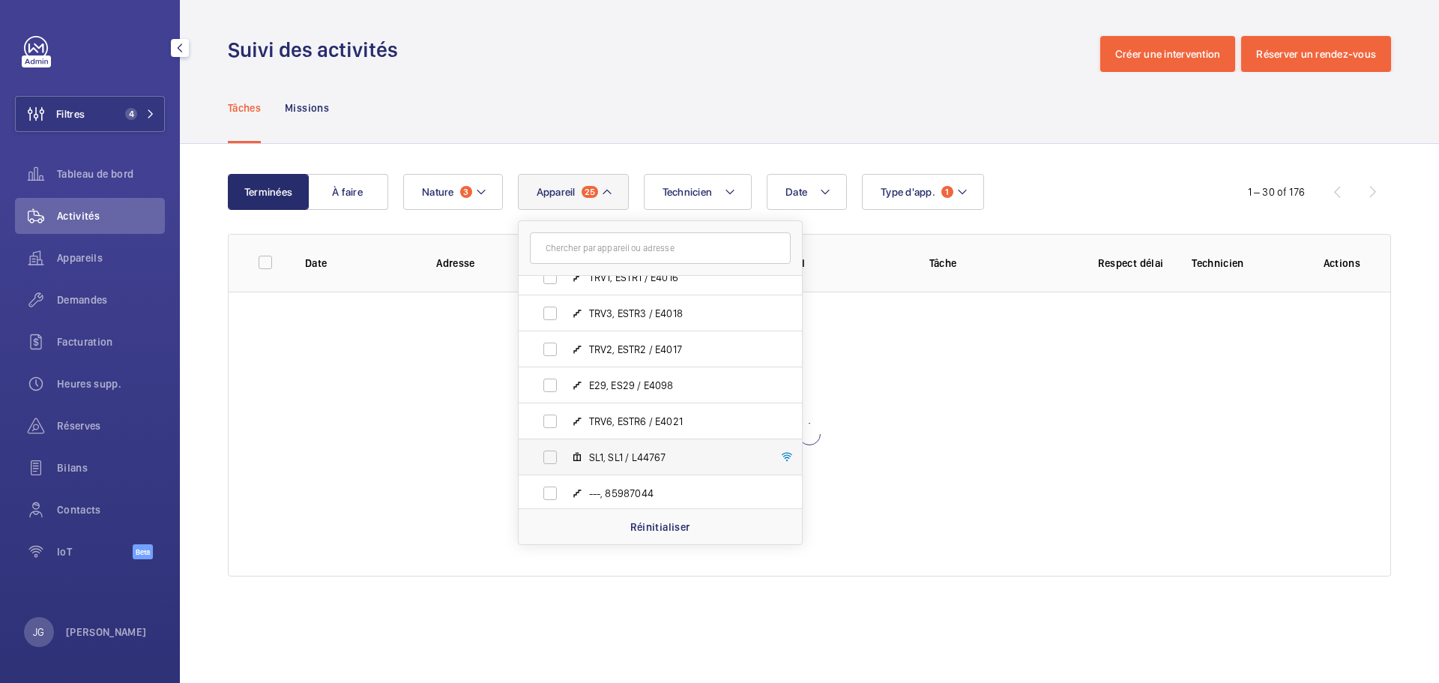
click at [543, 452] on label "SL1, SL1 / L44767" at bounding box center [648, 457] width 259 height 36
click at [543, 452] on input "SL1, SL1 / L44767" at bounding box center [550, 457] width 30 height 30
checkbox input "true"
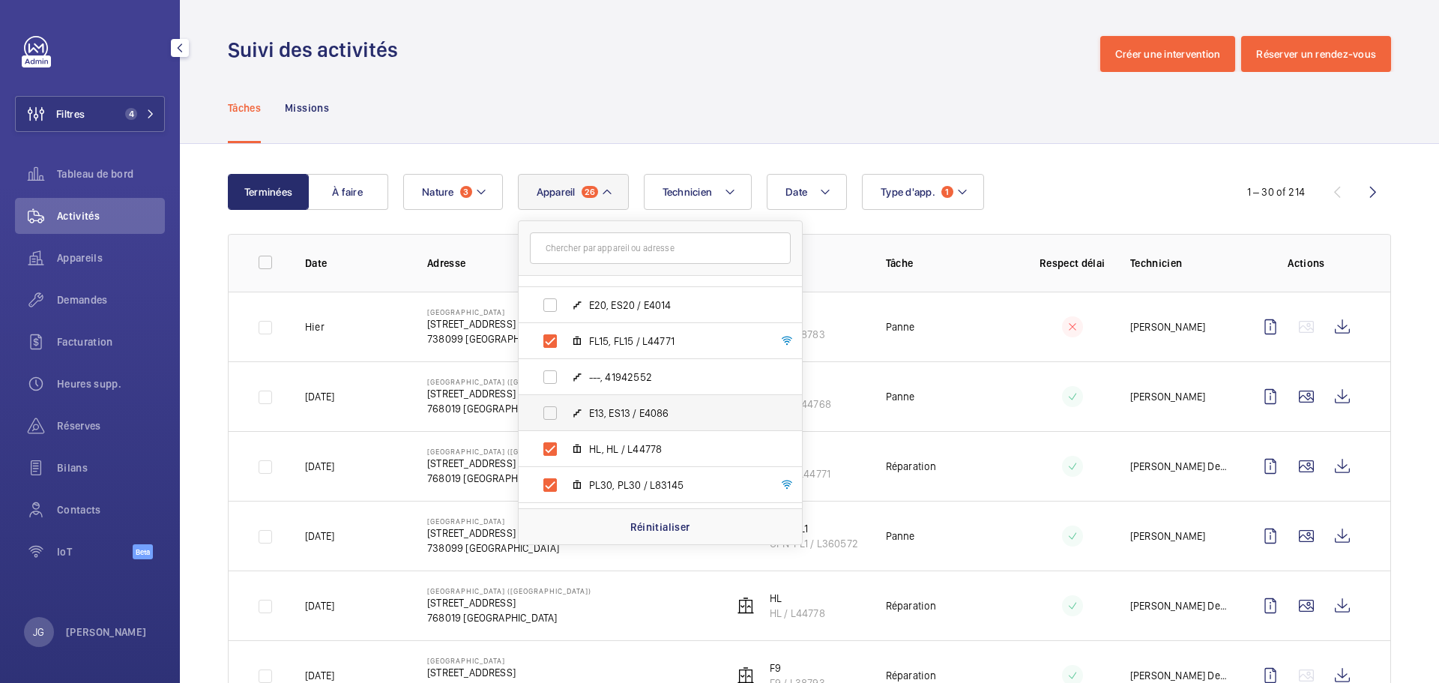
scroll to position [3642, 0]
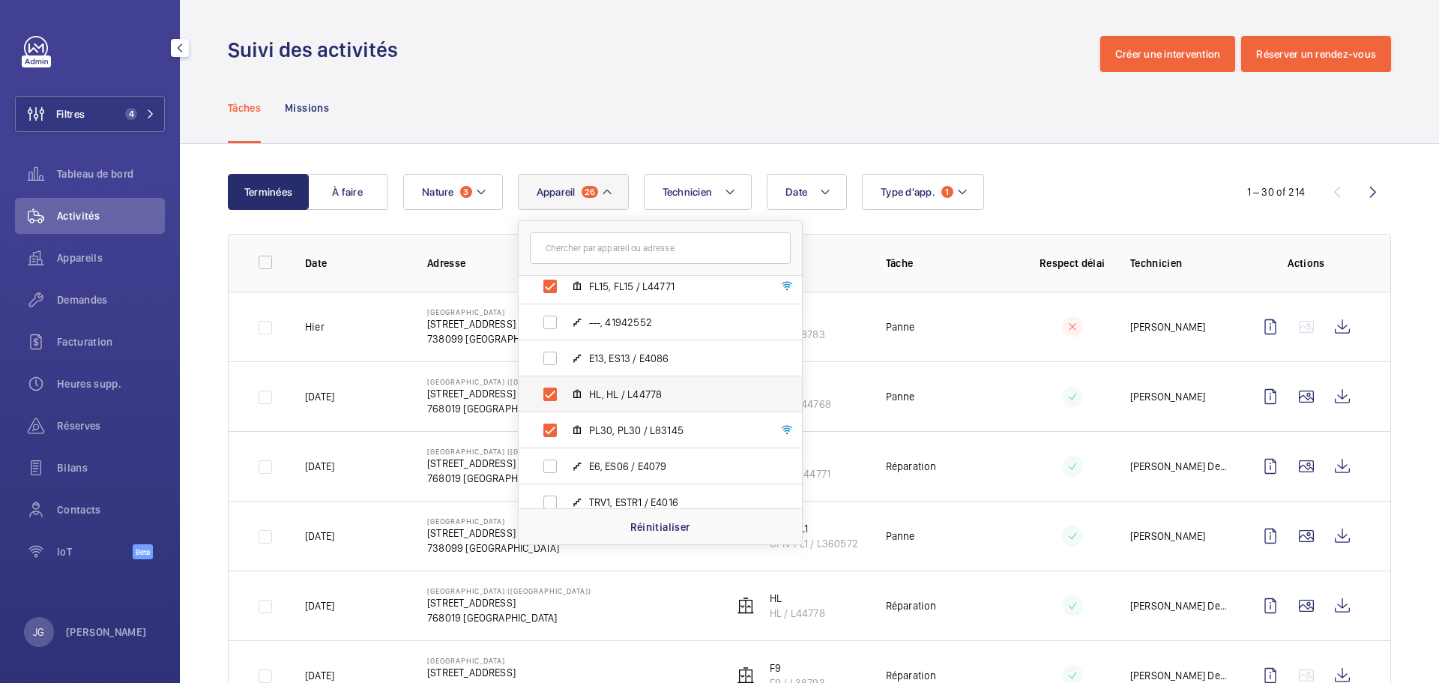
click at [542, 391] on label "HL, HL / L44778" at bounding box center [648, 394] width 259 height 36
click at [542, 391] on input "HL, HL / L44778" at bounding box center [550, 394] width 30 height 30
checkbox input "false"
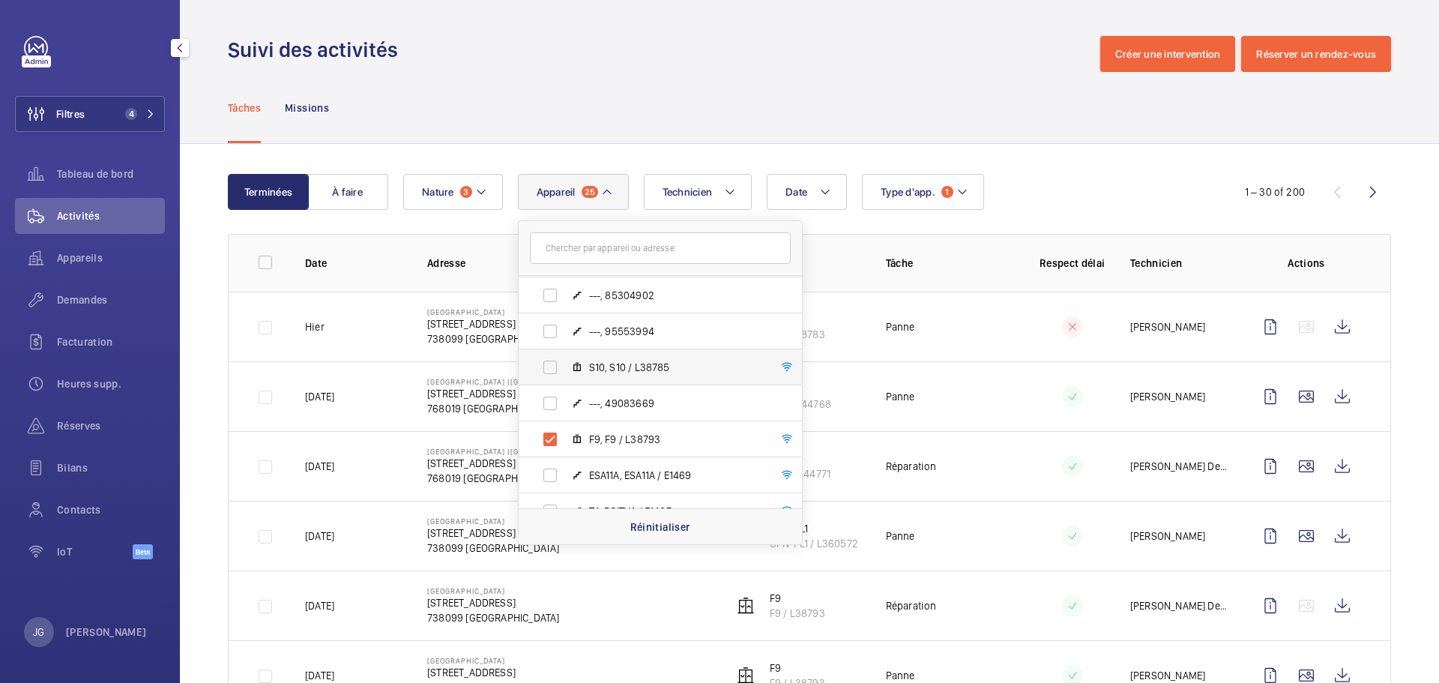
click at [558, 362] on label "S10, S10 / L38785" at bounding box center [648, 367] width 259 height 36
click at [558, 362] on input "S10, S10 / L38785" at bounding box center [550, 367] width 30 height 30
checkbox input "true"
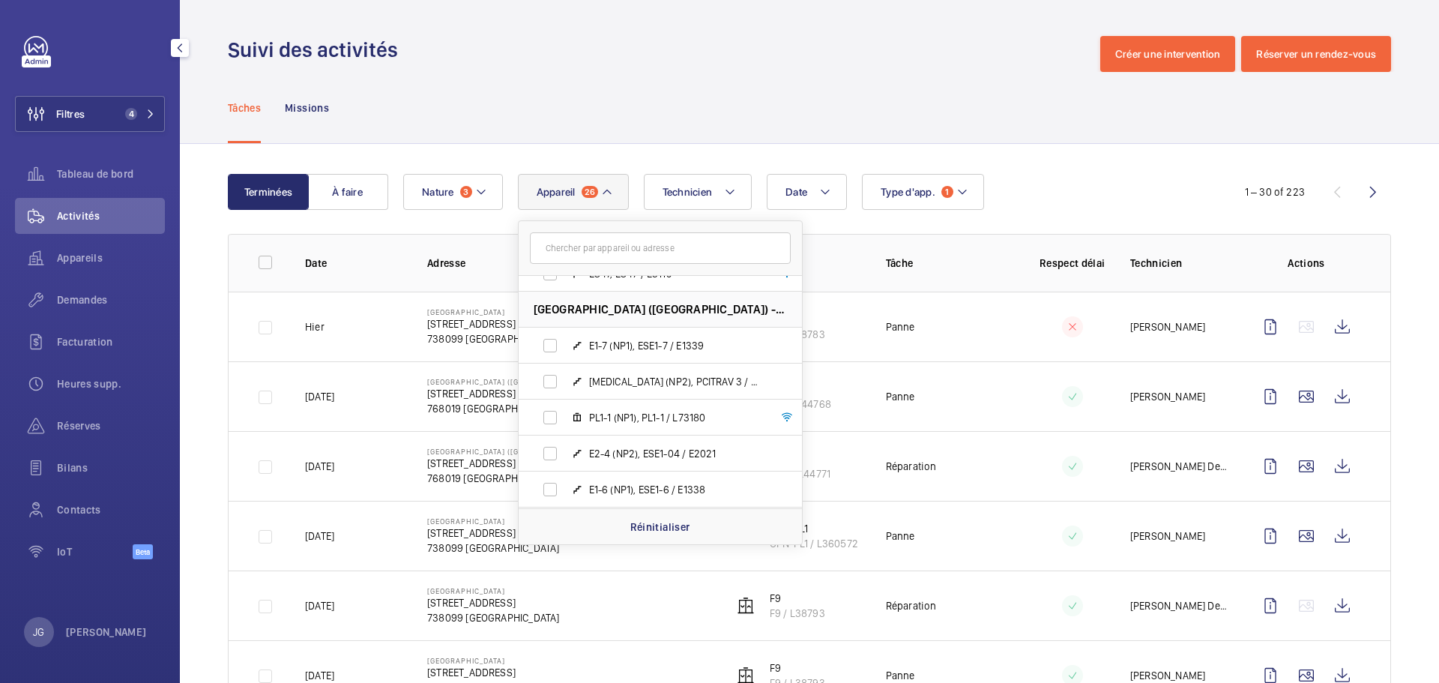
scroll to position [5547, 0]
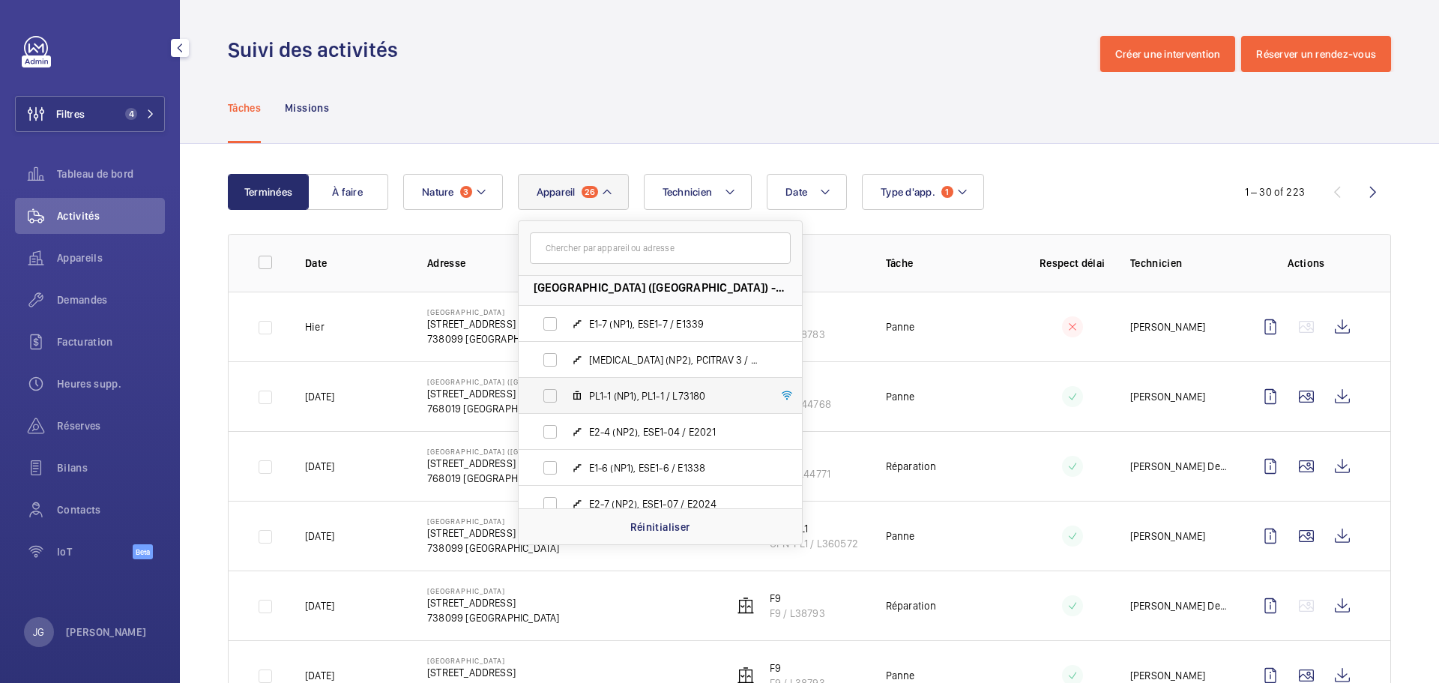
click at [549, 398] on label "PL1-1 (NP1), PL1-1 / L73180" at bounding box center [648, 396] width 259 height 36
click at [549, 398] on input "PL1-1 (NP1), PL1-1 / L73180" at bounding box center [550, 396] width 30 height 30
checkbox input "true"
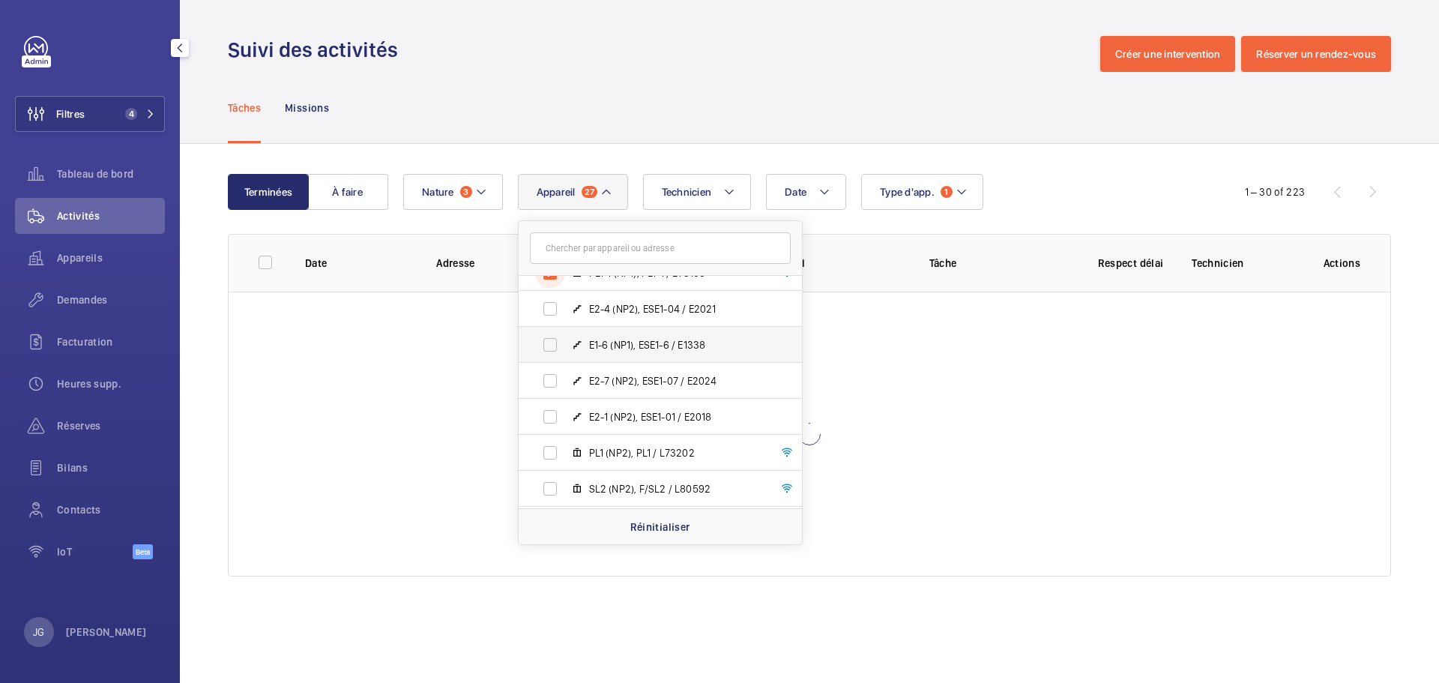
scroll to position [5697, 0]
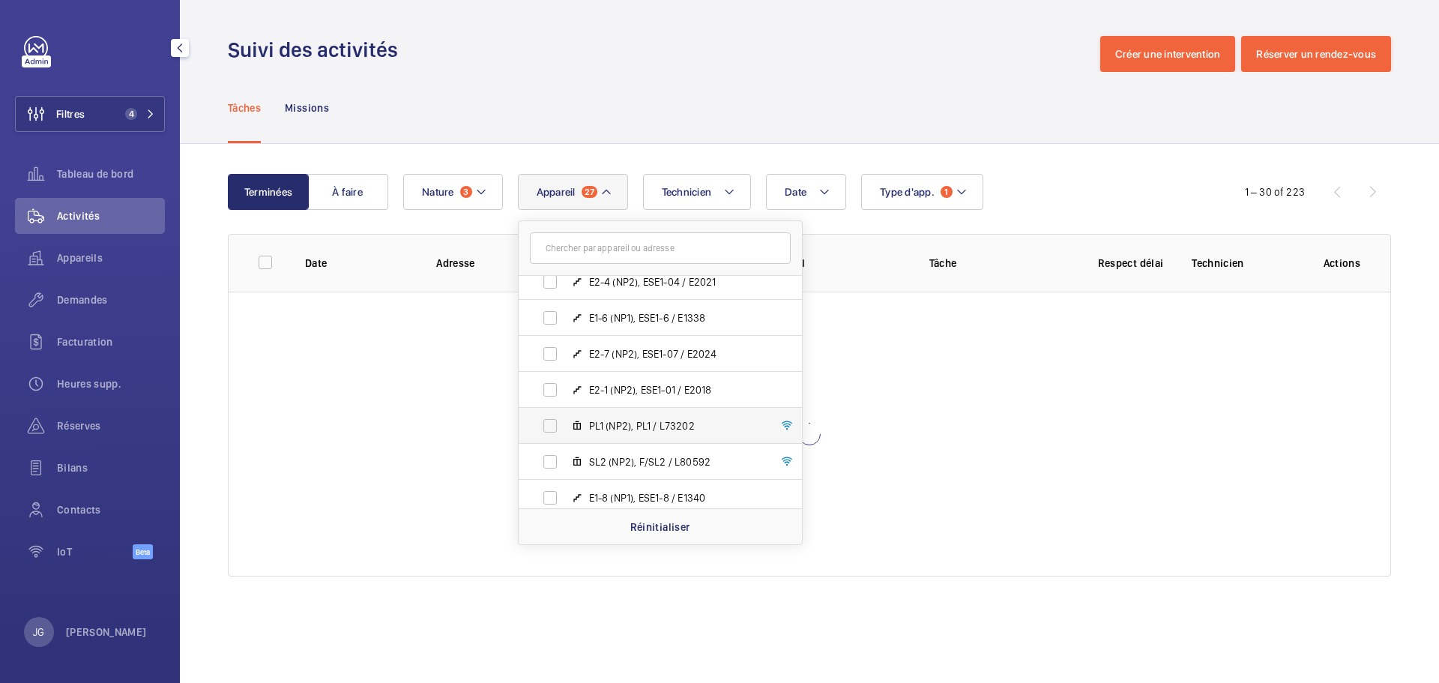
click at [547, 422] on label "PL1 (NP2), PL1 / L73202" at bounding box center [648, 426] width 259 height 36
click at [547, 422] on input "PL1 (NP2), PL1 / L73202" at bounding box center [550, 426] width 30 height 30
checkbox input "true"
click at [547, 461] on label "SL2 (NP2), F/SL2 / L80592" at bounding box center [648, 462] width 259 height 36
click at [547, 461] on input "SL2 (NP2), F/SL2 / L80592" at bounding box center [550, 462] width 30 height 30
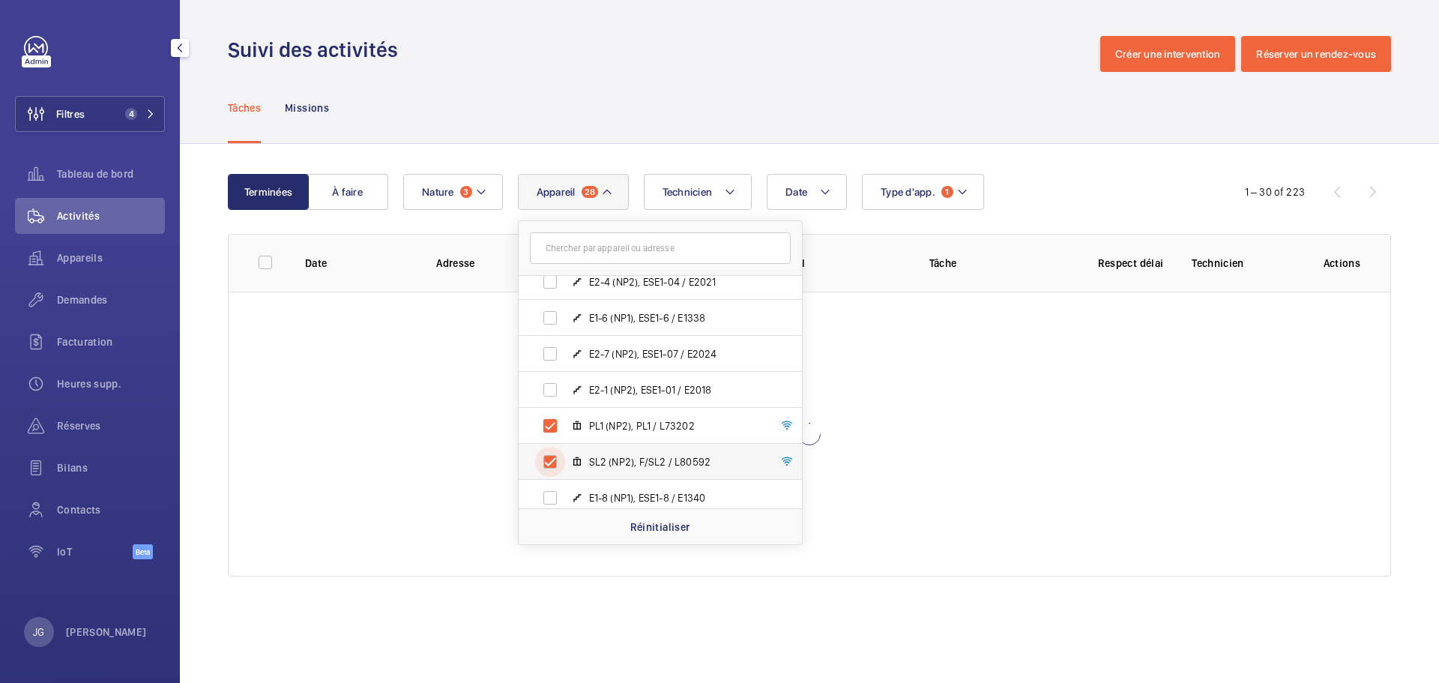
checkbox input "true"
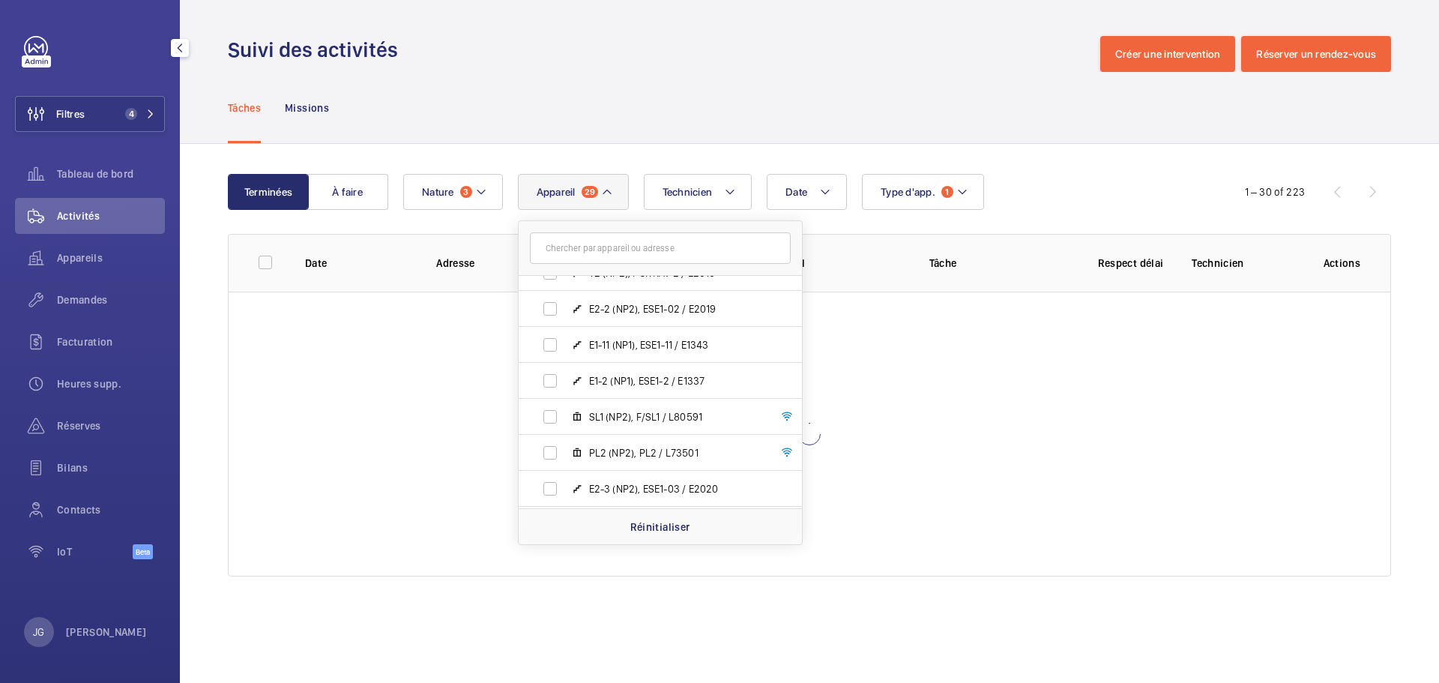
scroll to position [5997, 0]
click at [549, 372] on label "SL1 (NP2), F/SL1 / L80591" at bounding box center [648, 378] width 259 height 36
click at [549, 372] on input "SL1 (NP2), F/SL1 / L80591" at bounding box center [550, 378] width 30 height 30
checkbox input "true"
click at [552, 400] on label "PL2 (NP2), PL2 / L73501" at bounding box center [648, 414] width 259 height 36
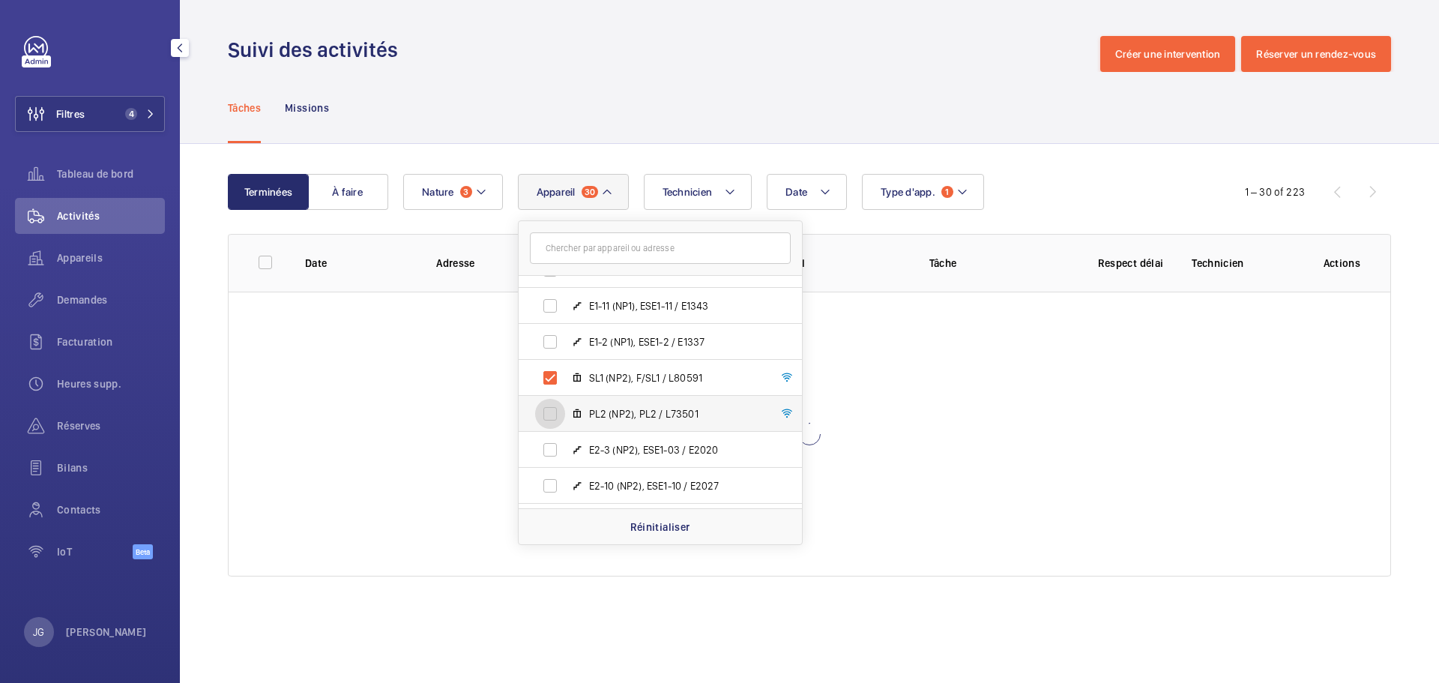
click at [552, 400] on input "PL2 (NP2), PL2 / L73501" at bounding box center [550, 414] width 30 height 30
checkbox input "true"
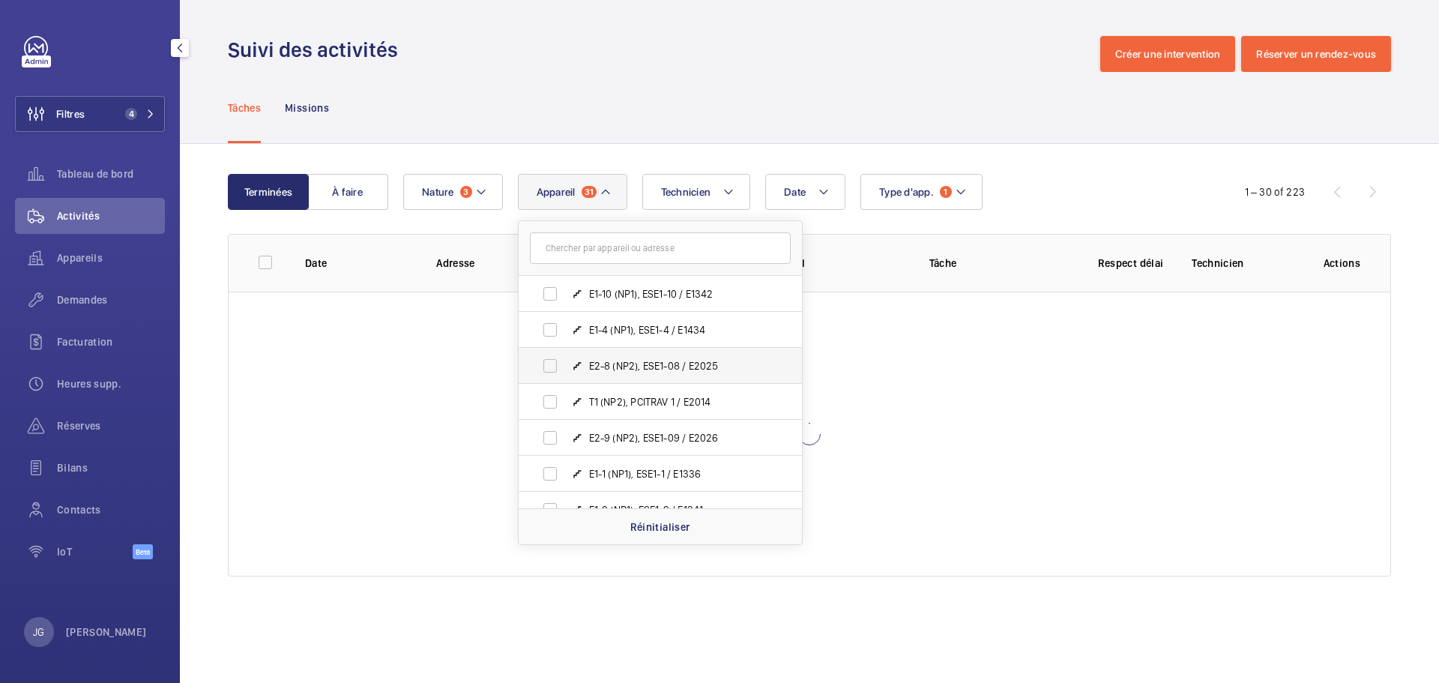
scroll to position [6447, 0]
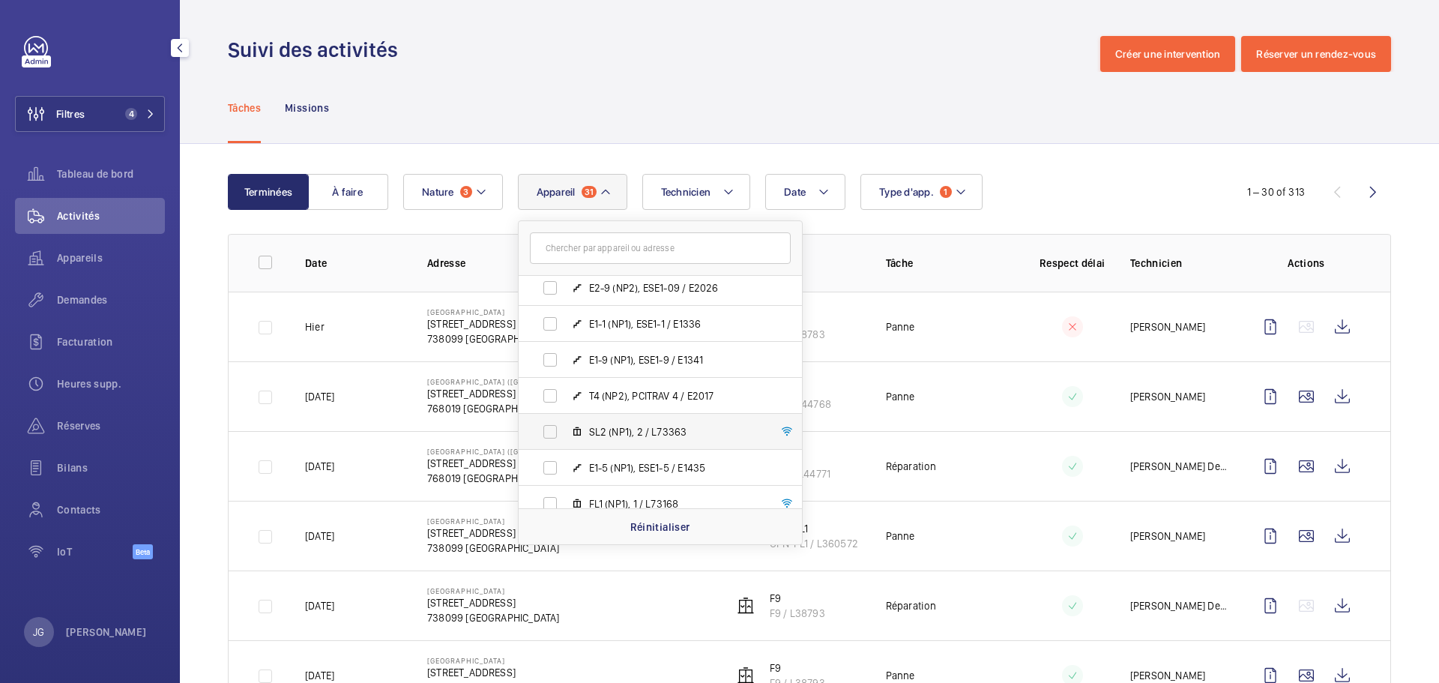
click at [543, 434] on label "SL2 (NP1), 2 / L73363" at bounding box center [648, 432] width 259 height 36
click at [543, 434] on input "SL2 (NP1), 2 / L73363" at bounding box center [550, 432] width 30 height 30
checkbox input "true"
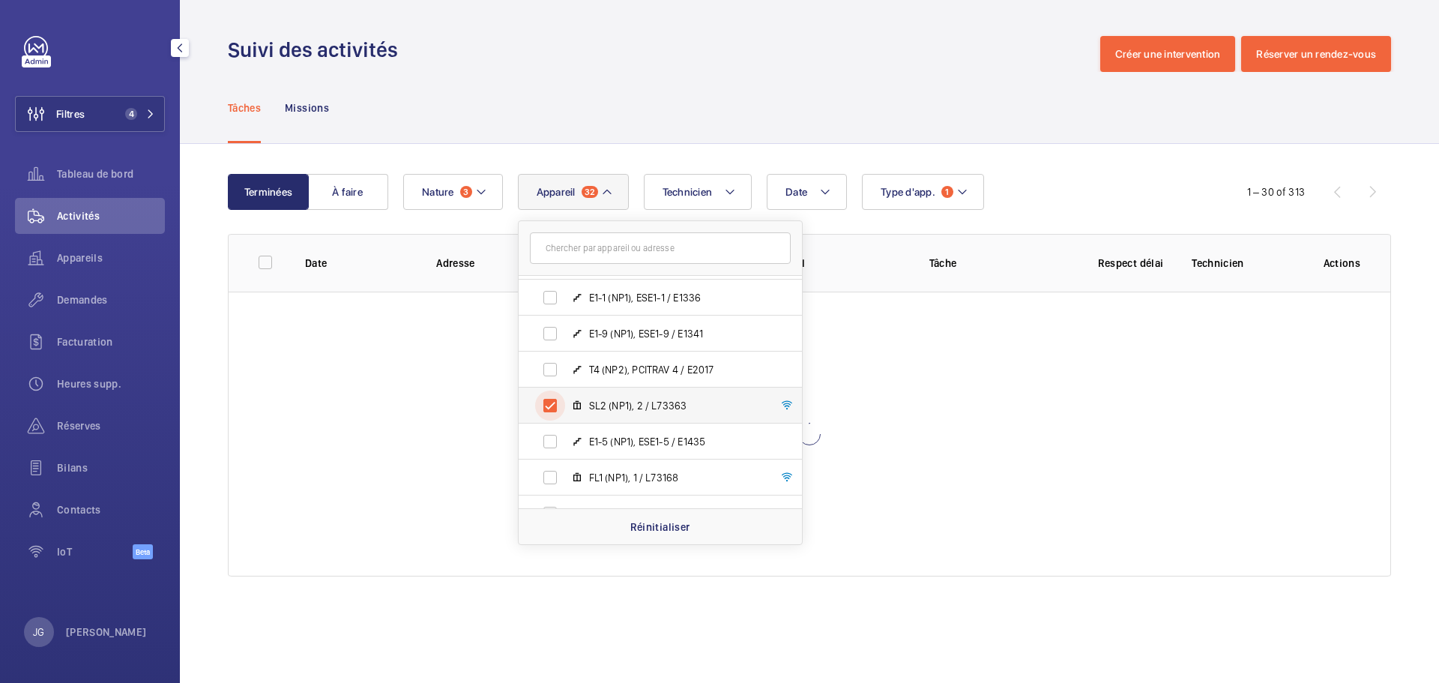
scroll to position [6496, 0]
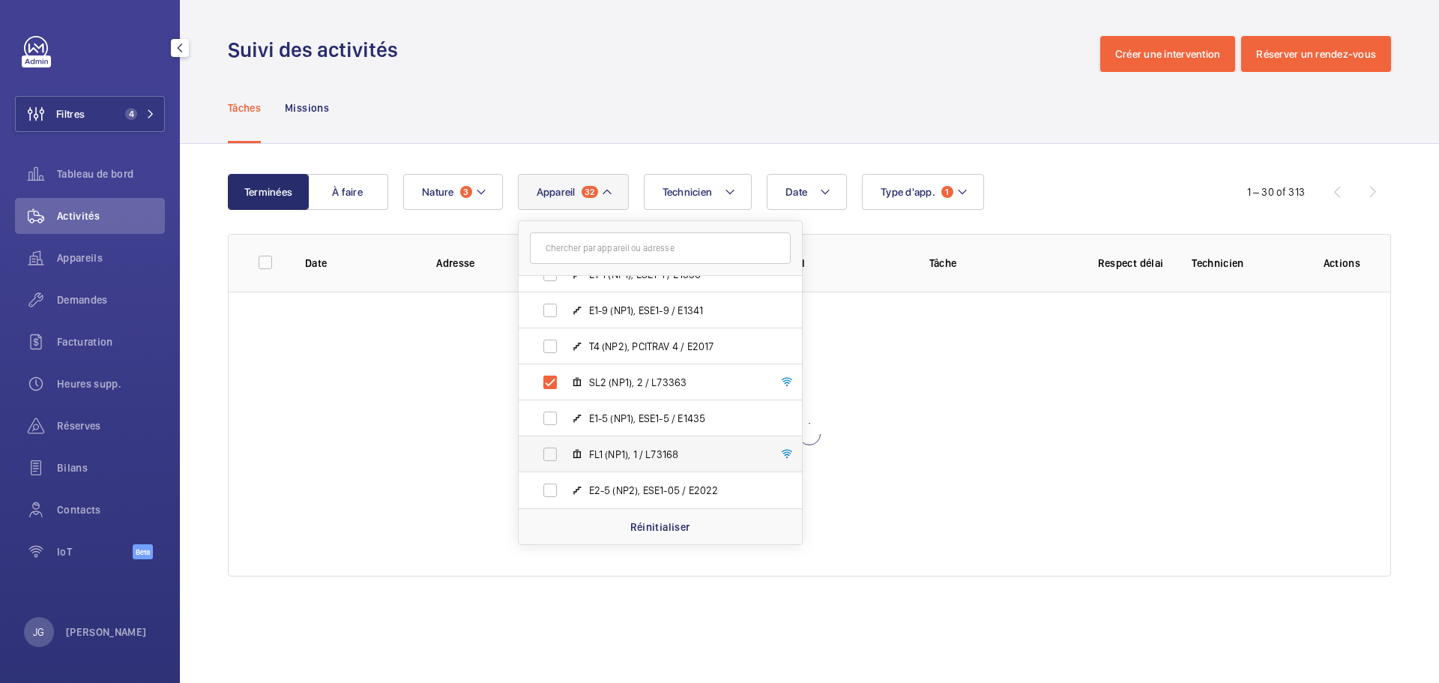
click at [550, 449] on label "FL1 (NP1), 1 / L73168" at bounding box center [648, 454] width 259 height 36
click at [550, 449] on input "FL1 (NP1), 1 / L73168" at bounding box center [550, 454] width 30 height 30
checkbox input "true"
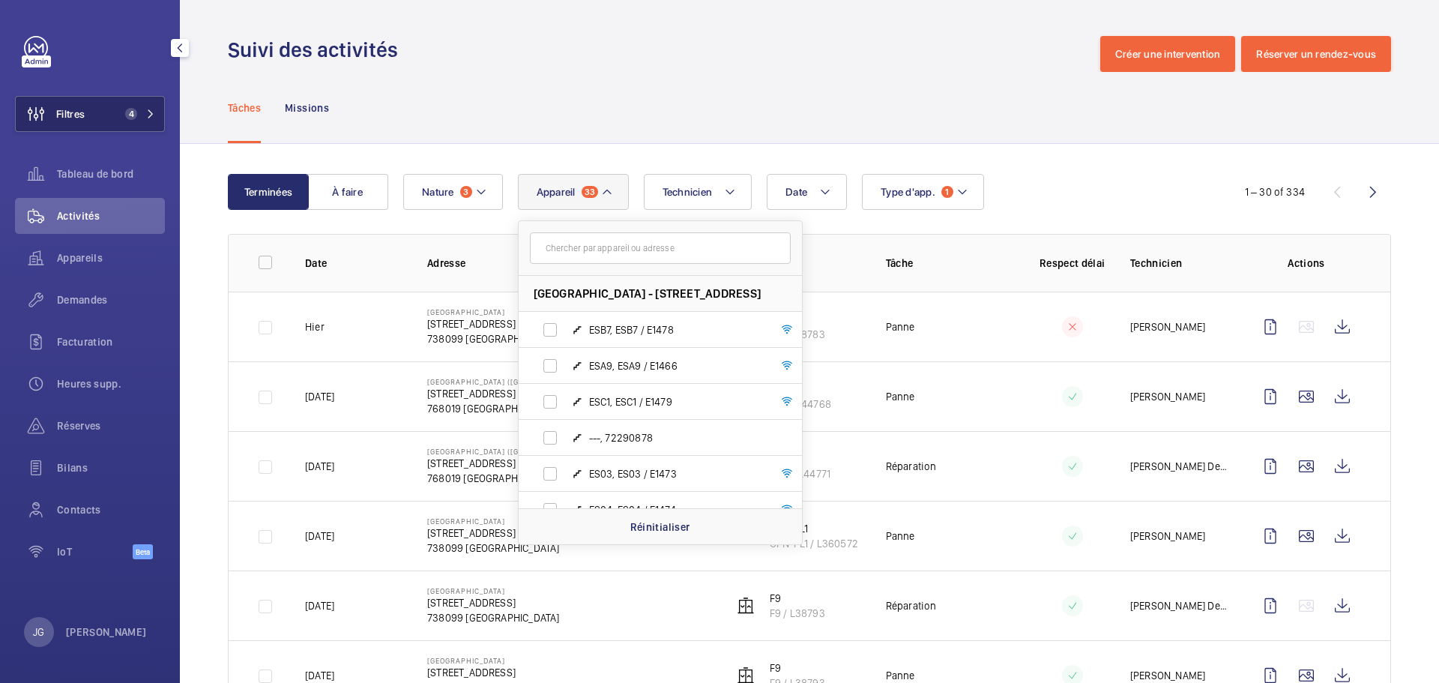
click at [142, 103] on button "Filtres 4" at bounding box center [90, 114] width 150 height 36
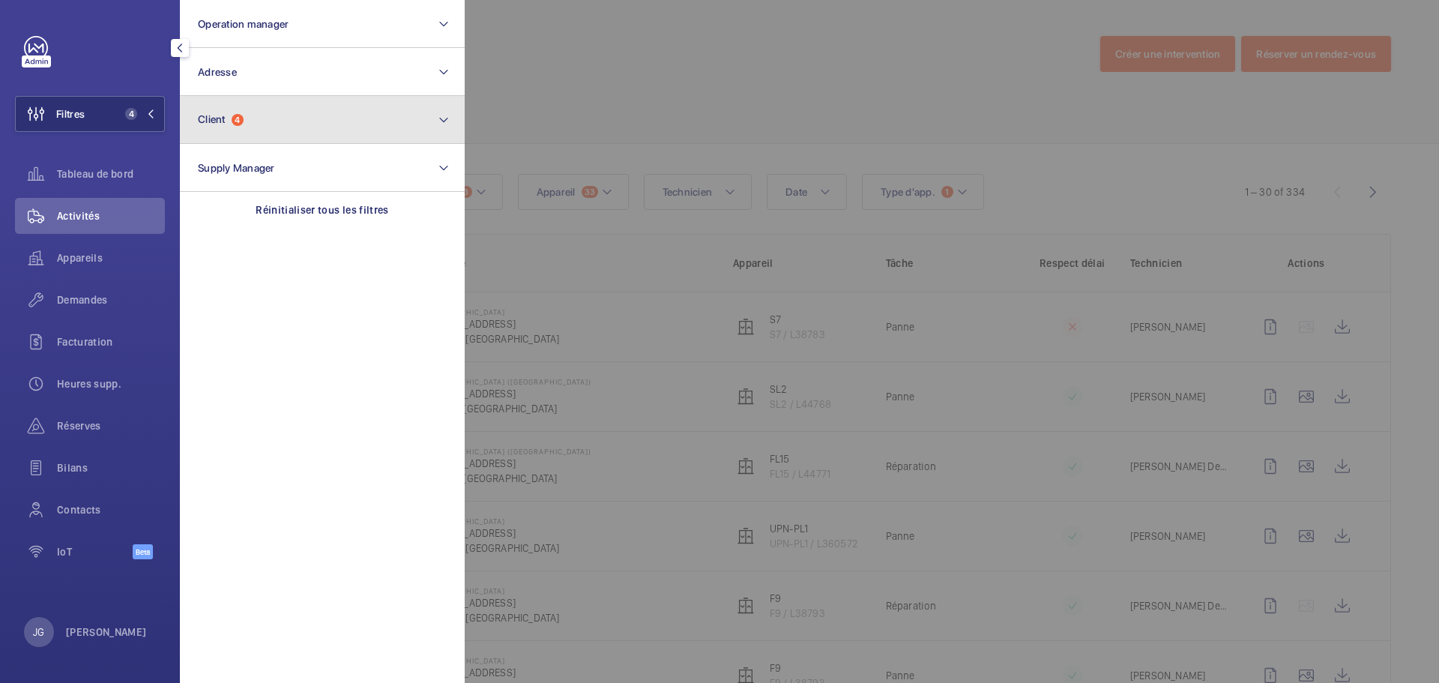
click at [229, 124] on span "Client 4" at bounding box center [221, 119] width 46 height 13
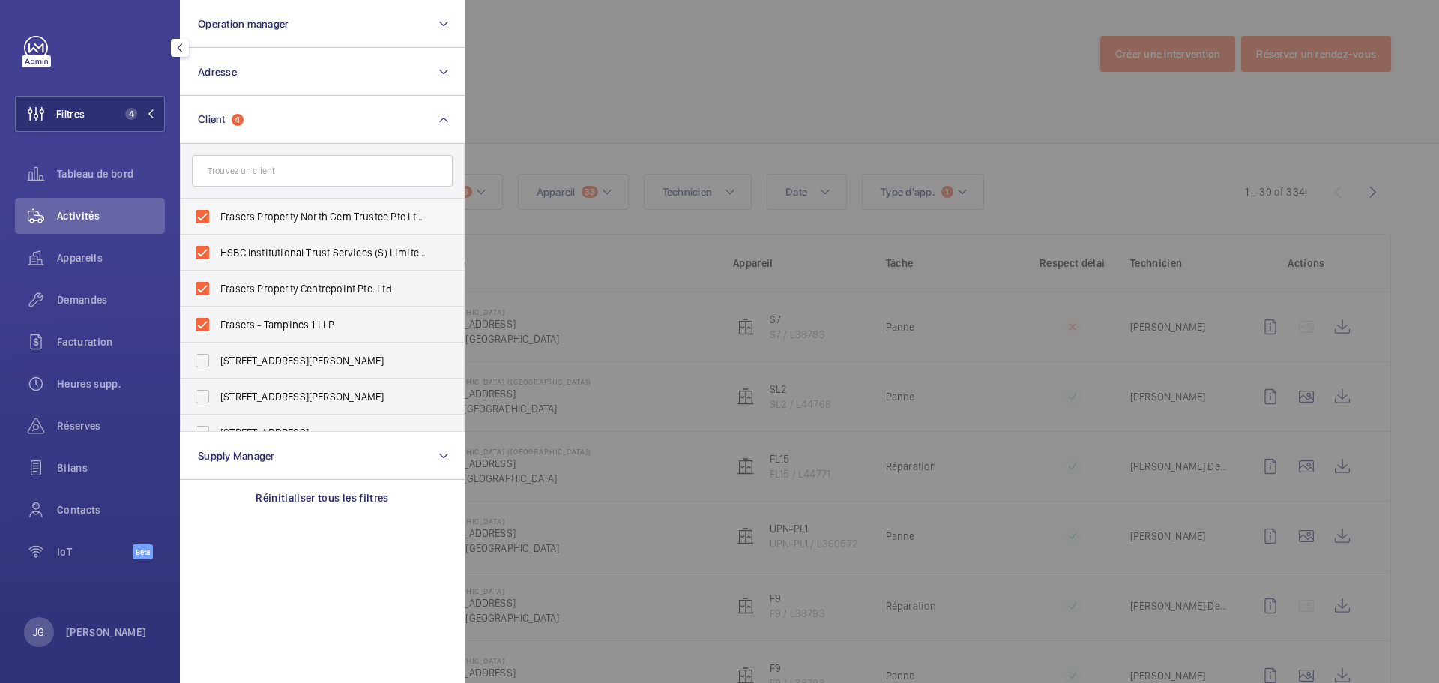
click at [202, 214] on label "Frasers Property North Gem Trustee Pte Ltd (A Trustee Manager for Frasers Prope…" at bounding box center [311, 217] width 261 height 36
click at [202, 214] on input "Frasers Property North Gem Trustee Pte Ltd (A Trustee Manager for Frasers Prope…" at bounding box center [202, 217] width 30 height 30
checkbox input "false"
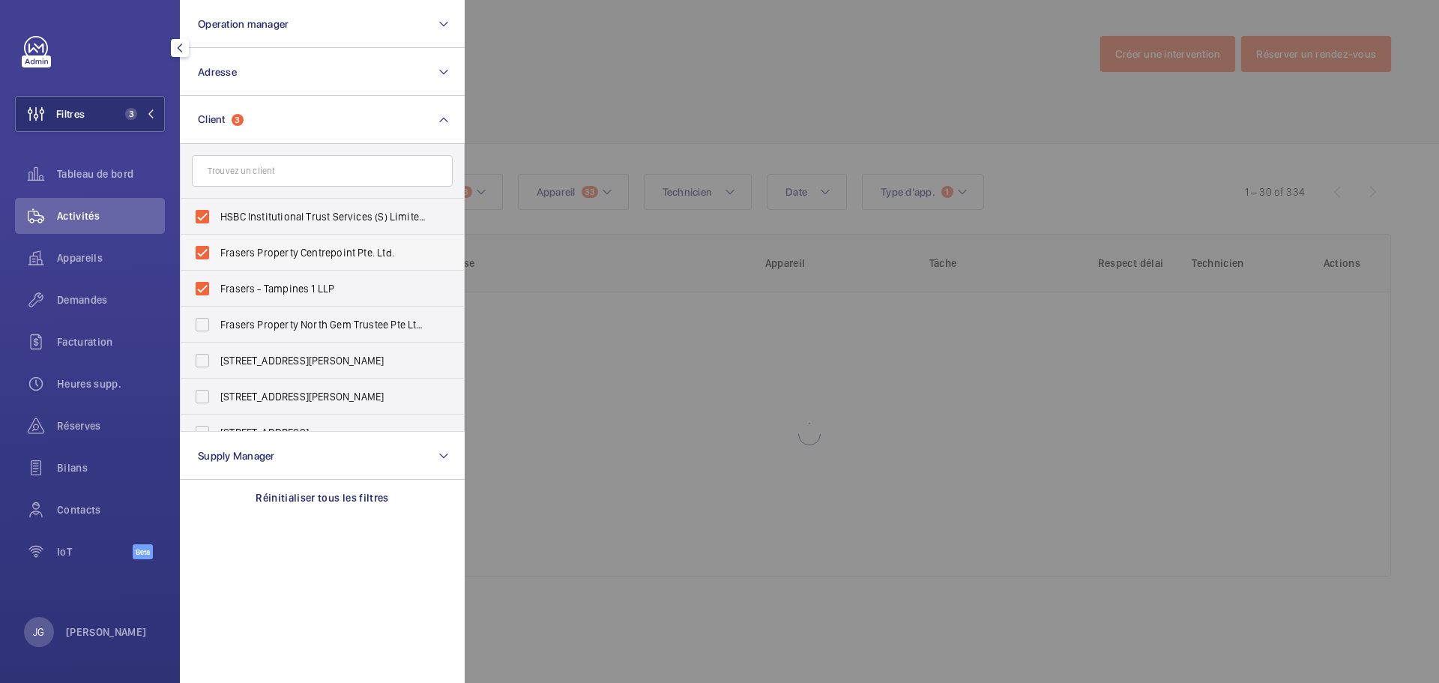
click at [205, 259] on label "Frasers Property Centrepoint Pte. Ltd." at bounding box center [311, 253] width 261 height 36
click at [205, 259] on input "Frasers Property Centrepoint Pte. Ltd." at bounding box center [202, 253] width 30 height 30
checkbox input "false"
click at [210, 232] on label "HSBC Institutional Trust Services (S) Limited As Trustee Of Frasers Centrepoint…" at bounding box center [311, 217] width 261 height 36
click at [210, 232] on input "HSBC Institutional Trust Services (S) Limited As Trustee Of Frasers Centrepoint…" at bounding box center [202, 217] width 30 height 30
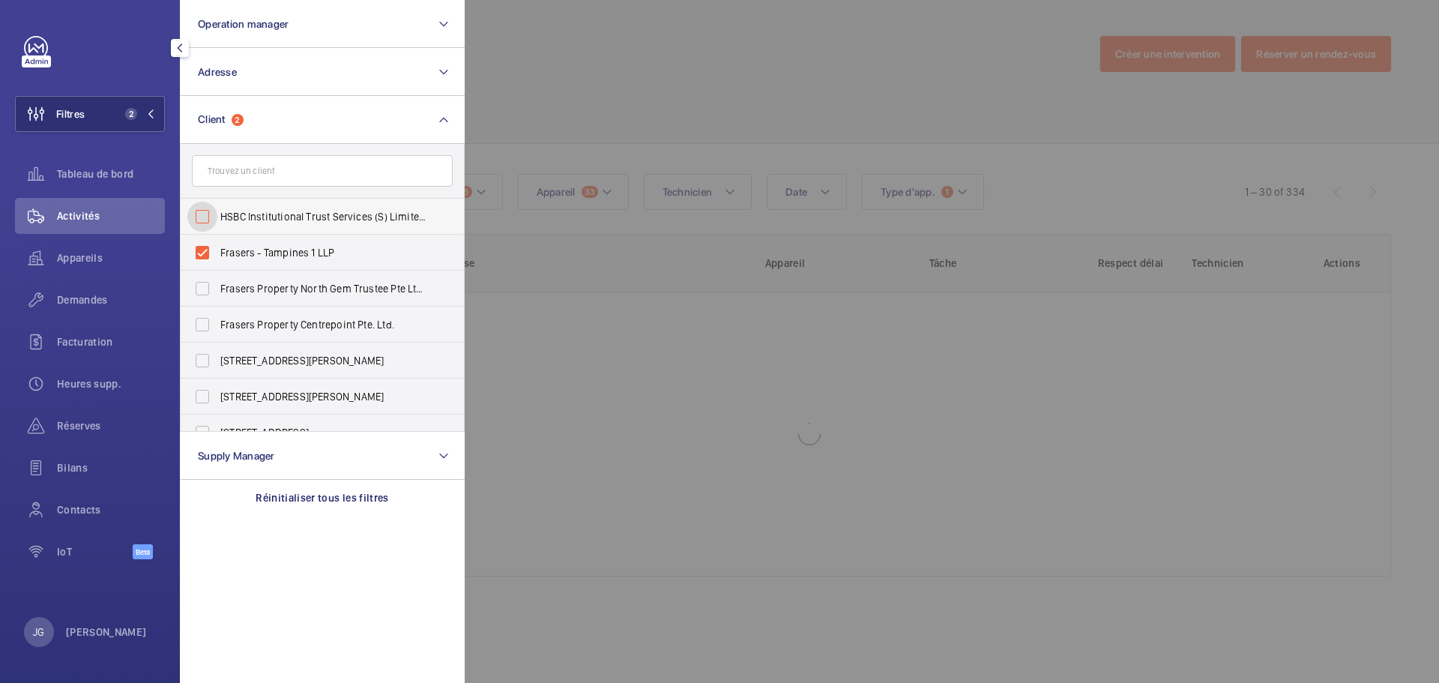
checkbox input "false"
click at [205, 219] on label "Frasers - Tampines 1 LLP" at bounding box center [311, 217] width 261 height 36
click at [205, 219] on input "Frasers - Tampines 1 LLP" at bounding box center [202, 217] width 30 height 30
checkbox input "false"
click at [610, 397] on div at bounding box center [1184, 341] width 1439 height 683
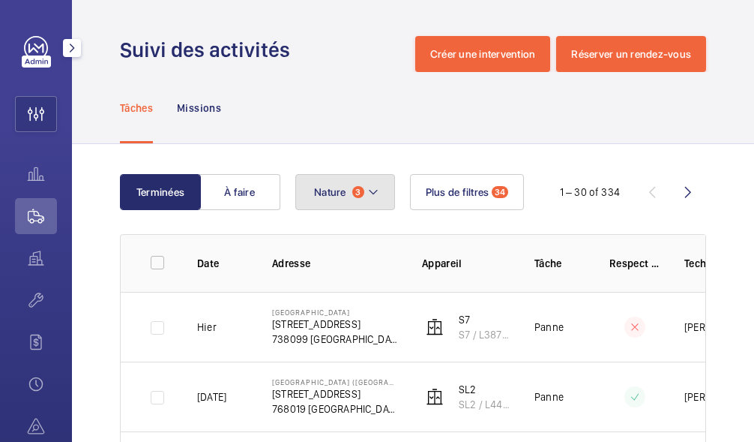
click at [316, 187] on span "Nature" at bounding box center [330, 192] width 32 height 12
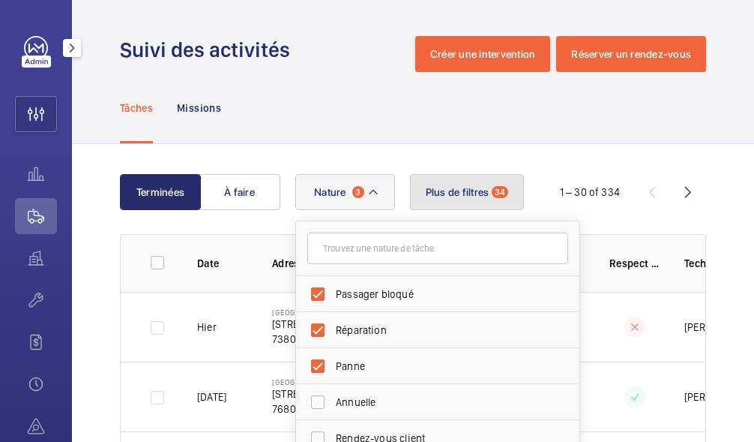
click at [466, 193] on span "Plus de filtres" at bounding box center [458, 192] width 64 height 12
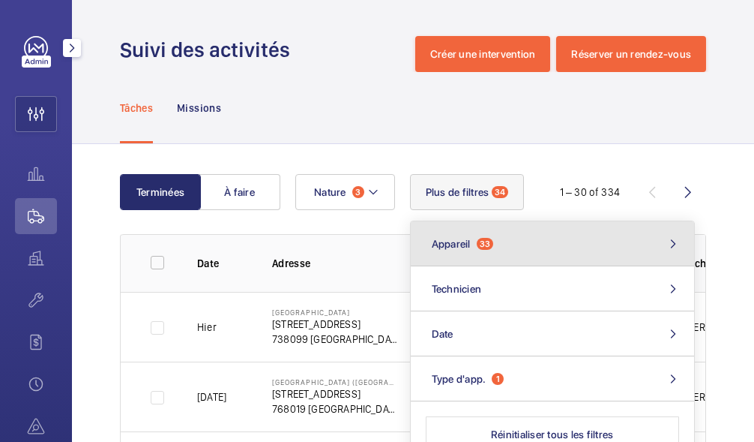
click at [529, 248] on button "Appareil 33" at bounding box center [552, 243] width 283 height 45
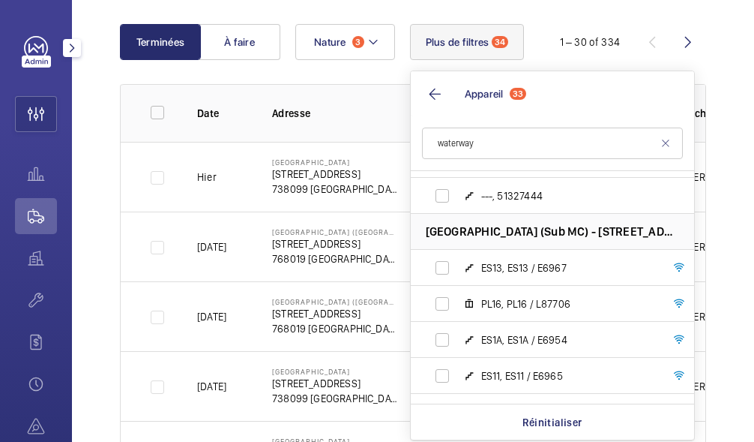
scroll to position [1936, 0]
type input "waterway"
click at [436, 304] on label "PL16, PL16 / L87706" at bounding box center [540, 304] width 259 height 36
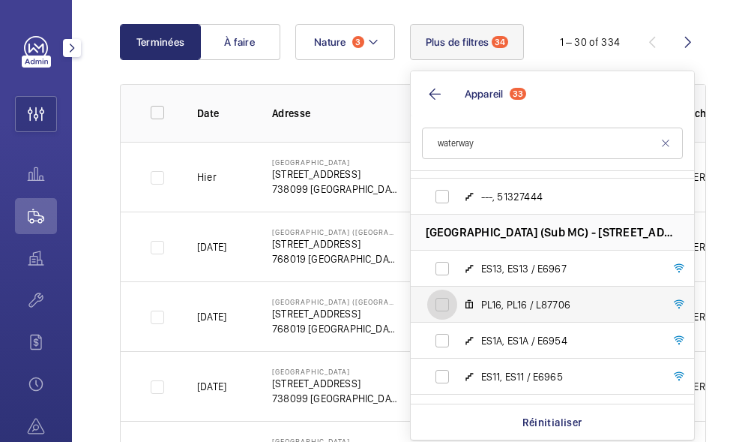
click at [436, 304] on input "PL16, PL16 / L87706" at bounding box center [442, 304] width 30 height 30
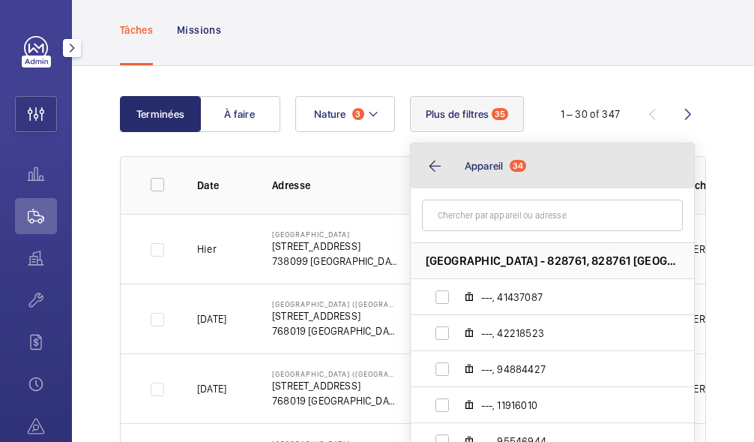
click at [436, 157] on button "Appareil 34" at bounding box center [552, 165] width 283 height 45
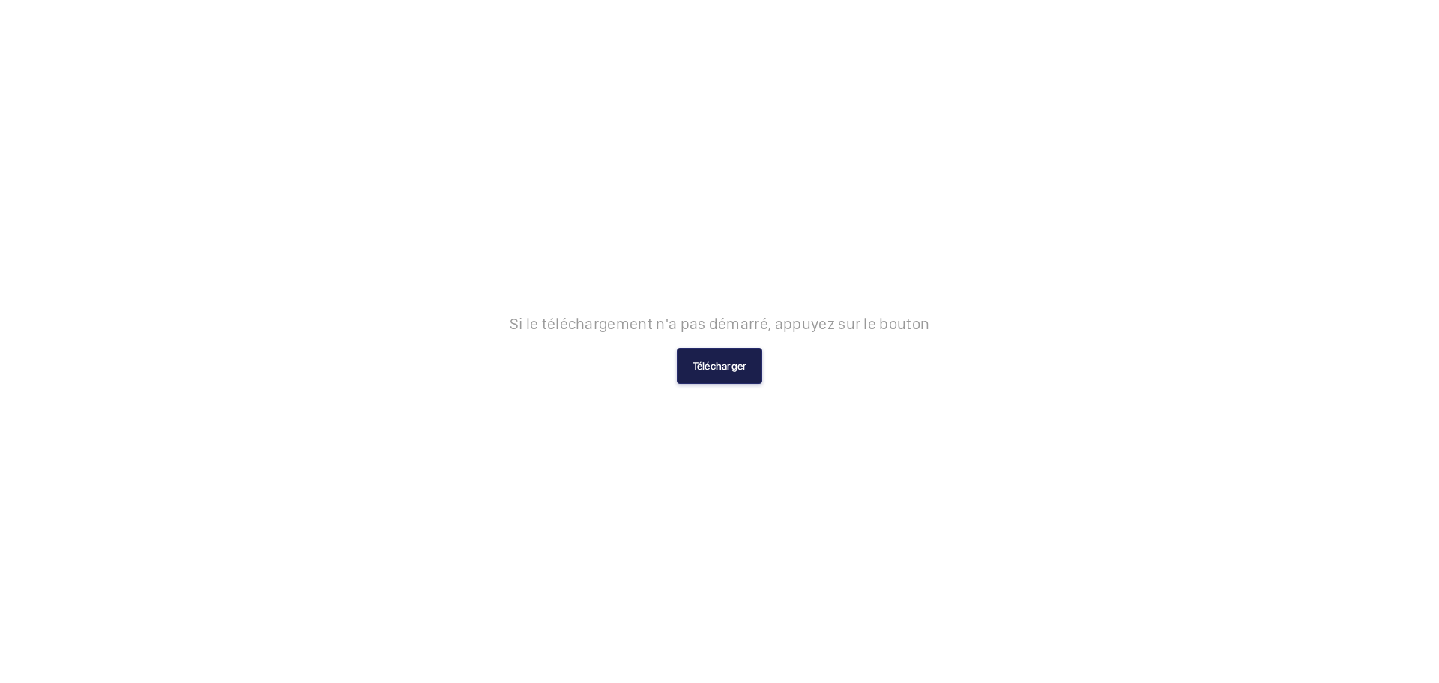
click at [702, 363] on button "Télécharger" at bounding box center [720, 366] width 86 height 36
